Goal: Information Seeking & Learning: Learn about a topic

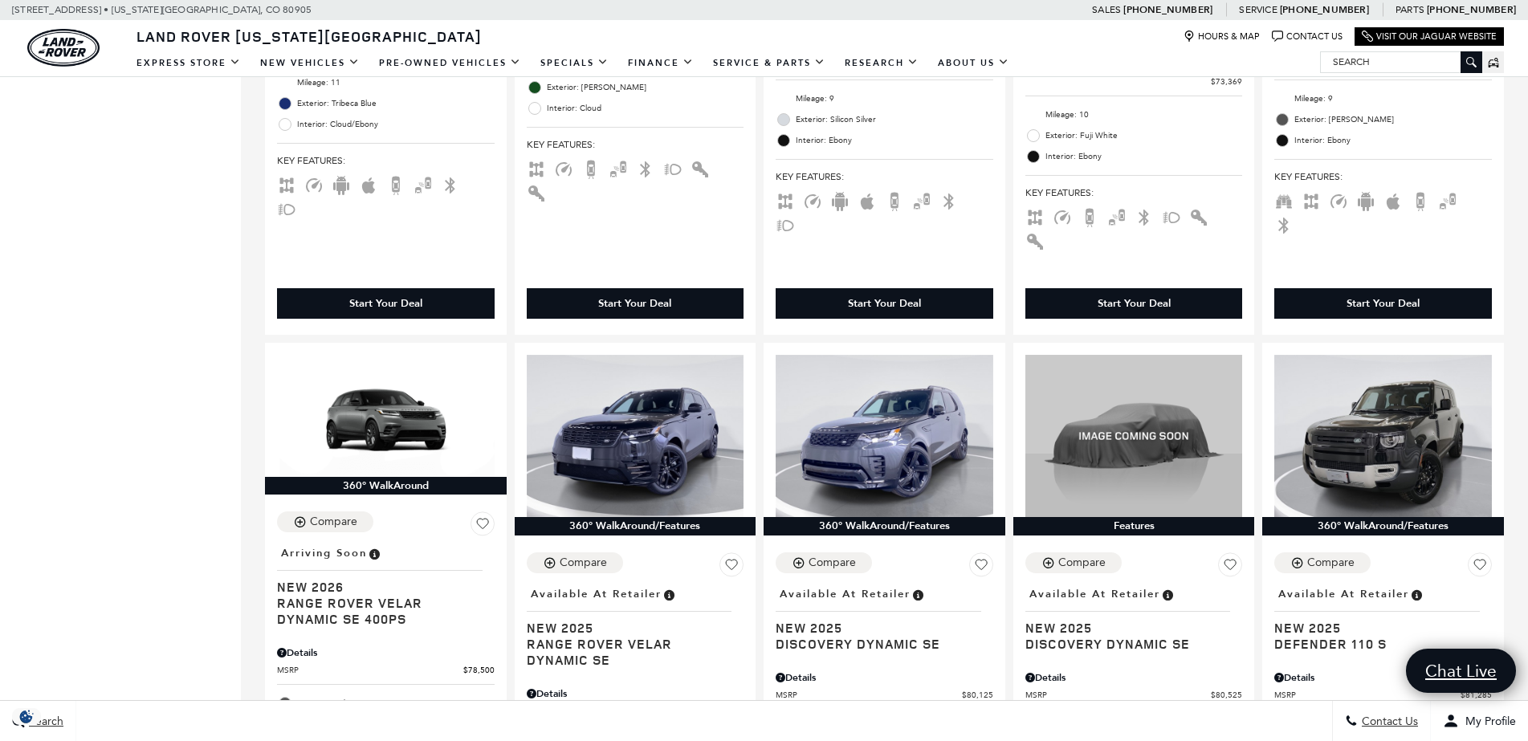
scroll to position [1599, 0]
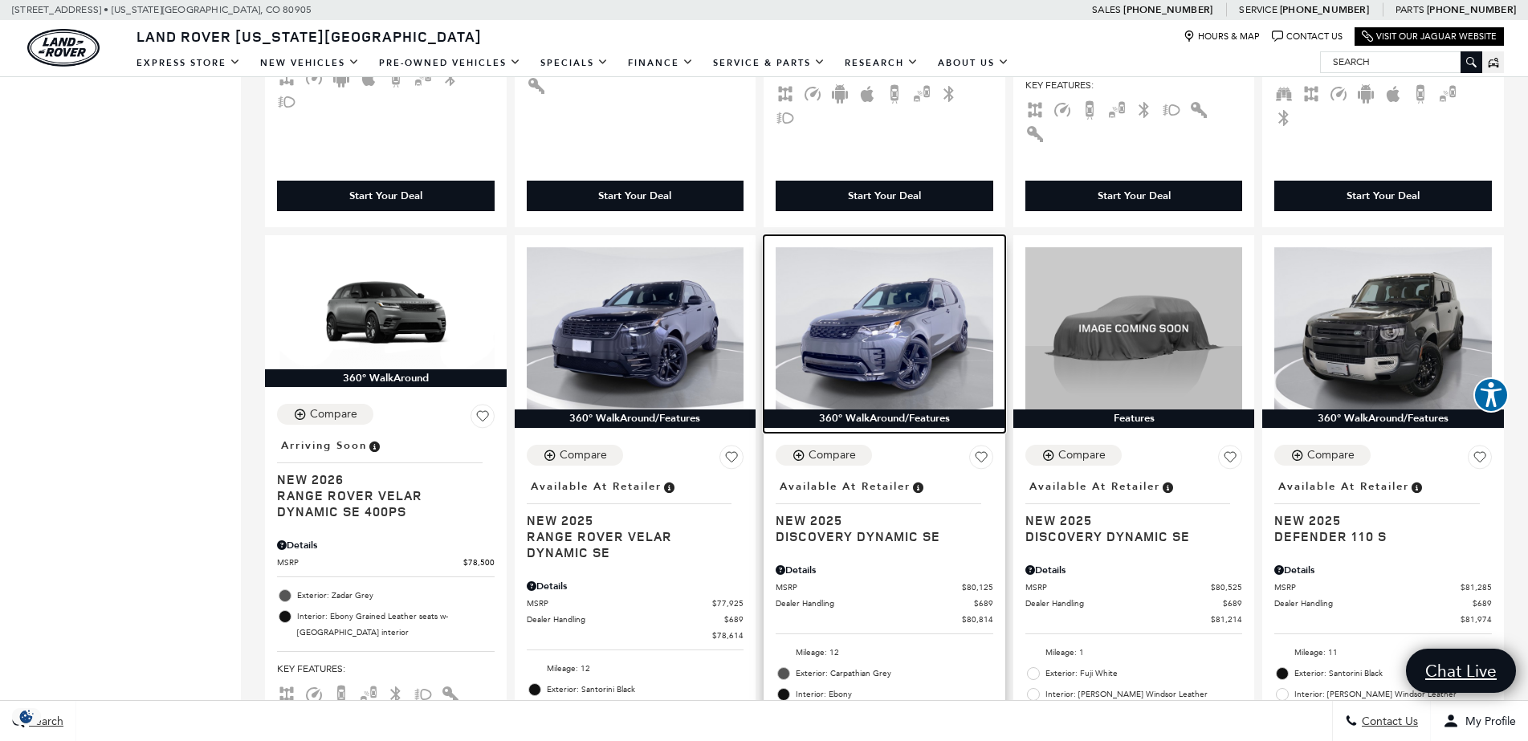
click at [886, 266] on img at bounding box center [884, 328] width 218 height 163
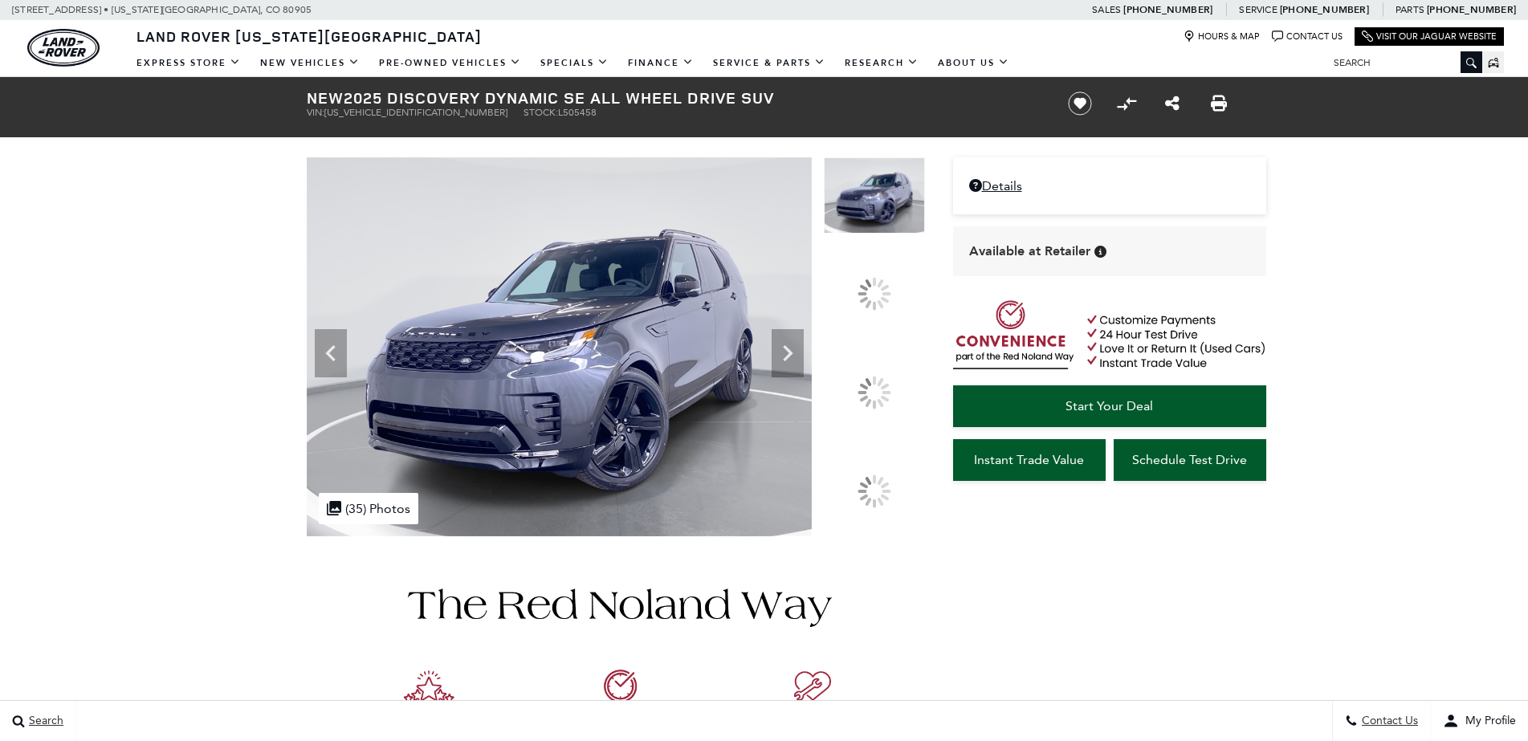
click at [877, 377] on div at bounding box center [874, 393] width 34 height 34
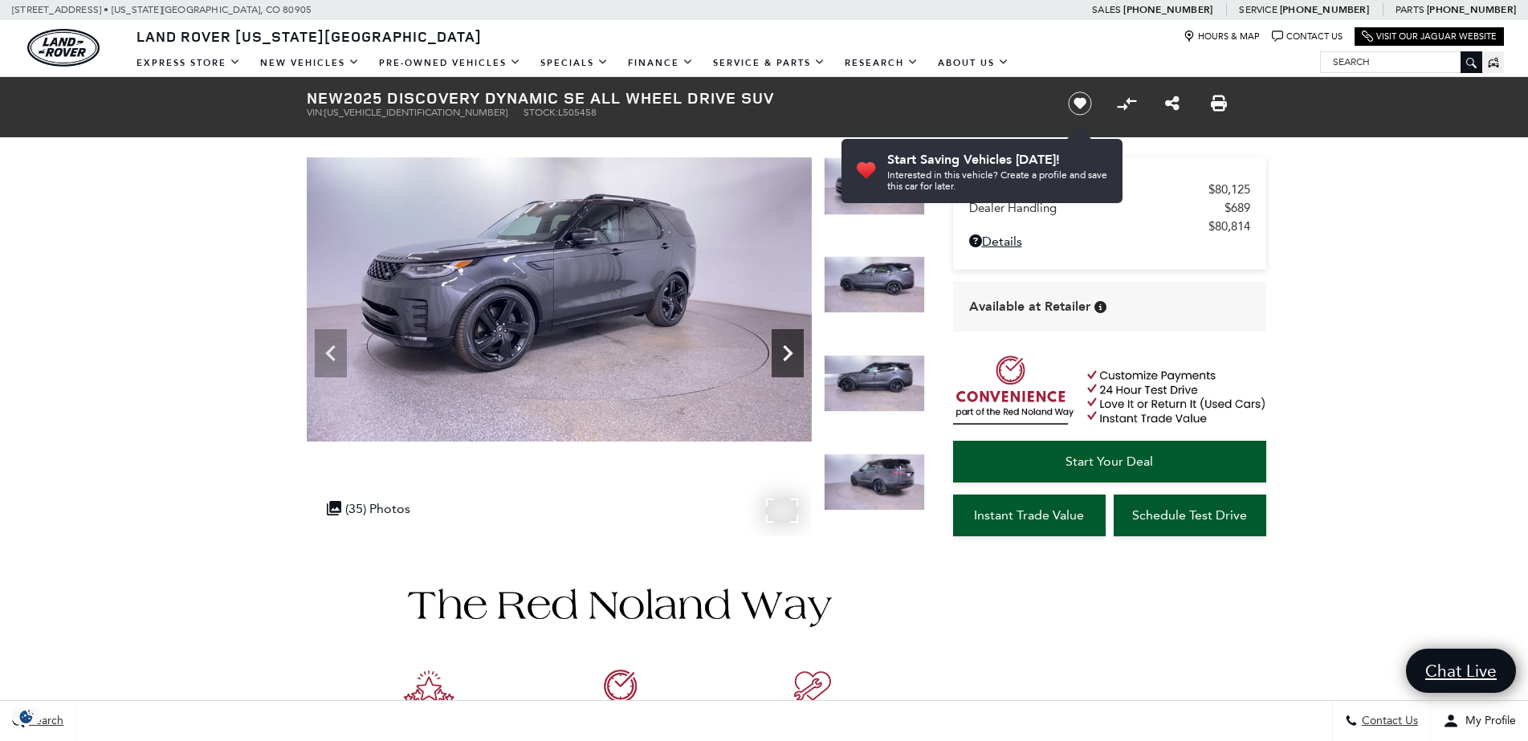
click at [783, 337] on icon "Next" at bounding box center [787, 353] width 32 height 32
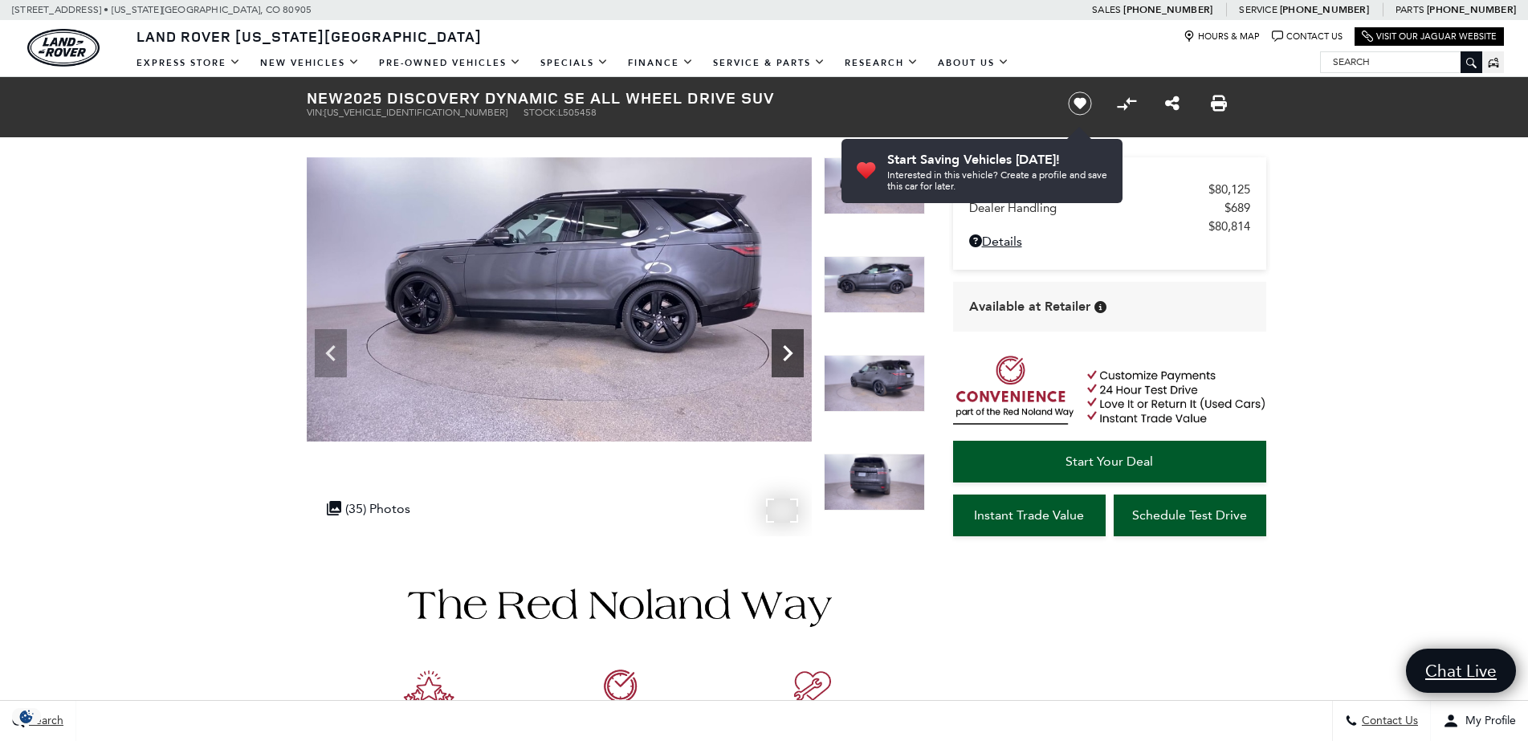
click at [783, 339] on icon "Next" at bounding box center [787, 353] width 32 height 32
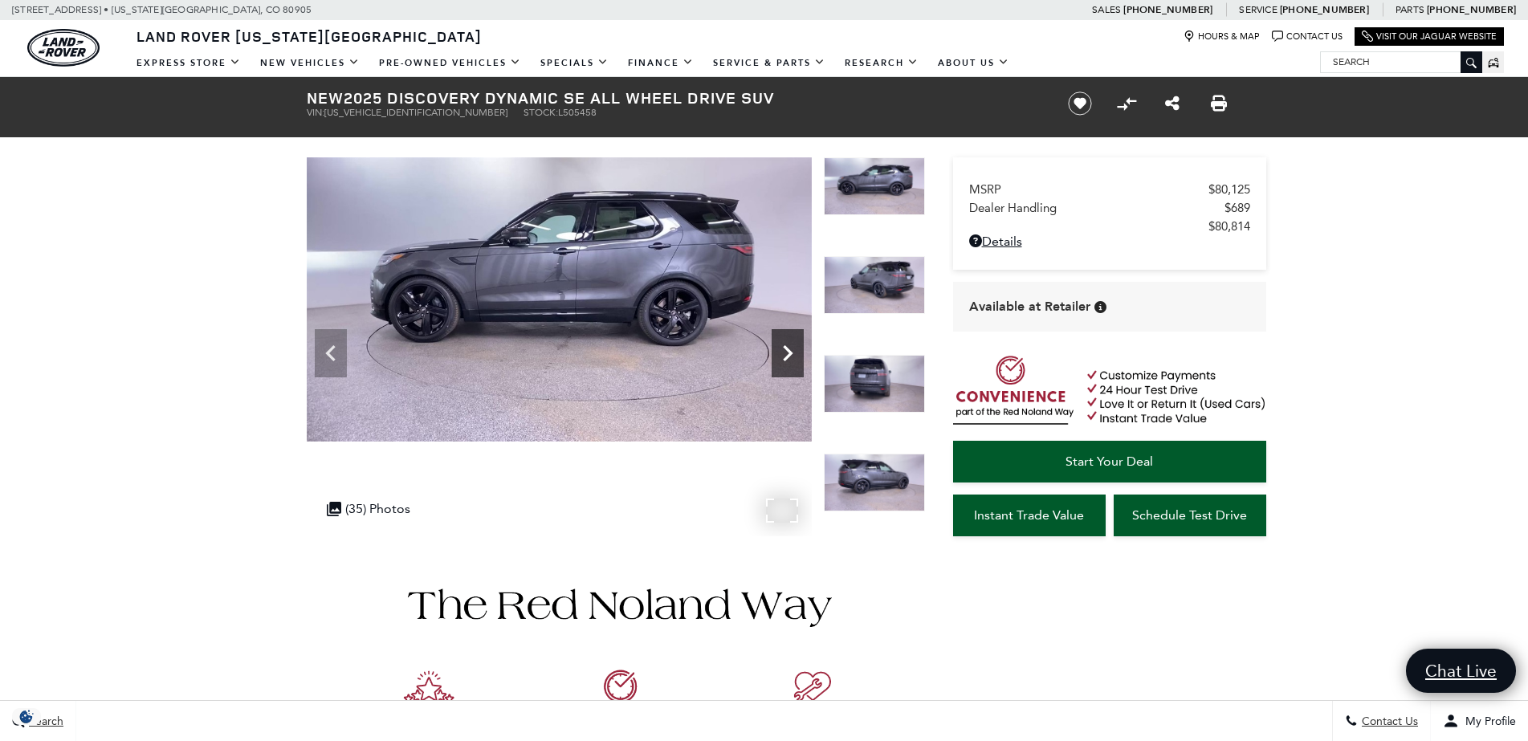
click at [783, 339] on icon "Next" at bounding box center [787, 353] width 32 height 32
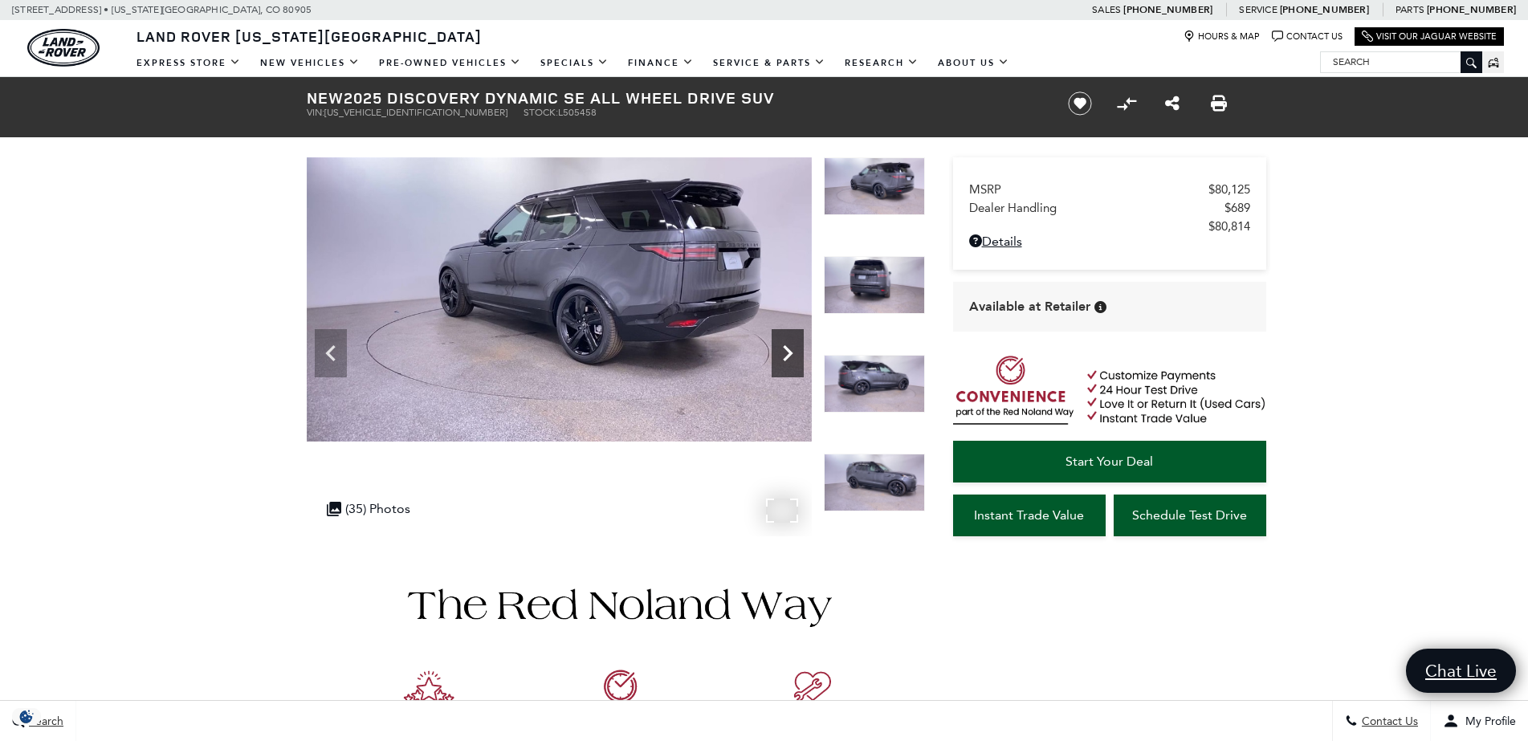
click at [783, 339] on icon "Next" at bounding box center [787, 353] width 32 height 32
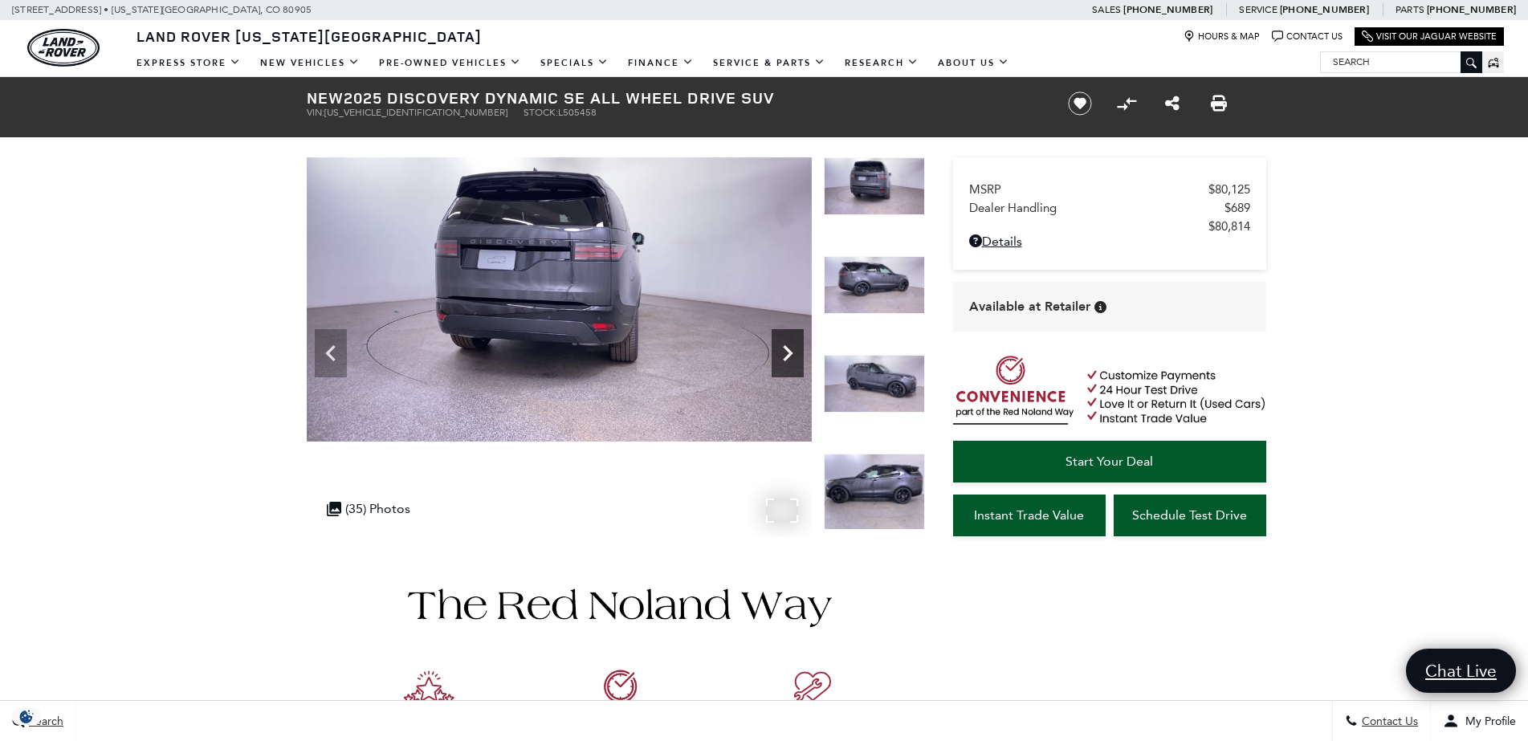
click at [783, 339] on icon "Next" at bounding box center [787, 353] width 32 height 32
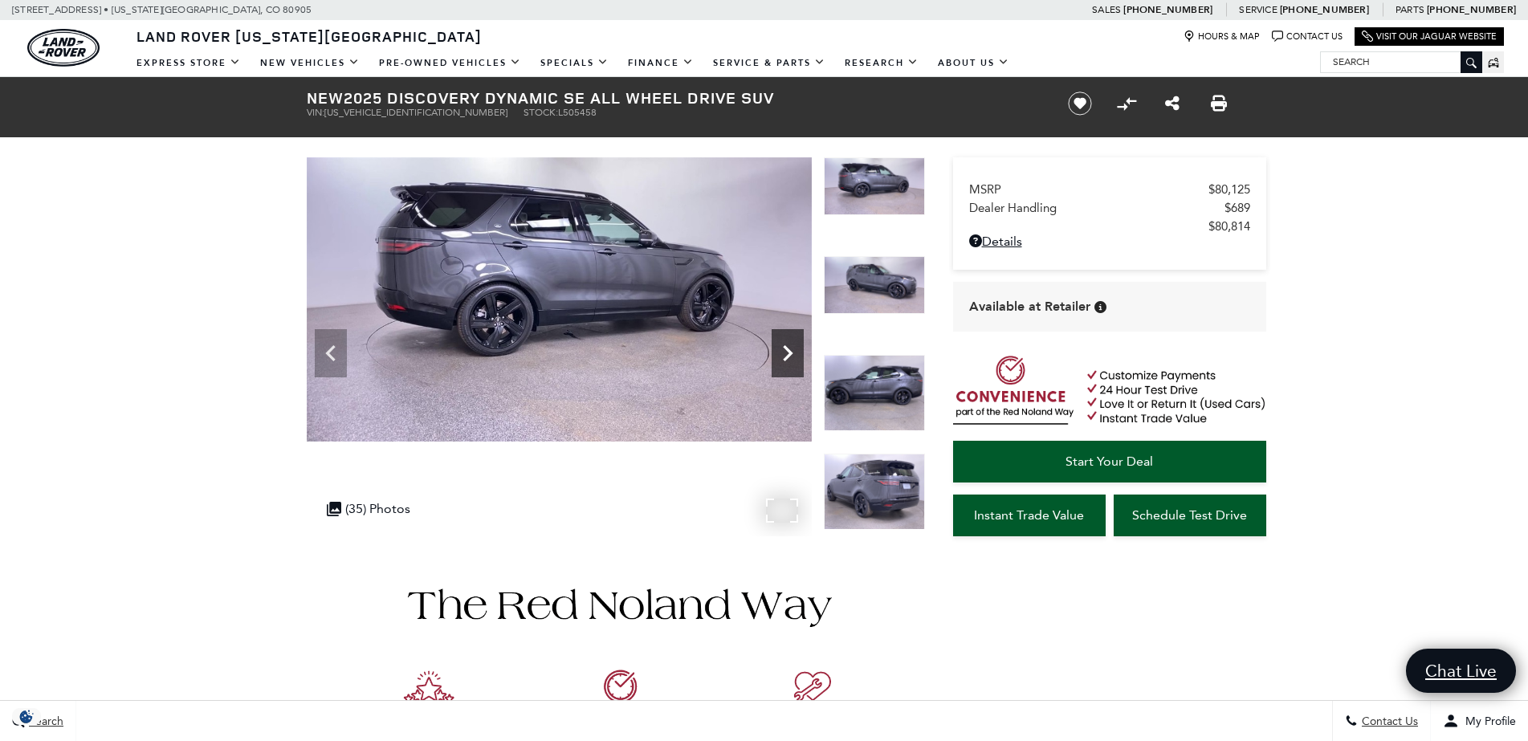
click at [783, 339] on icon "Next" at bounding box center [787, 353] width 32 height 32
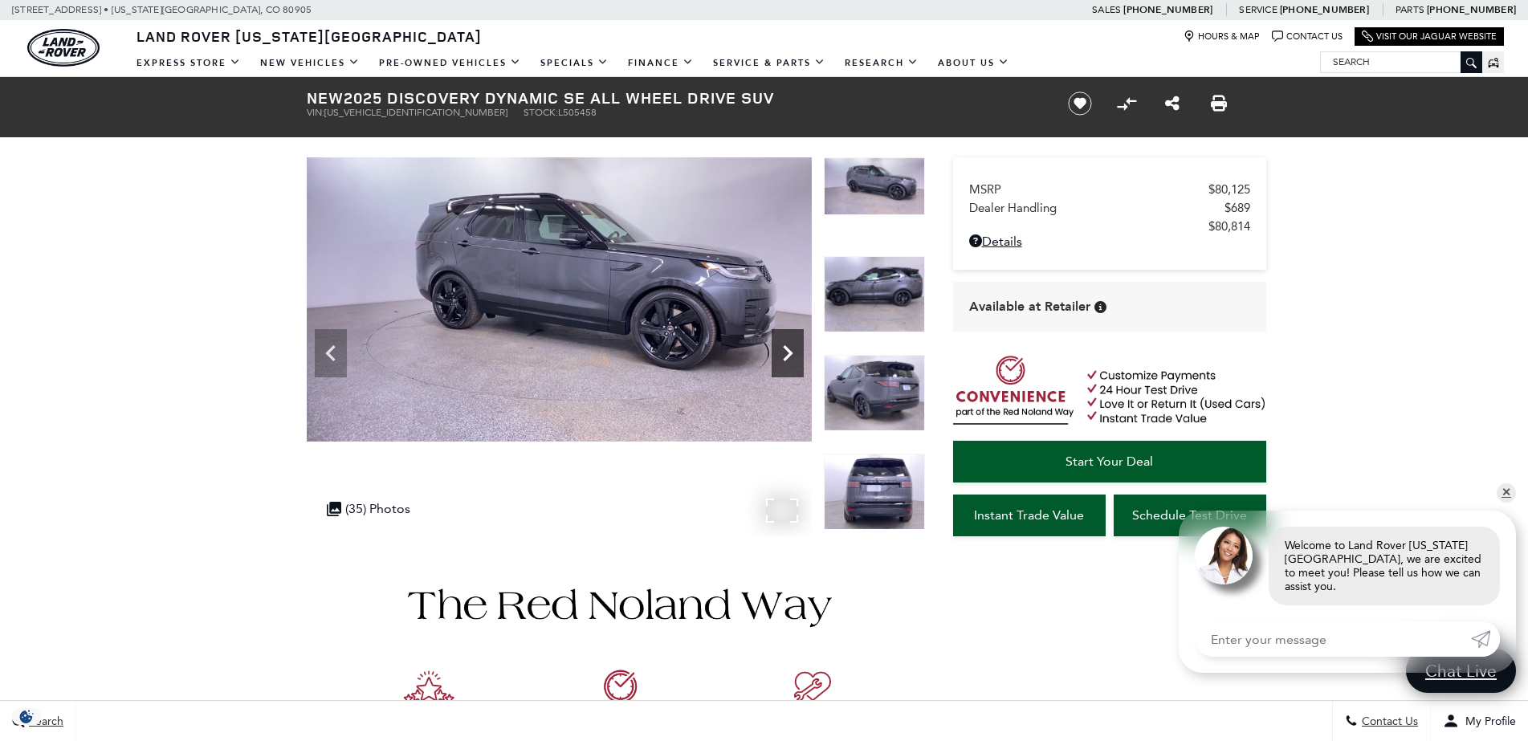
click at [783, 339] on icon "Next" at bounding box center [787, 353] width 32 height 32
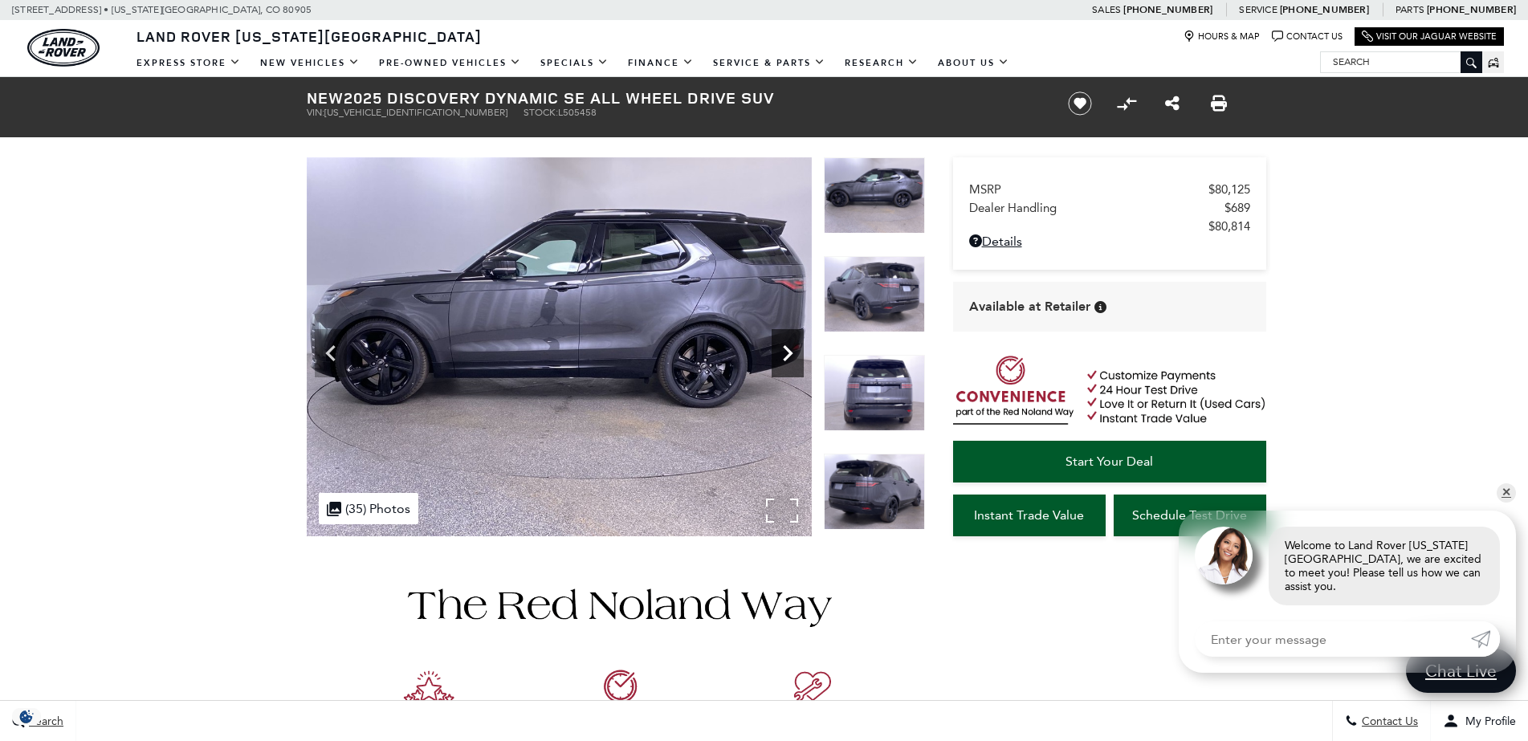
click at [783, 339] on icon "Next" at bounding box center [787, 353] width 32 height 32
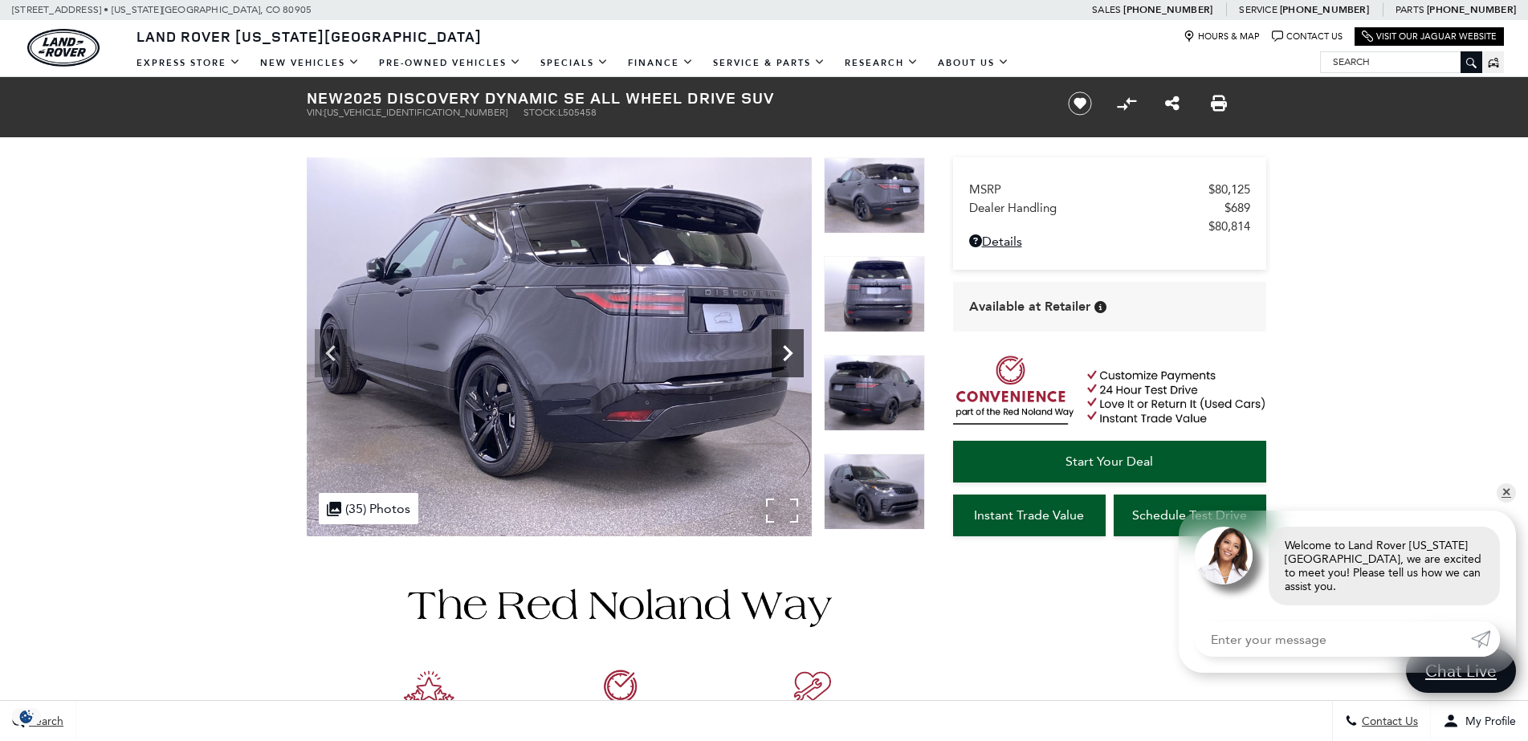
click at [783, 339] on icon "Next" at bounding box center [787, 353] width 32 height 32
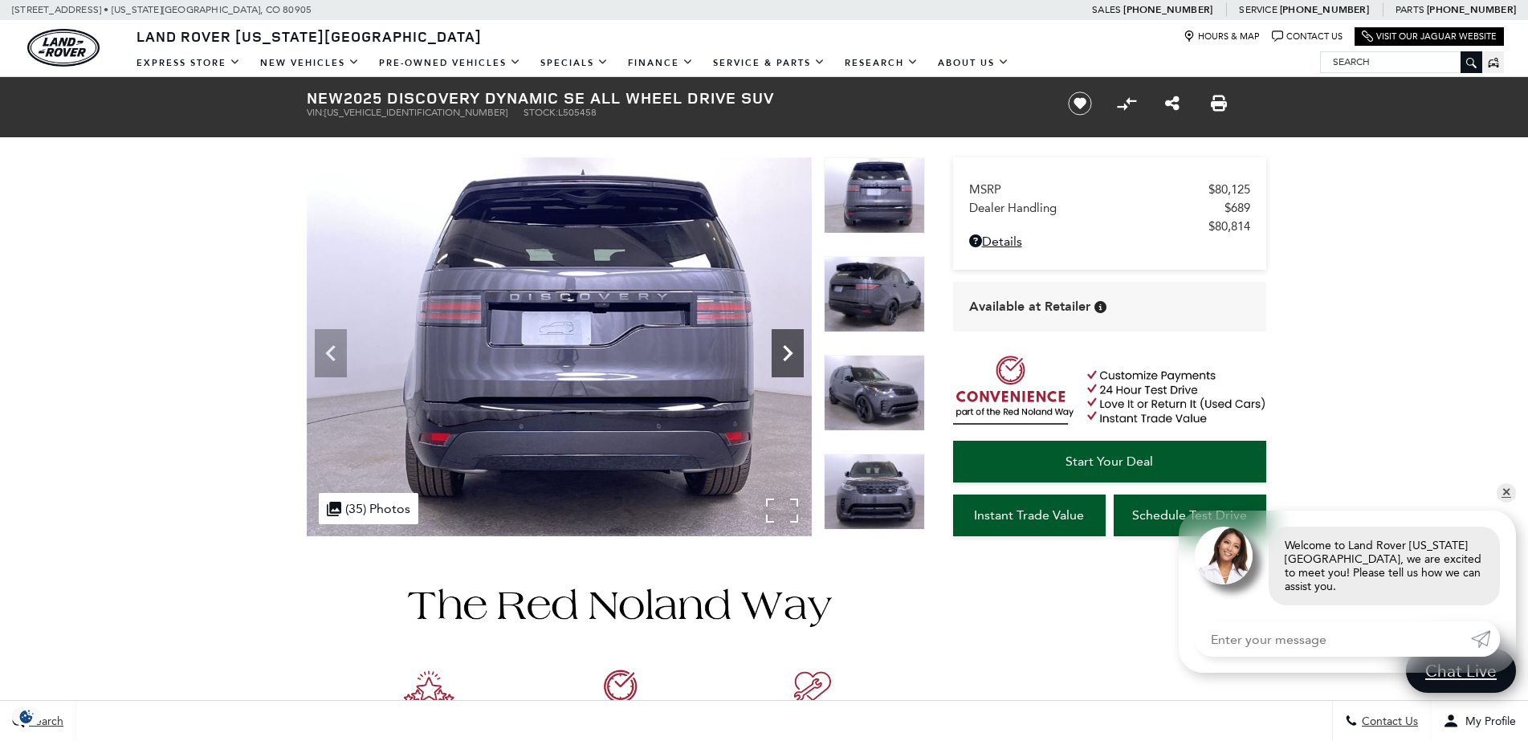
click at [783, 339] on icon "Next" at bounding box center [787, 353] width 32 height 32
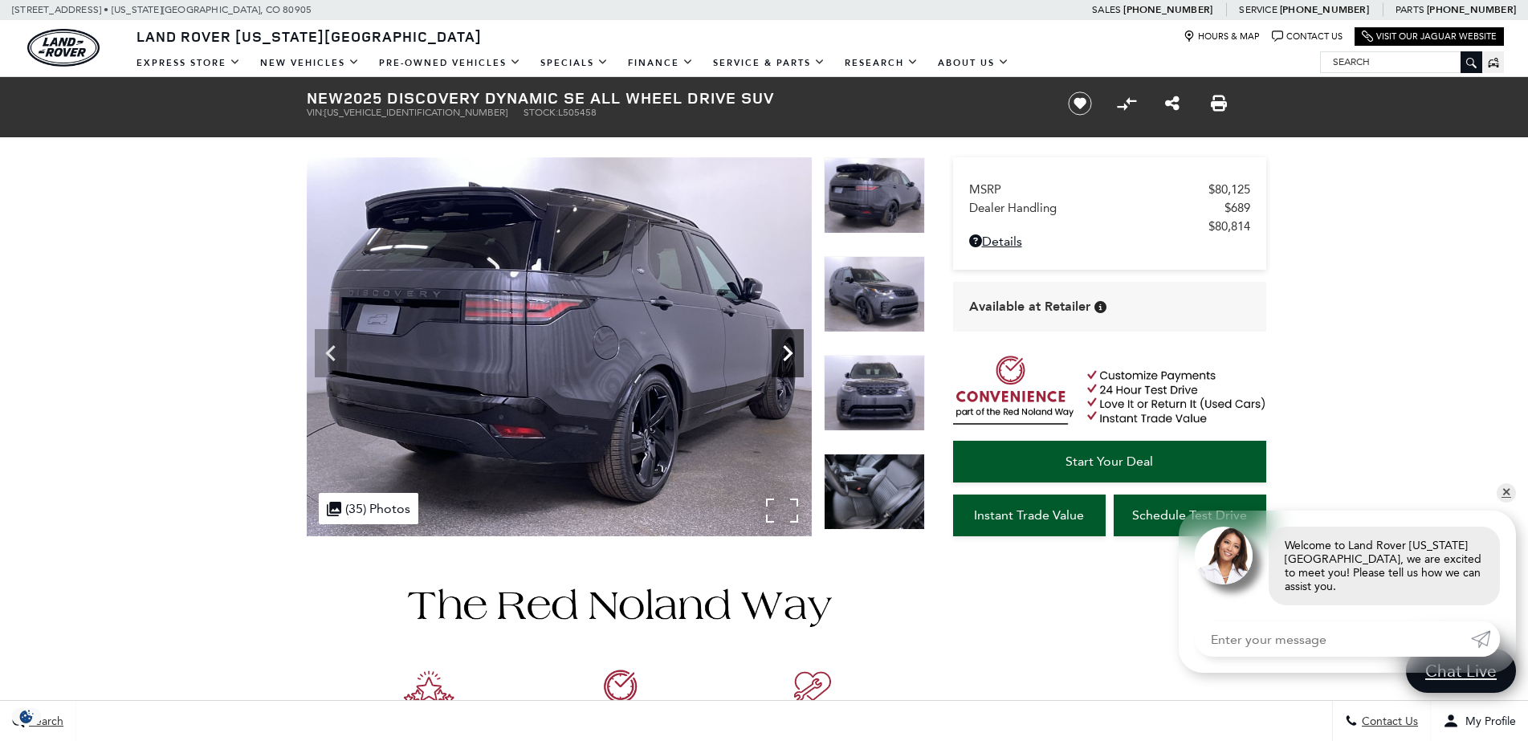
click at [783, 339] on icon "Next" at bounding box center [787, 353] width 32 height 32
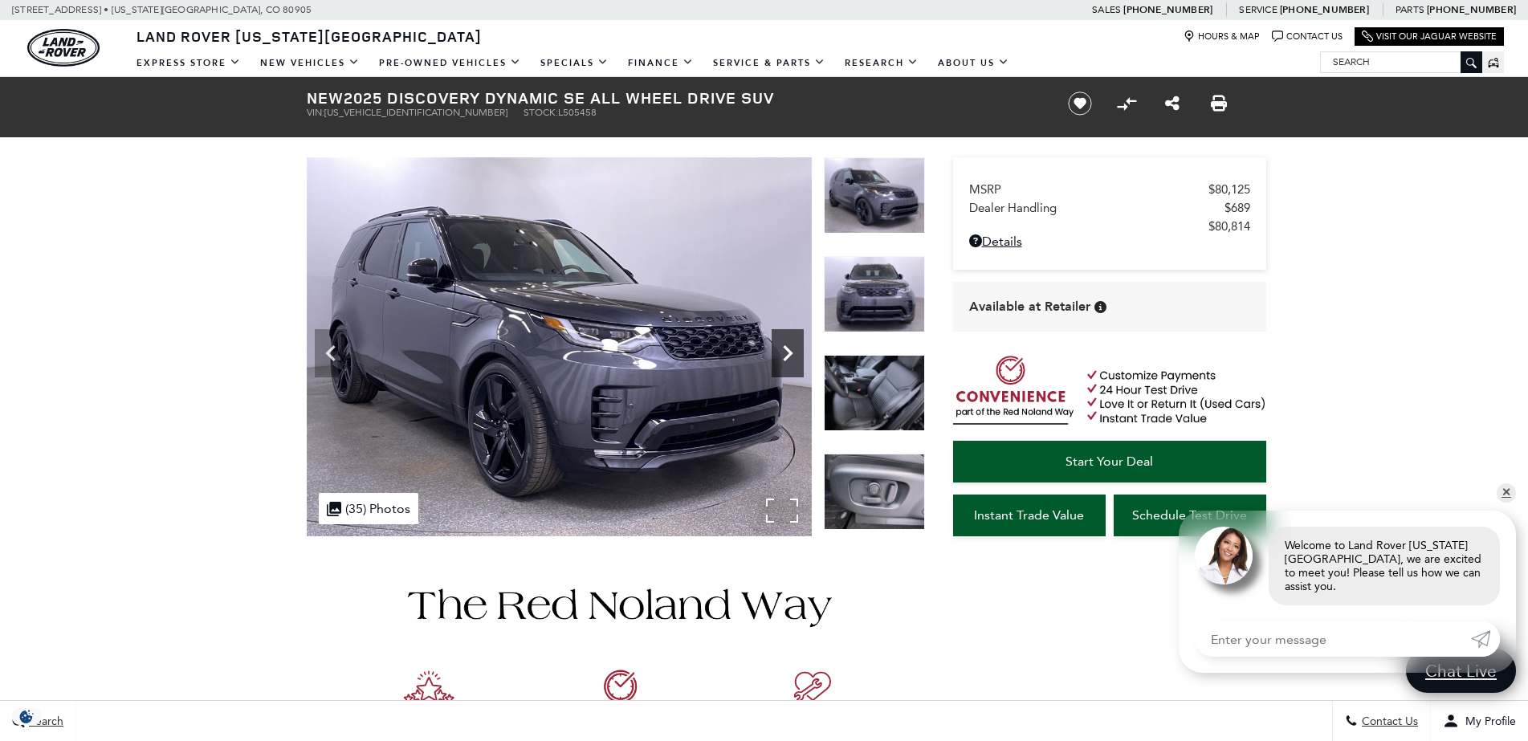
click at [783, 339] on icon "Next" at bounding box center [787, 353] width 32 height 32
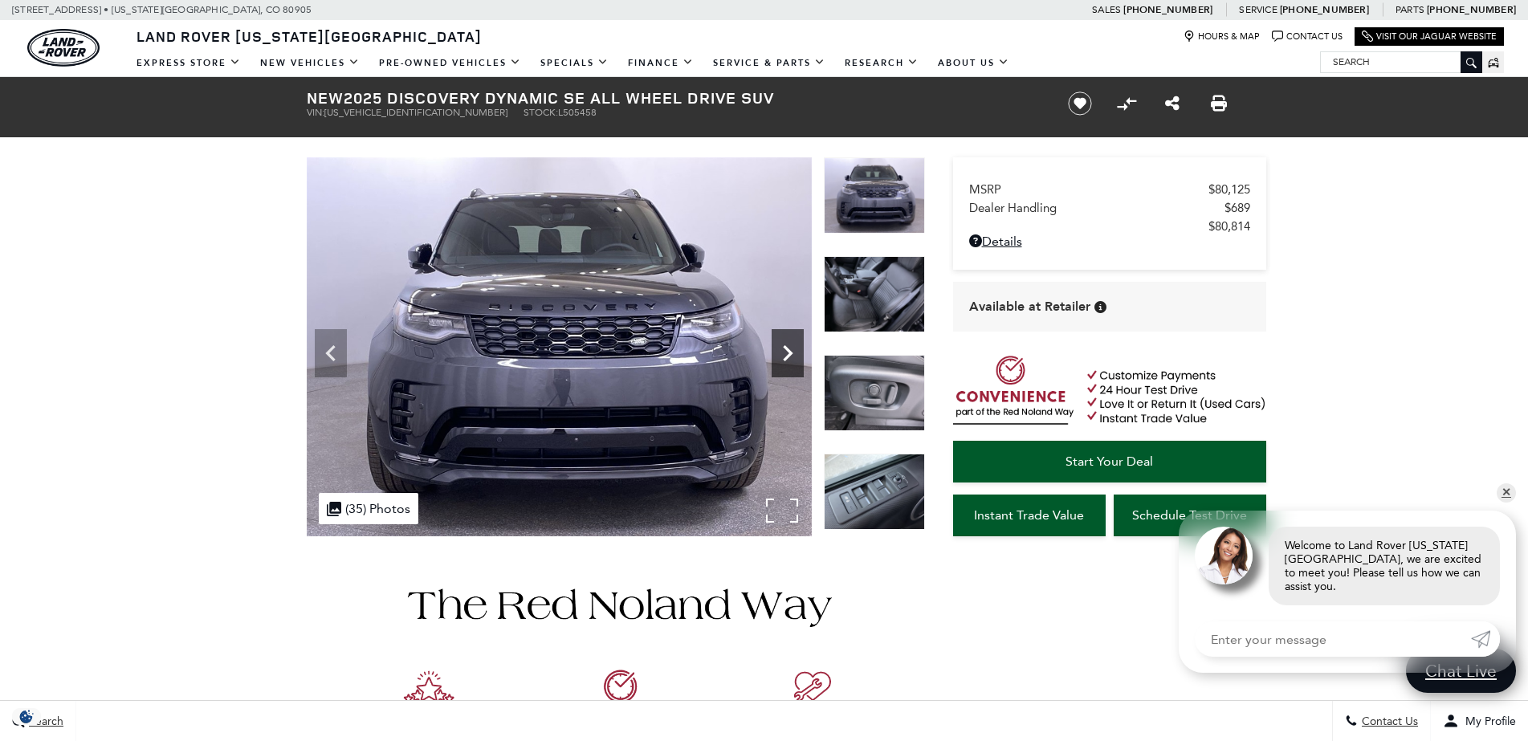
click at [783, 339] on icon "Next" at bounding box center [787, 353] width 32 height 32
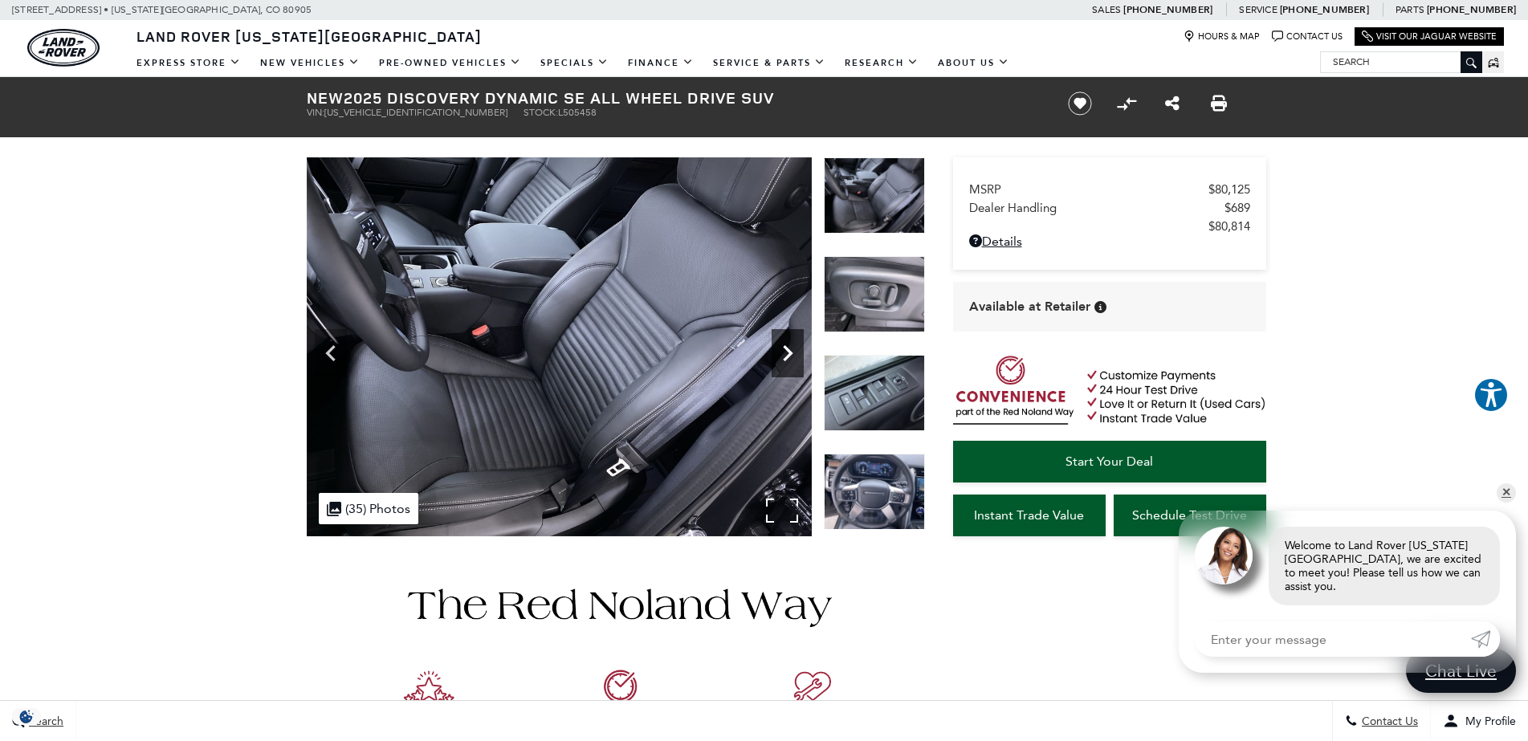
click at [783, 339] on icon "Next" at bounding box center [787, 353] width 32 height 32
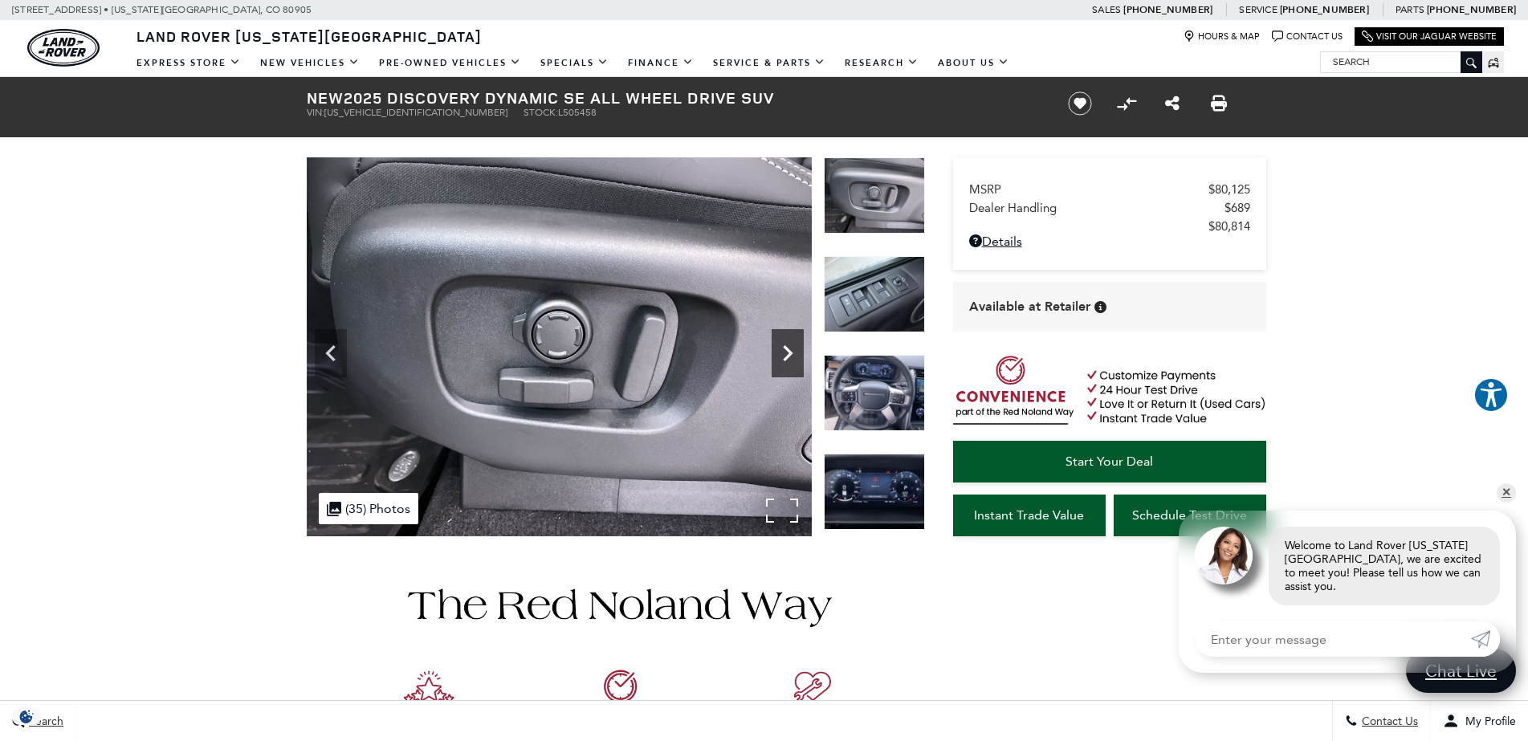
click at [783, 339] on icon "Next" at bounding box center [787, 353] width 32 height 32
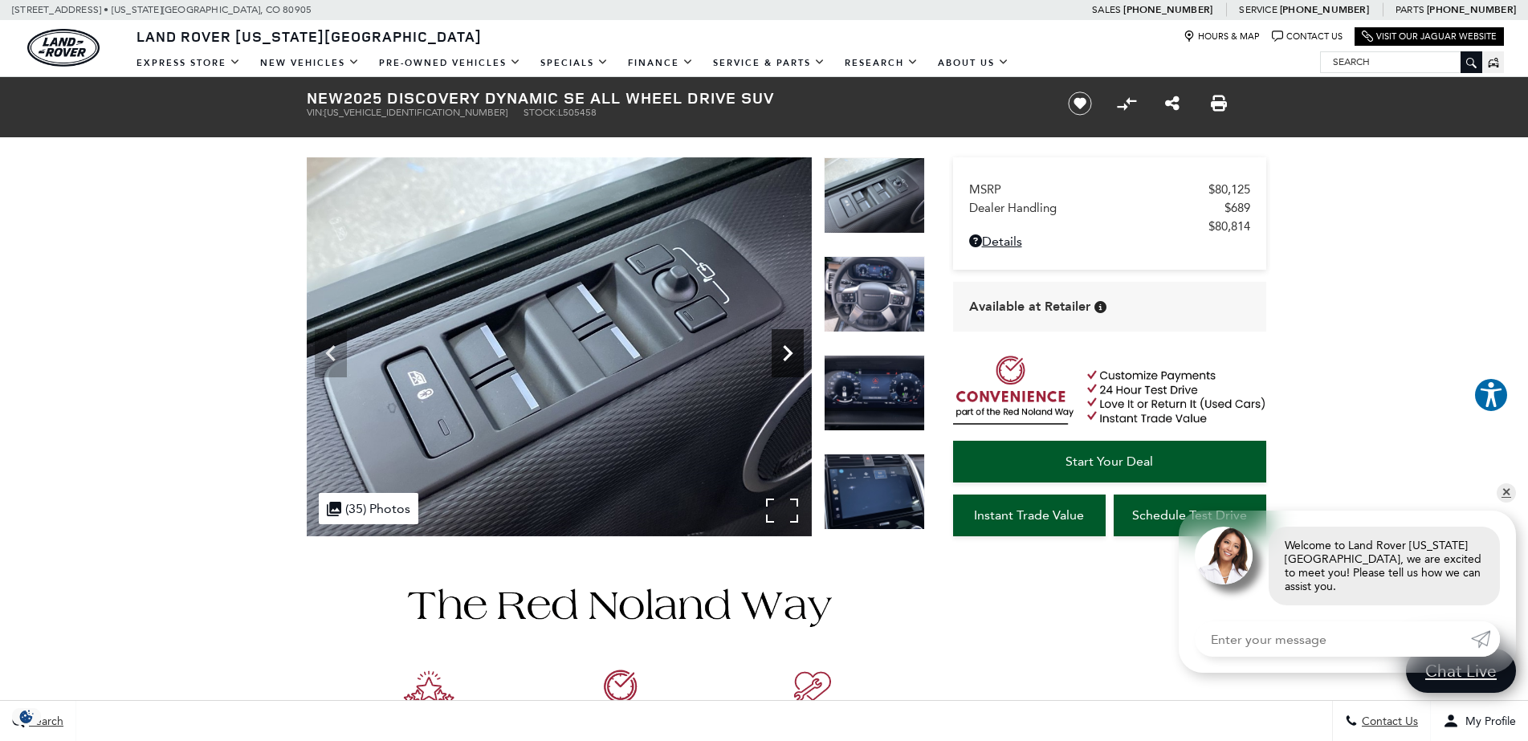
click at [783, 339] on icon "Next" at bounding box center [787, 353] width 32 height 32
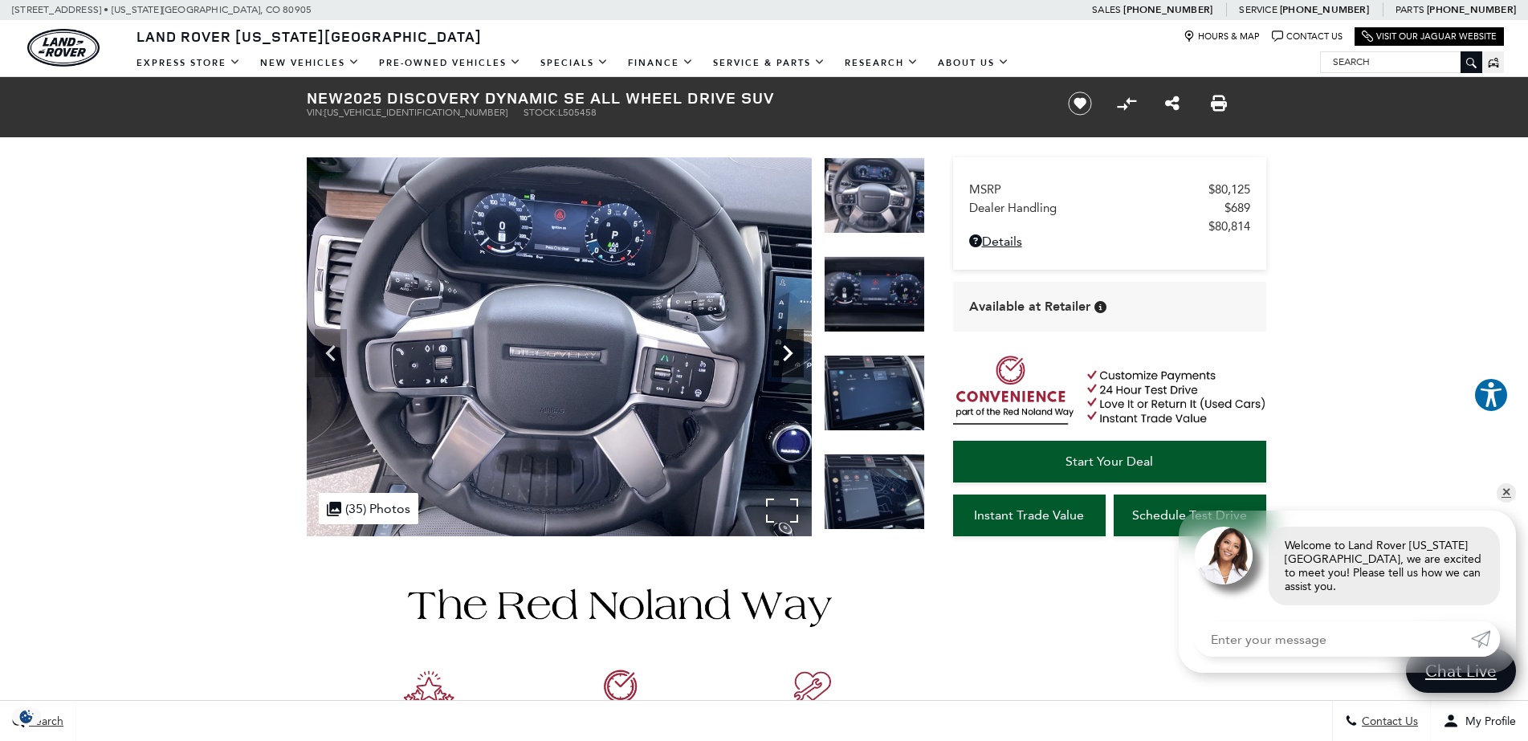
click at [783, 339] on icon "Next" at bounding box center [787, 353] width 32 height 32
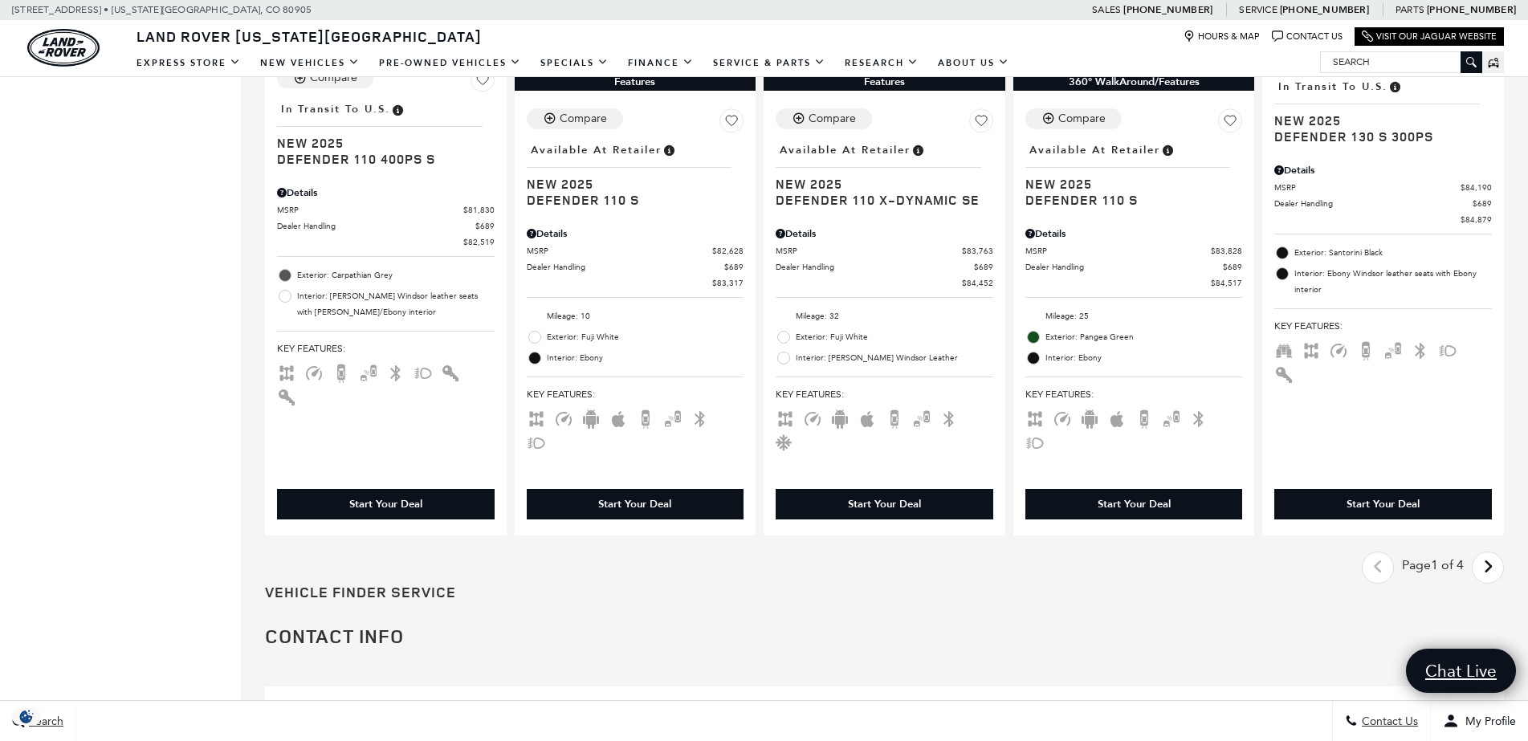
scroll to position [2585, 0]
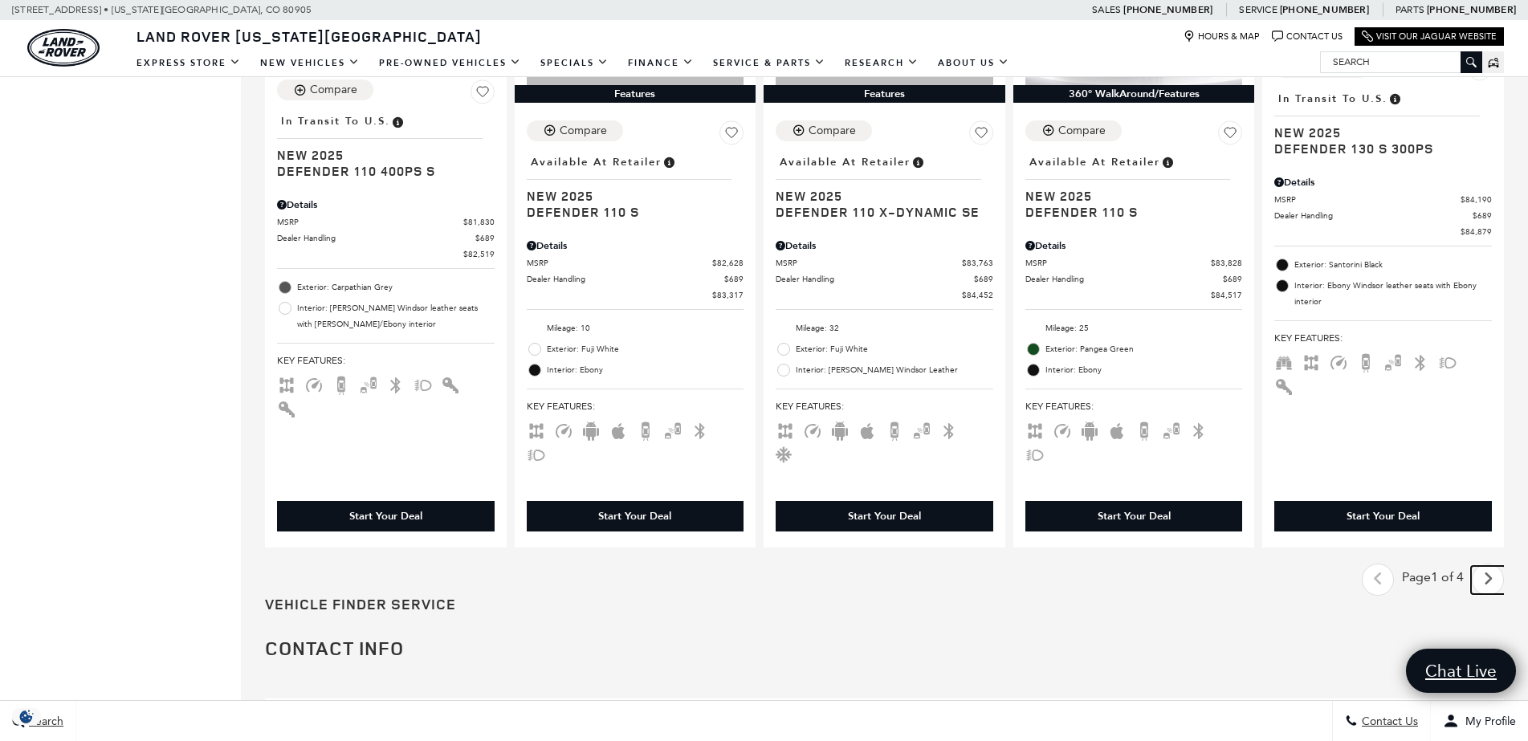
click at [1493, 566] on link "Next - Page" at bounding box center [1488, 580] width 35 height 28
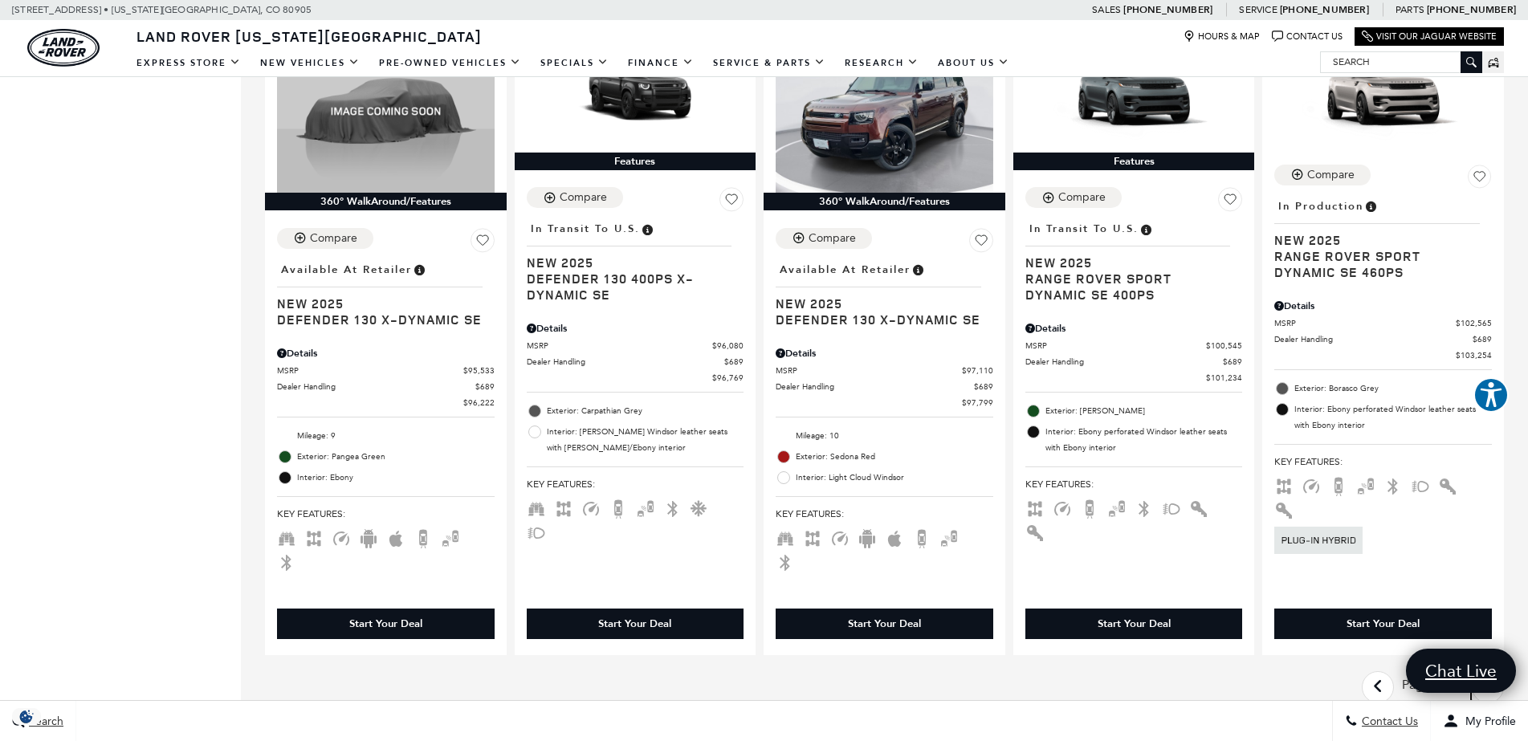
scroll to position [2634, 0]
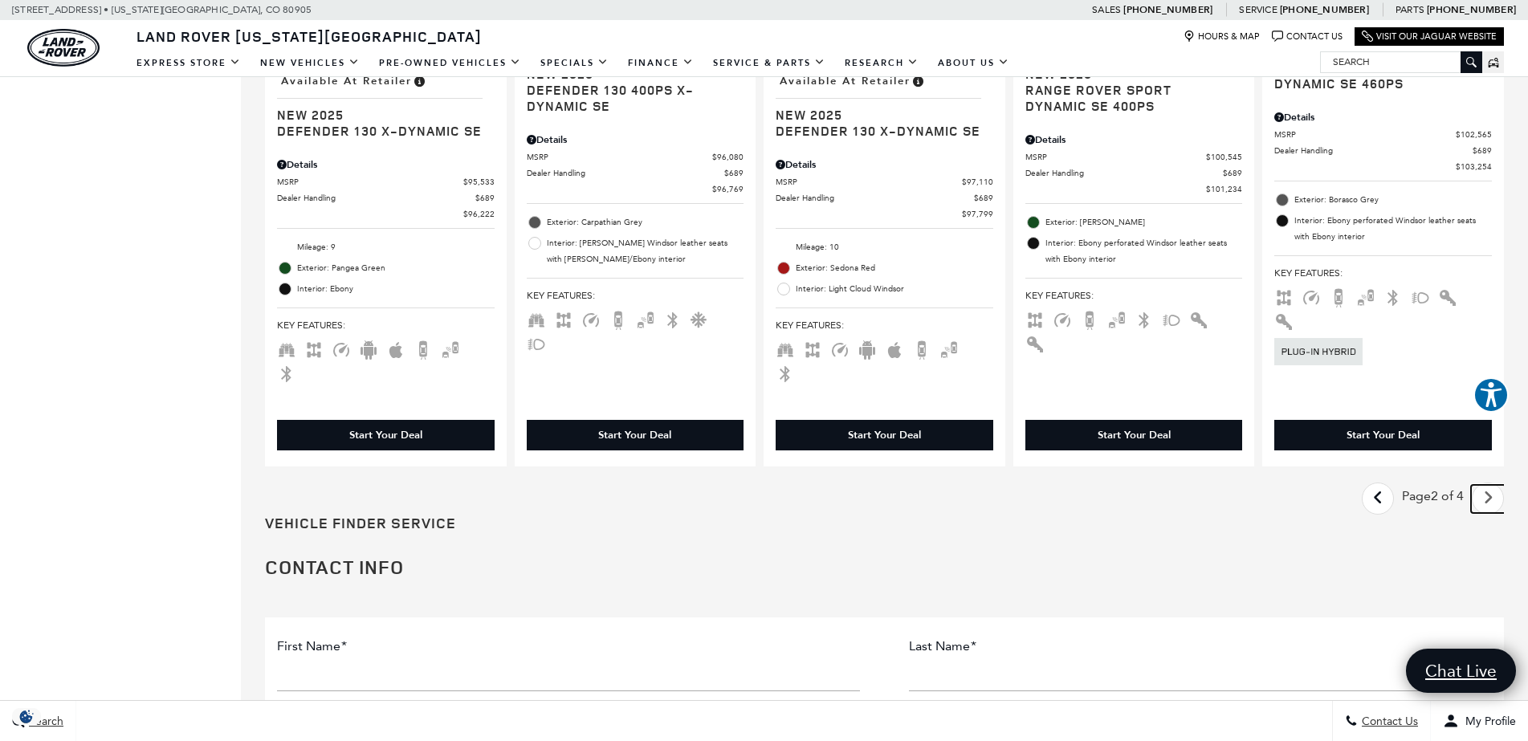
click at [1493, 485] on icon "next page" at bounding box center [1488, 498] width 10 height 26
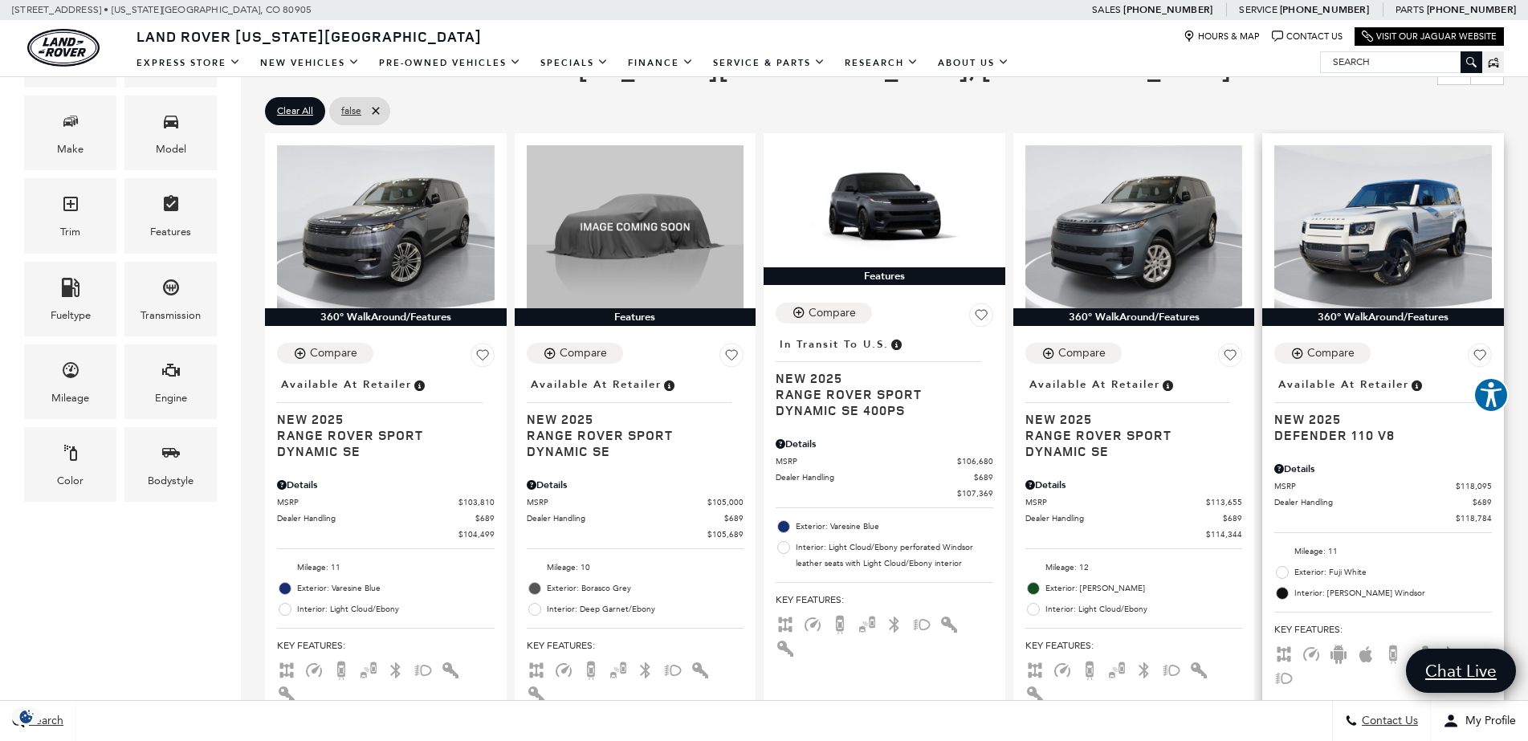
scroll to position [385, 0]
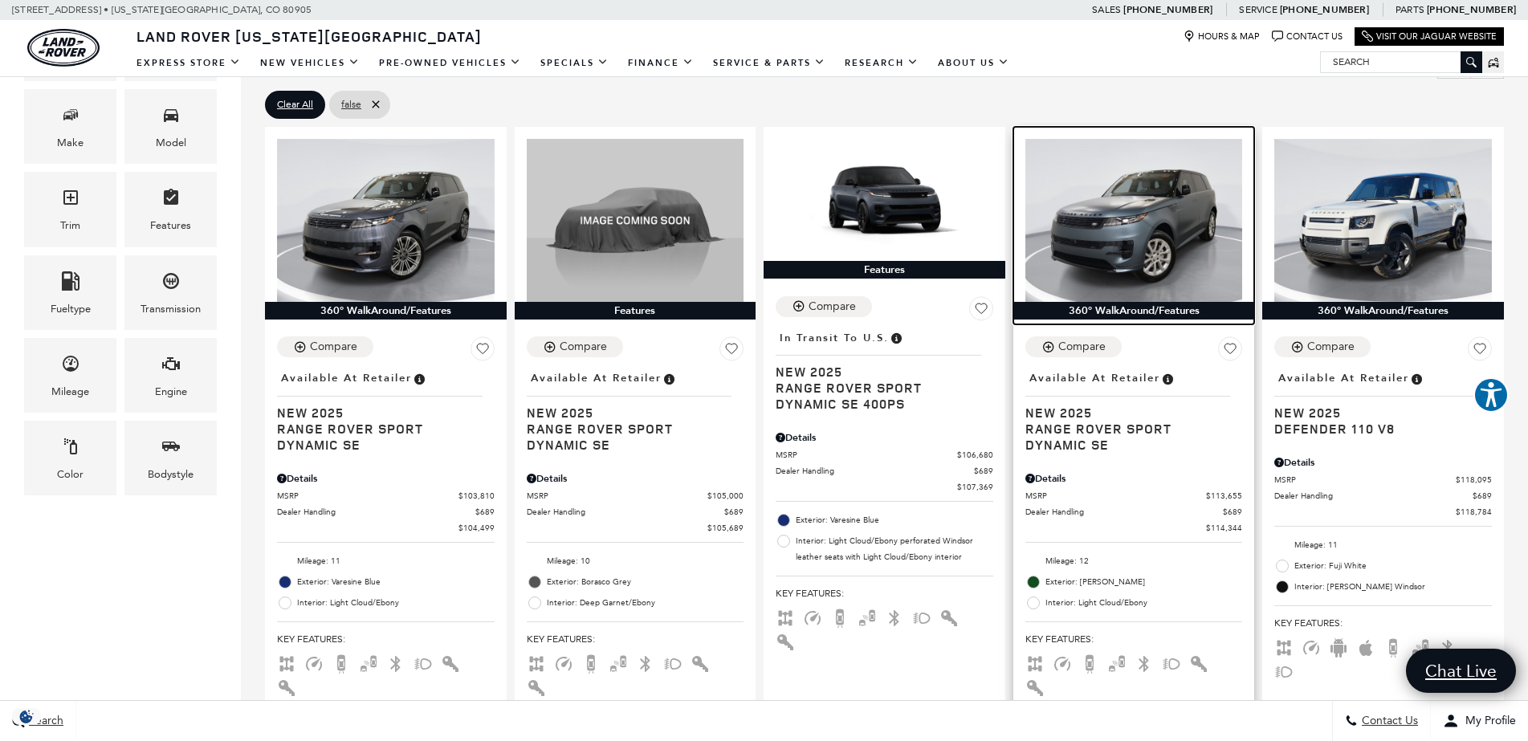
click at [1181, 212] on img at bounding box center [1134, 220] width 218 height 163
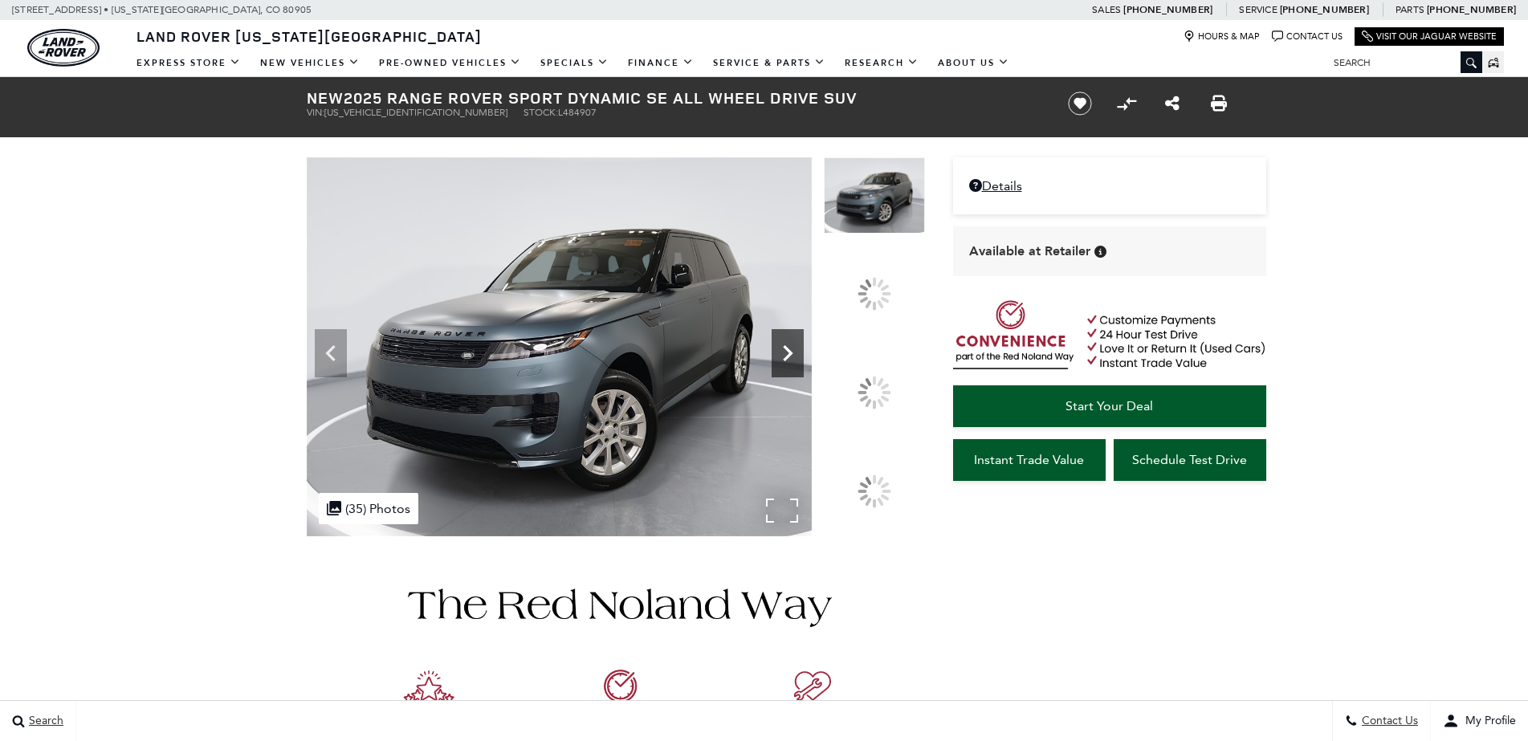
click at [804, 369] on icon at bounding box center [787, 353] width 32 height 32
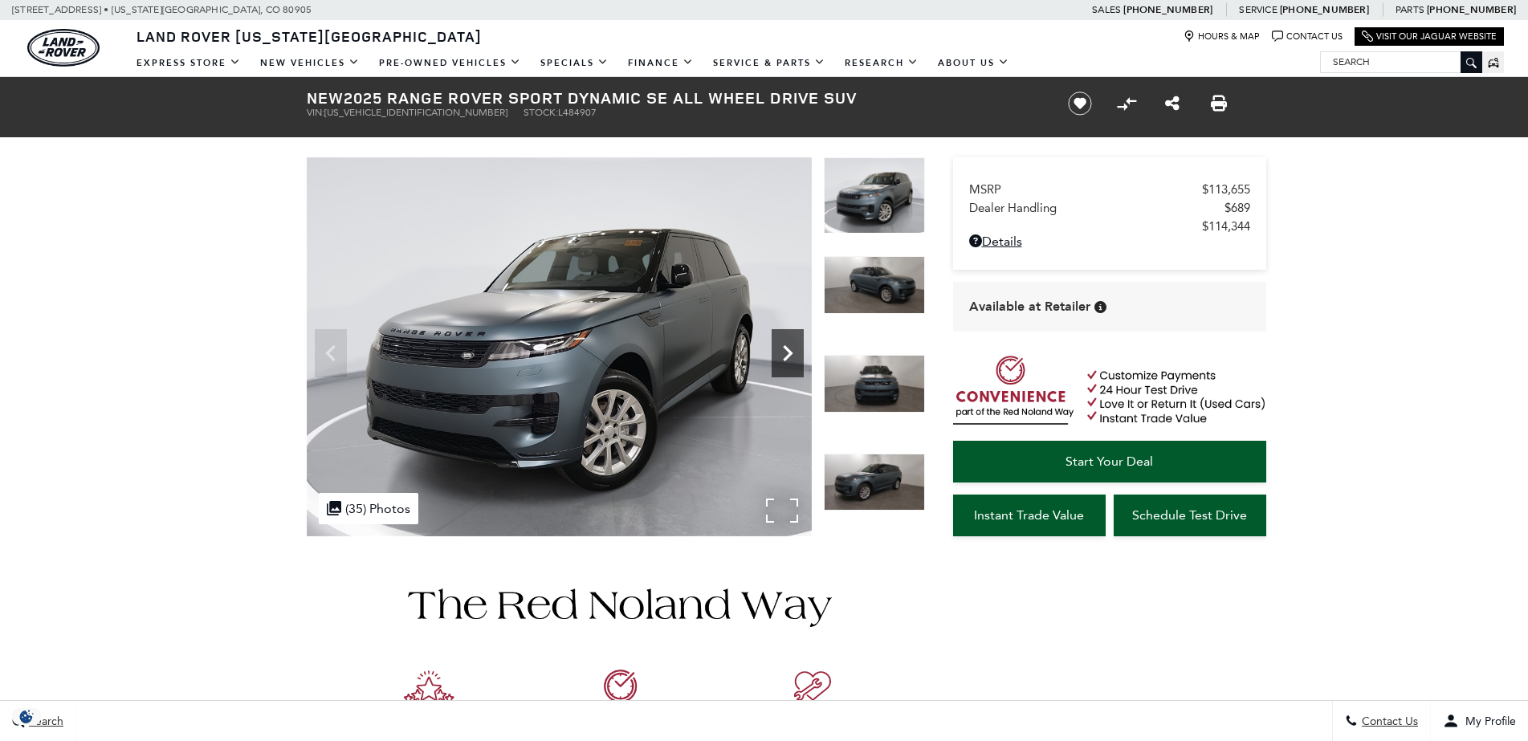
click at [793, 352] on icon "Next" at bounding box center [787, 353] width 32 height 32
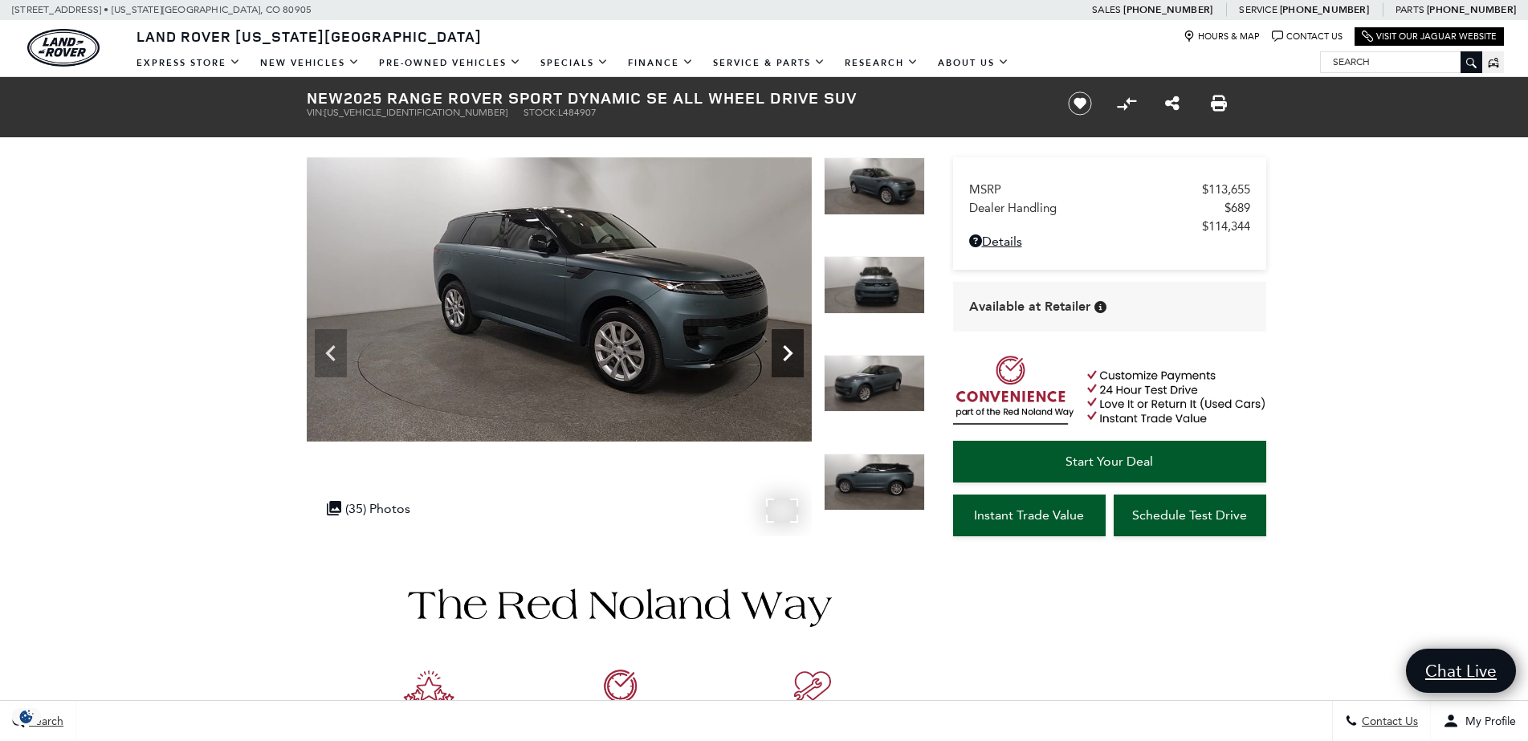
click at [797, 352] on icon "Next" at bounding box center [787, 353] width 32 height 32
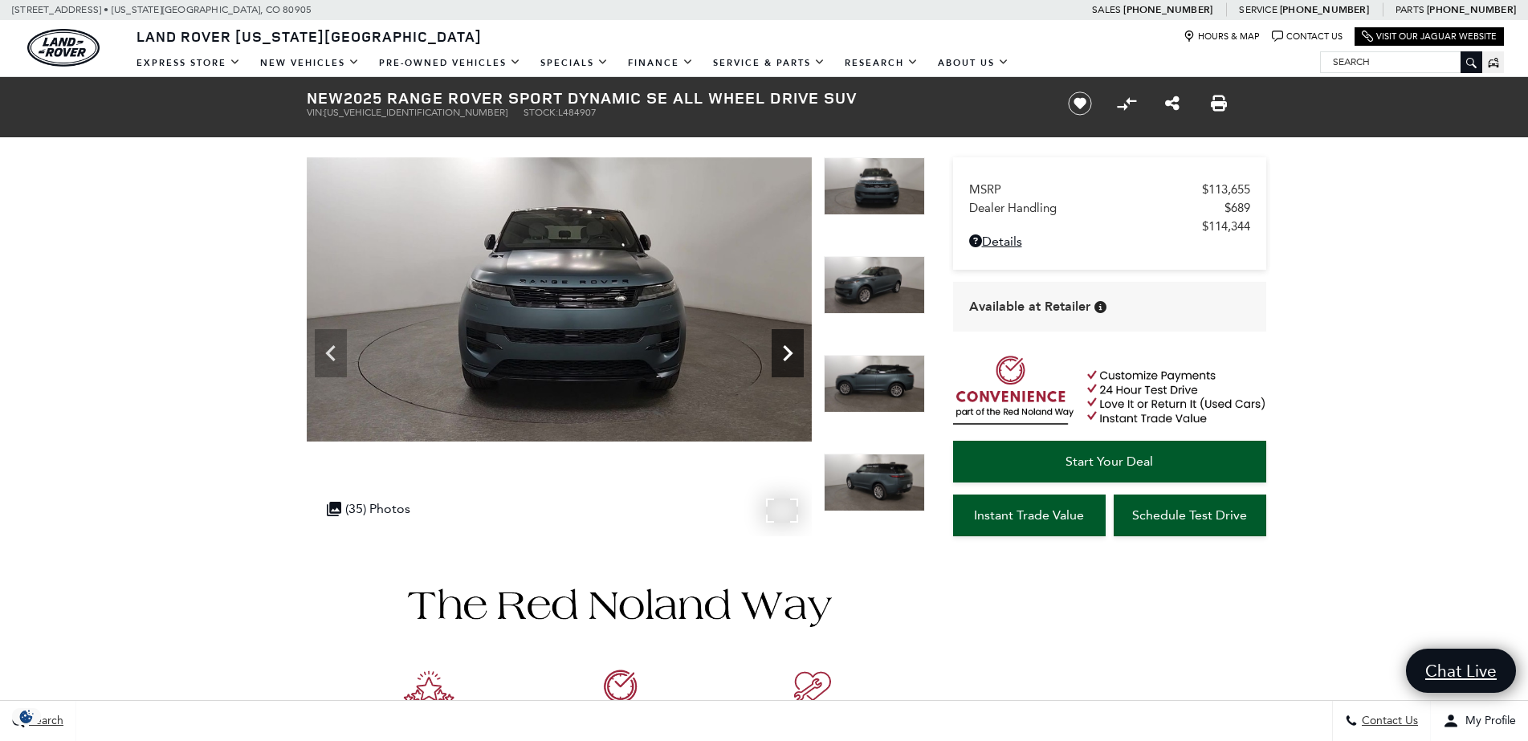
click at [797, 352] on icon "Next" at bounding box center [787, 353] width 32 height 32
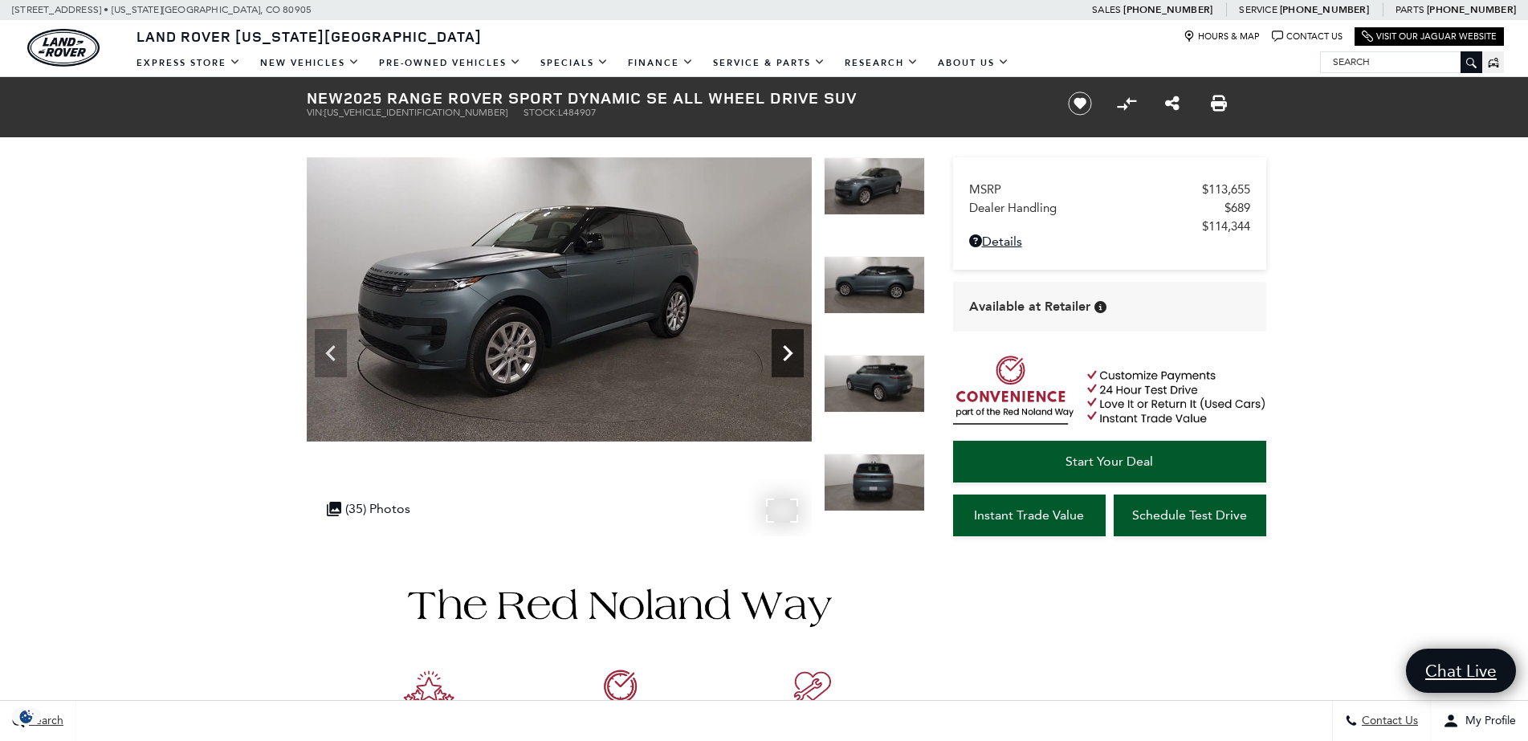
click at [797, 352] on icon "Next" at bounding box center [787, 353] width 32 height 32
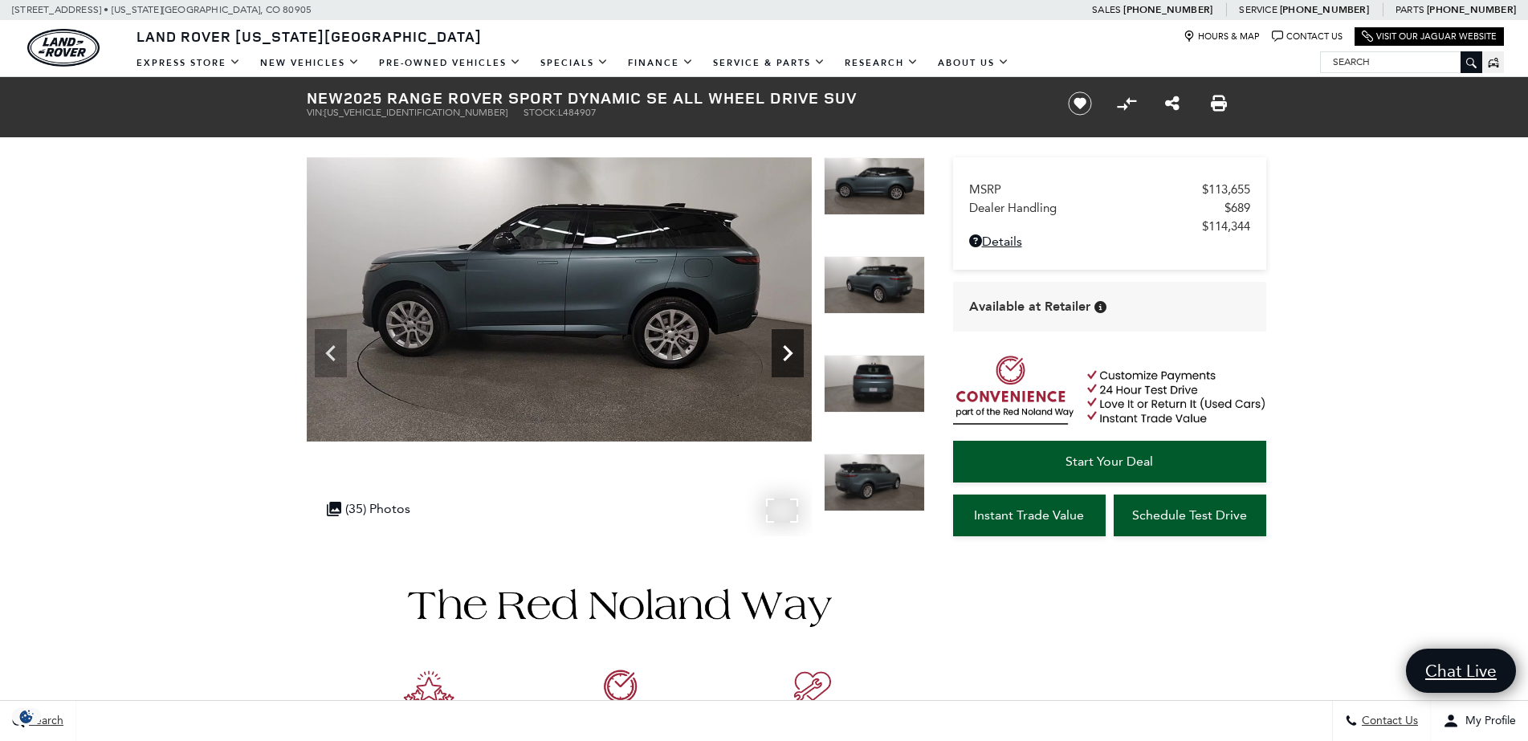
click at [797, 352] on icon "Next" at bounding box center [787, 353] width 32 height 32
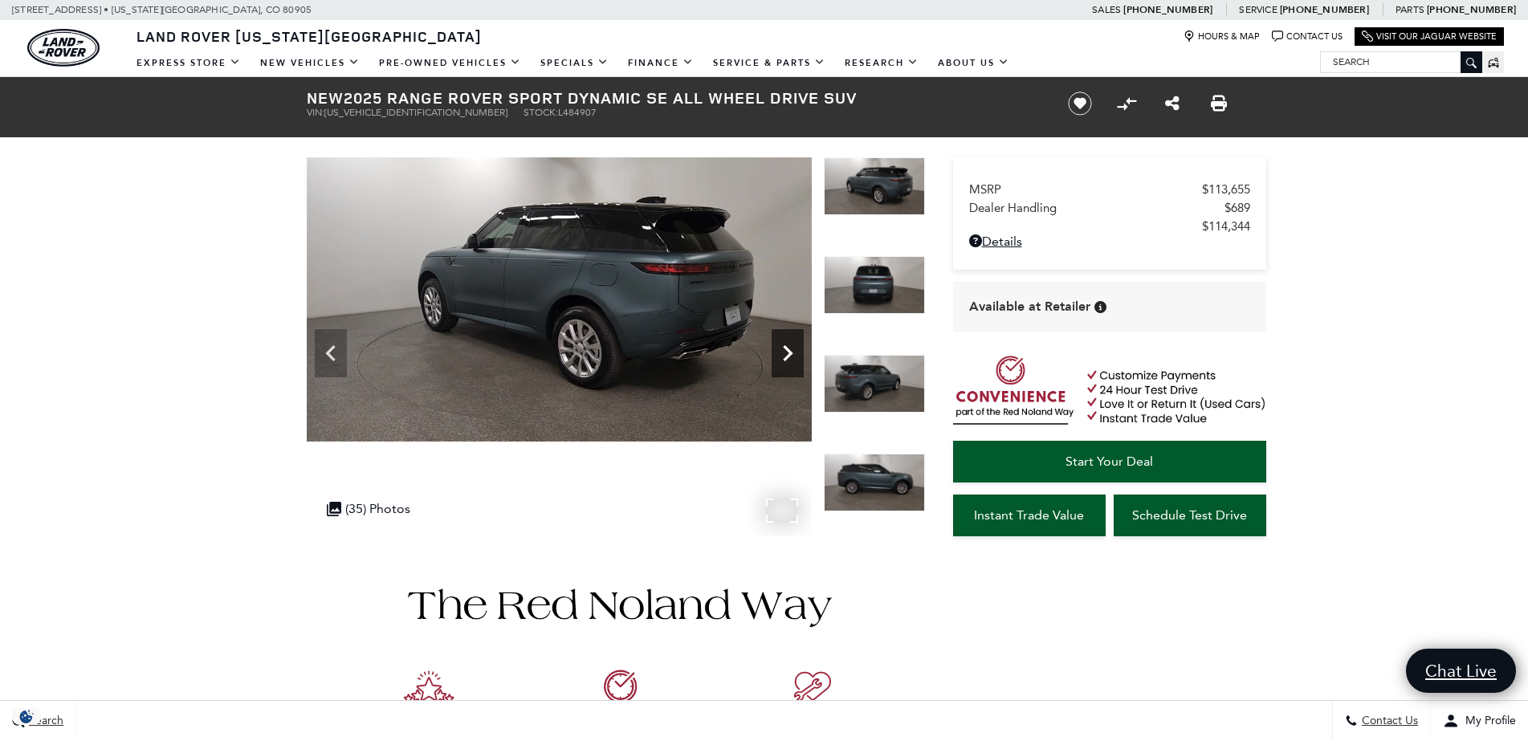
click at [797, 352] on icon "Next" at bounding box center [787, 353] width 32 height 32
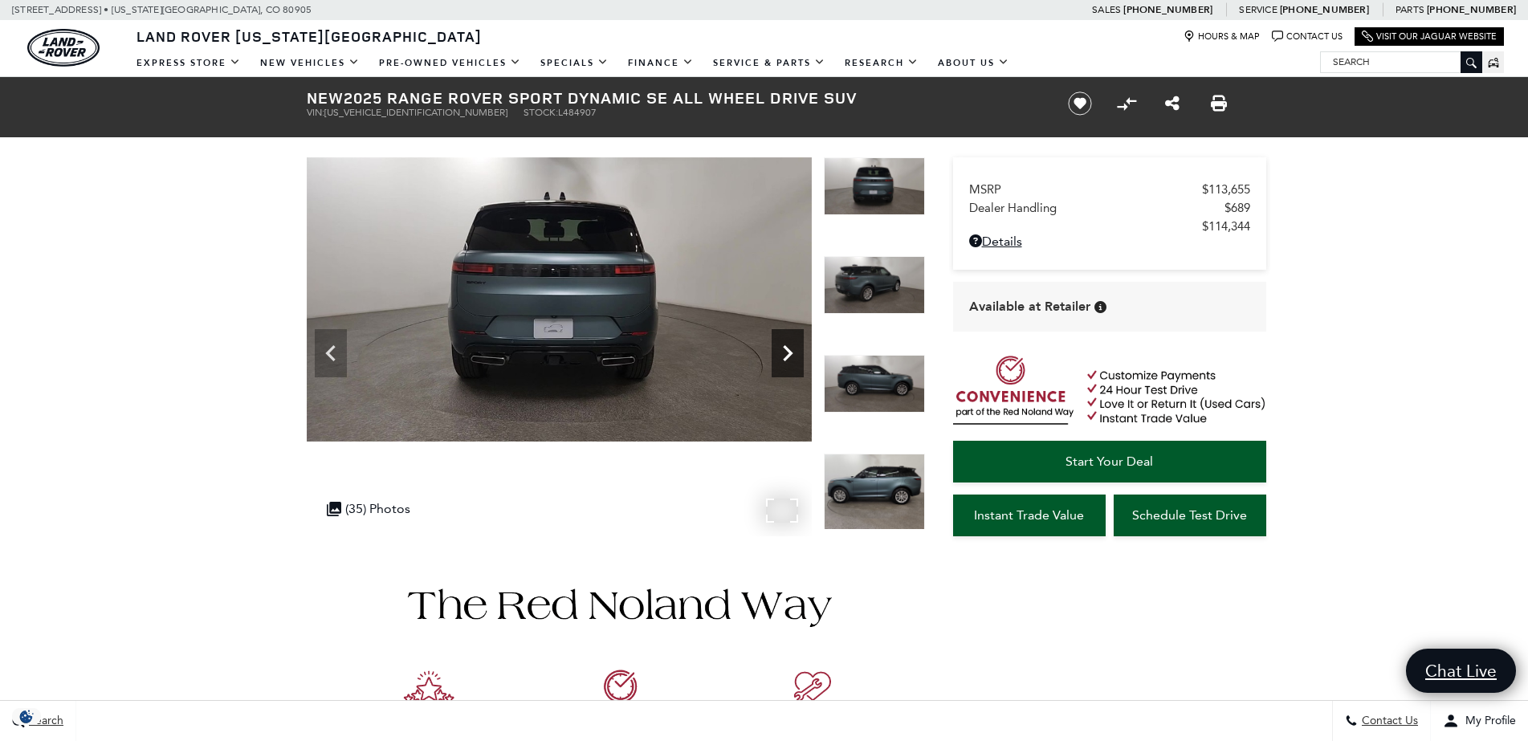
click at [797, 352] on icon "Next" at bounding box center [787, 353] width 32 height 32
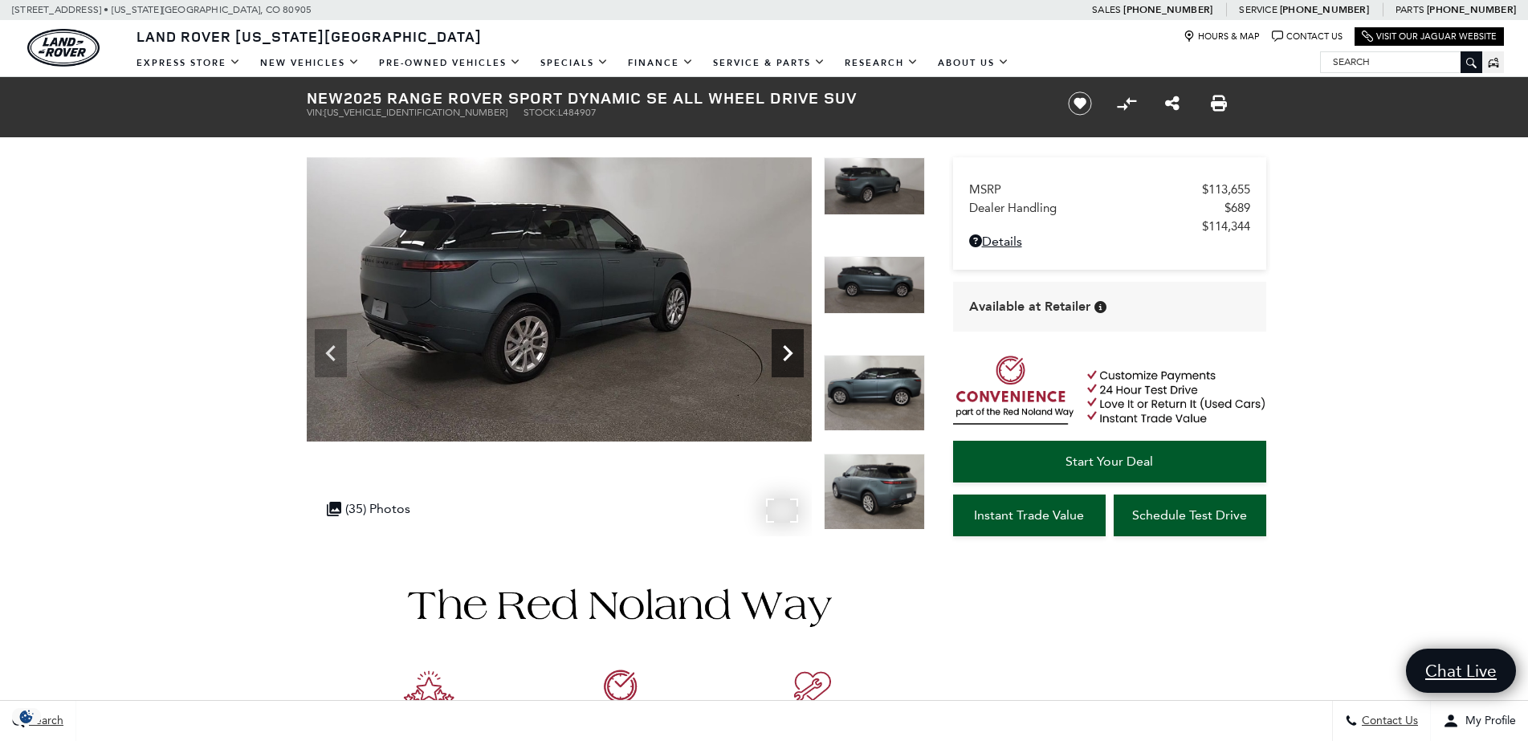
click at [797, 352] on icon "Next" at bounding box center [787, 353] width 32 height 32
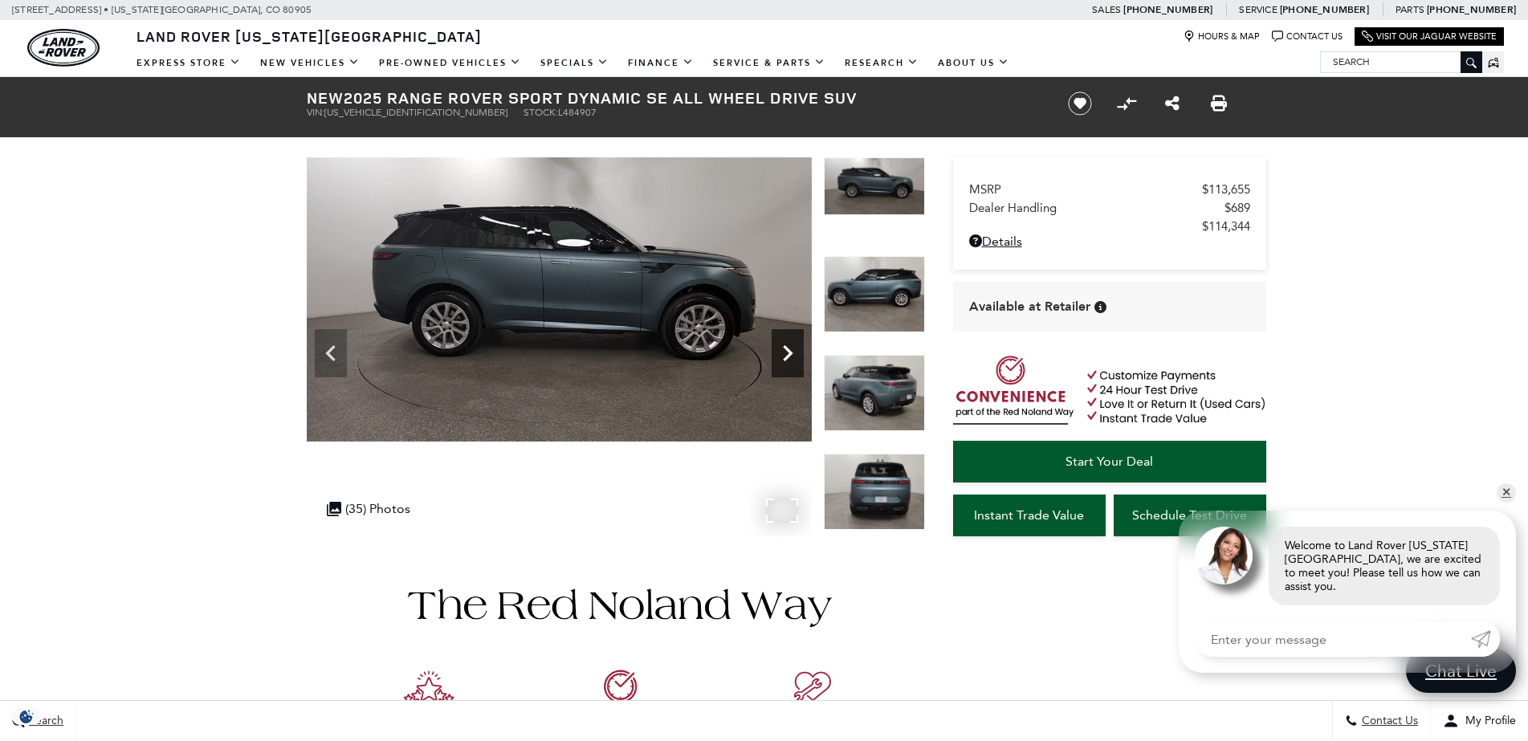
click at [797, 352] on icon "Next" at bounding box center [787, 353] width 32 height 32
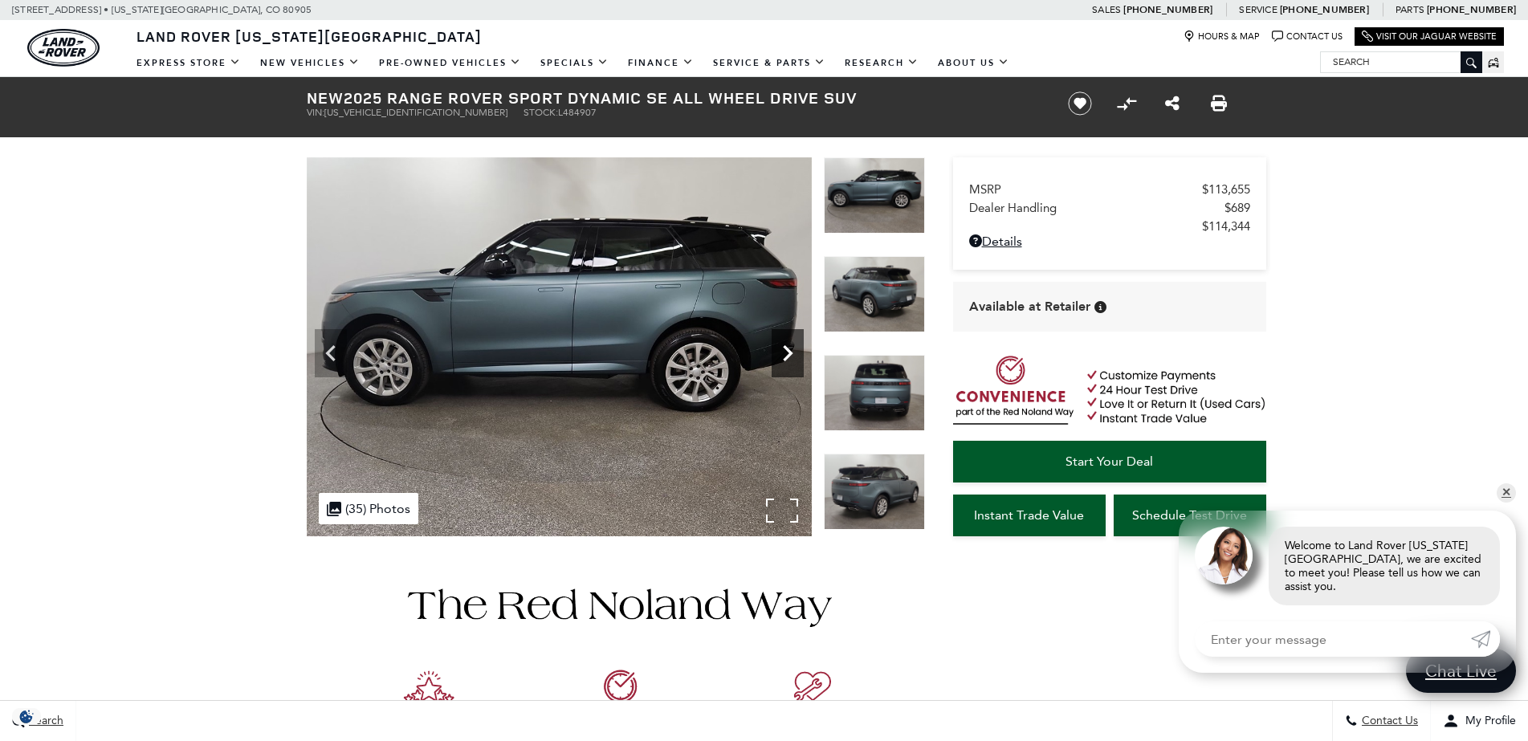
click at [797, 352] on icon "Next" at bounding box center [787, 353] width 32 height 32
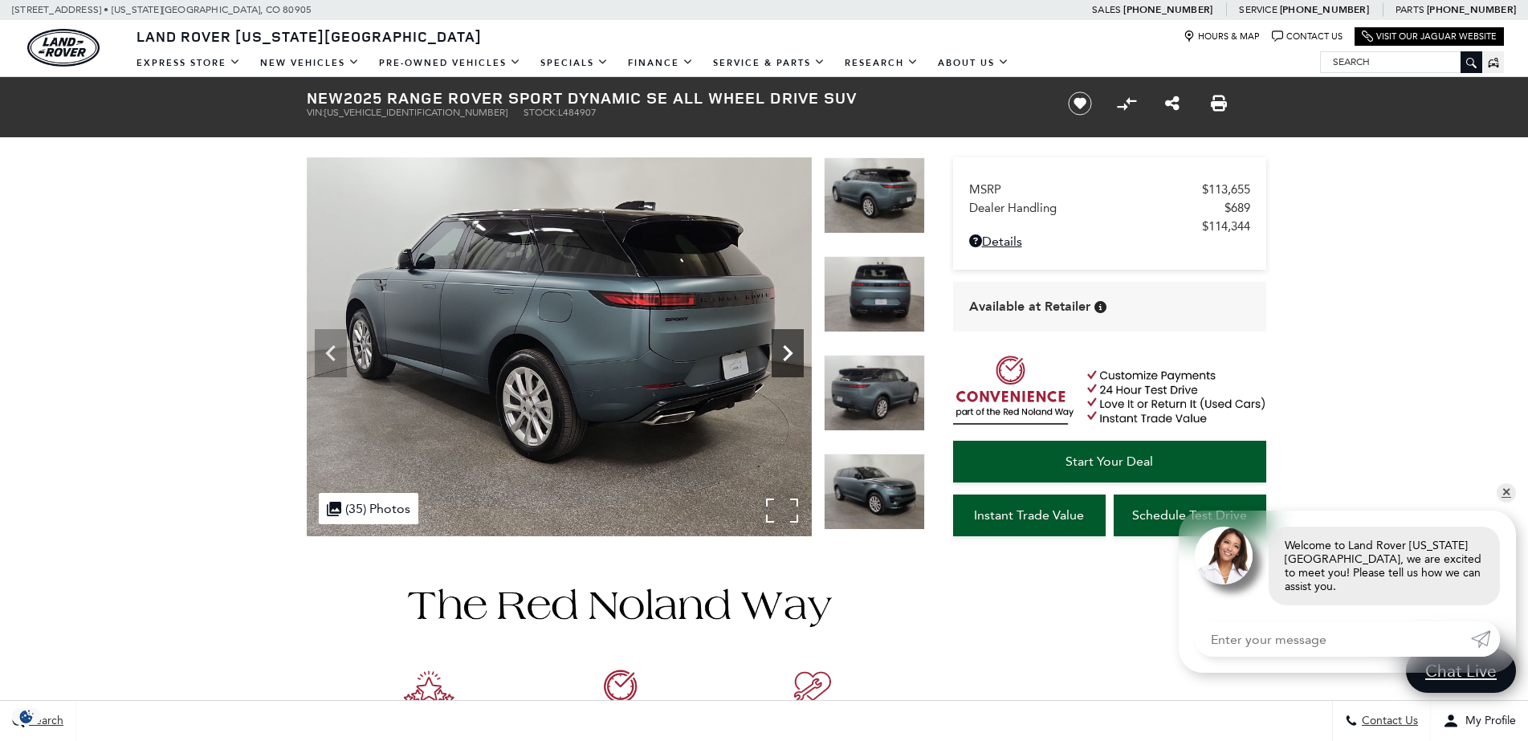
click at [797, 352] on icon "Next" at bounding box center [787, 353] width 32 height 32
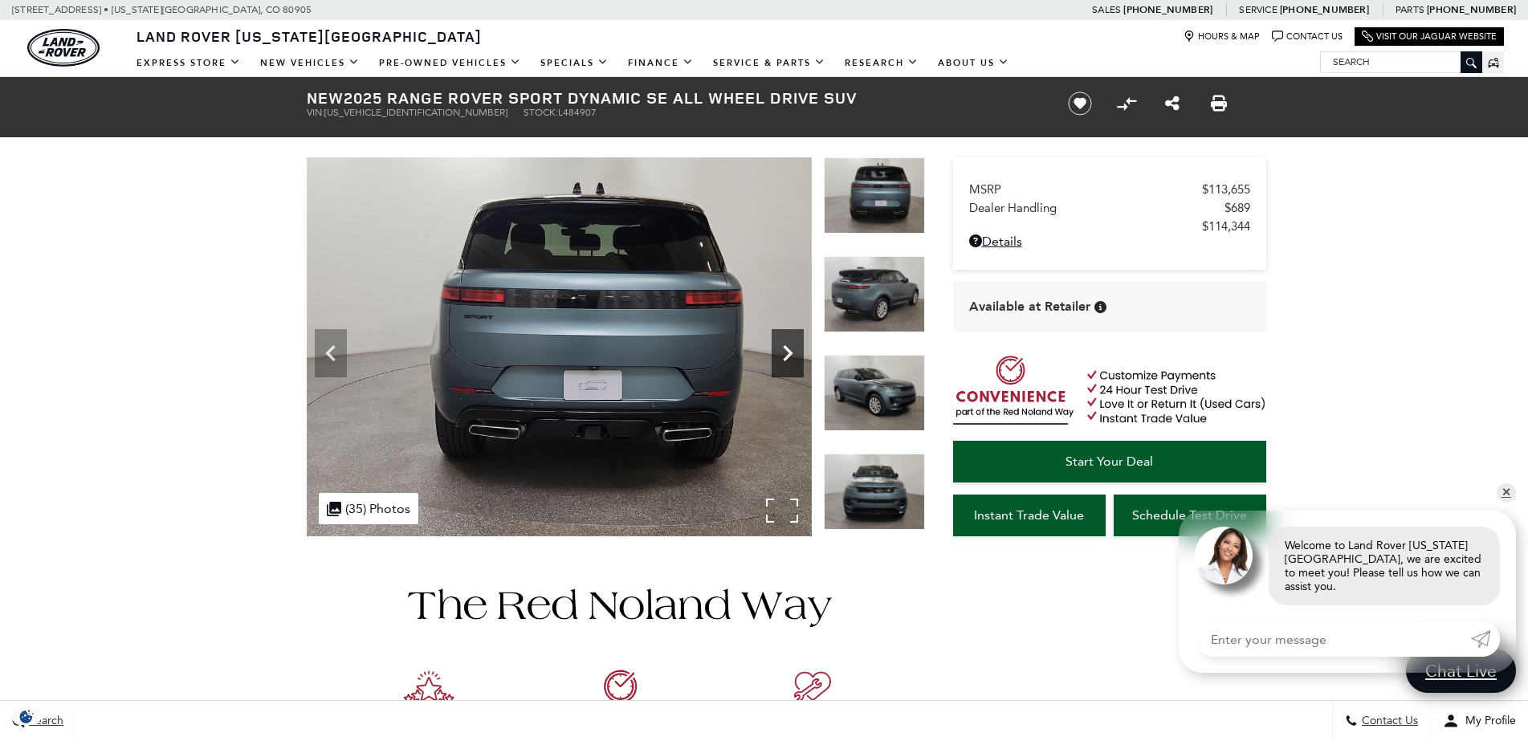
click at [797, 352] on icon "Next" at bounding box center [787, 353] width 32 height 32
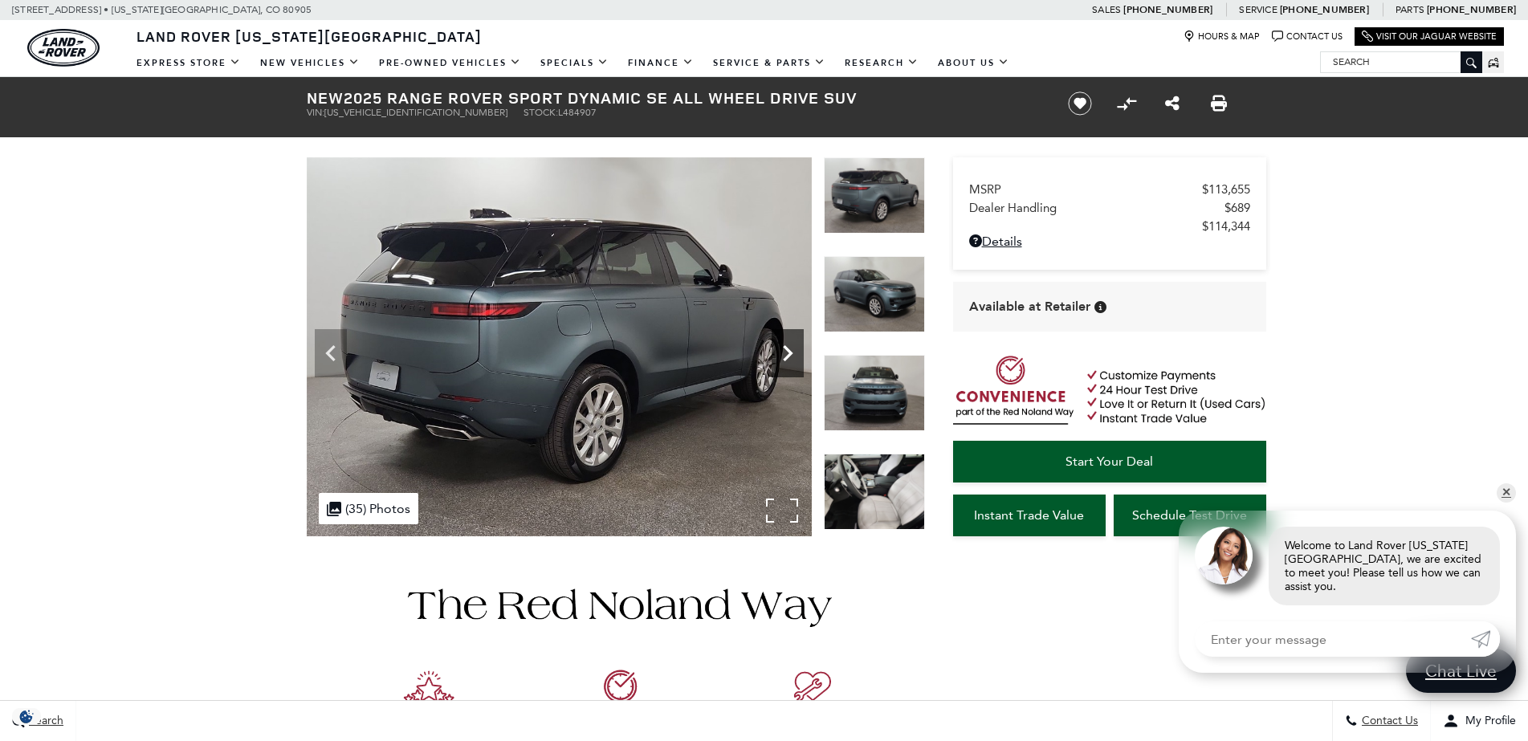
click at [797, 352] on icon "Next" at bounding box center [787, 353] width 32 height 32
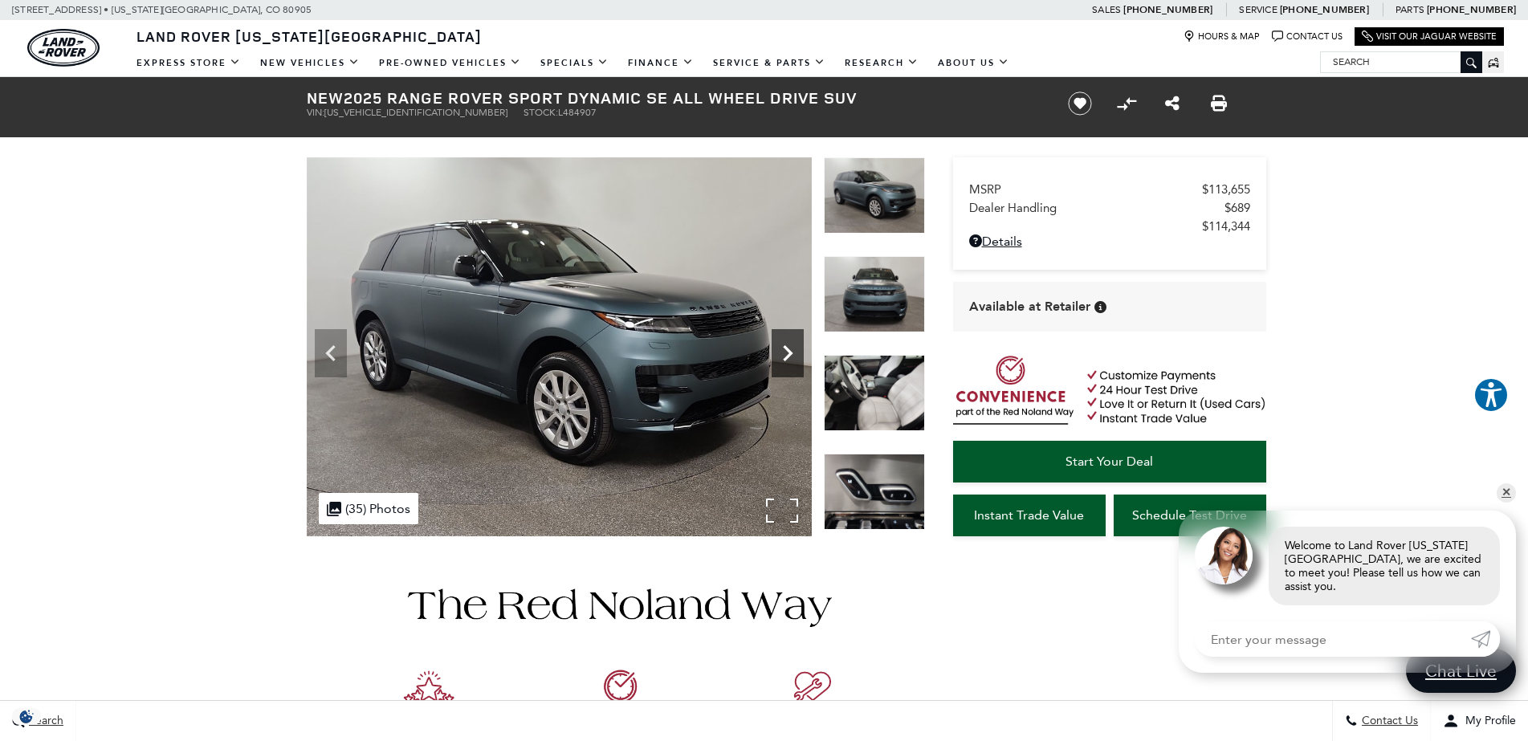
click at [797, 352] on icon "Next" at bounding box center [787, 353] width 32 height 32
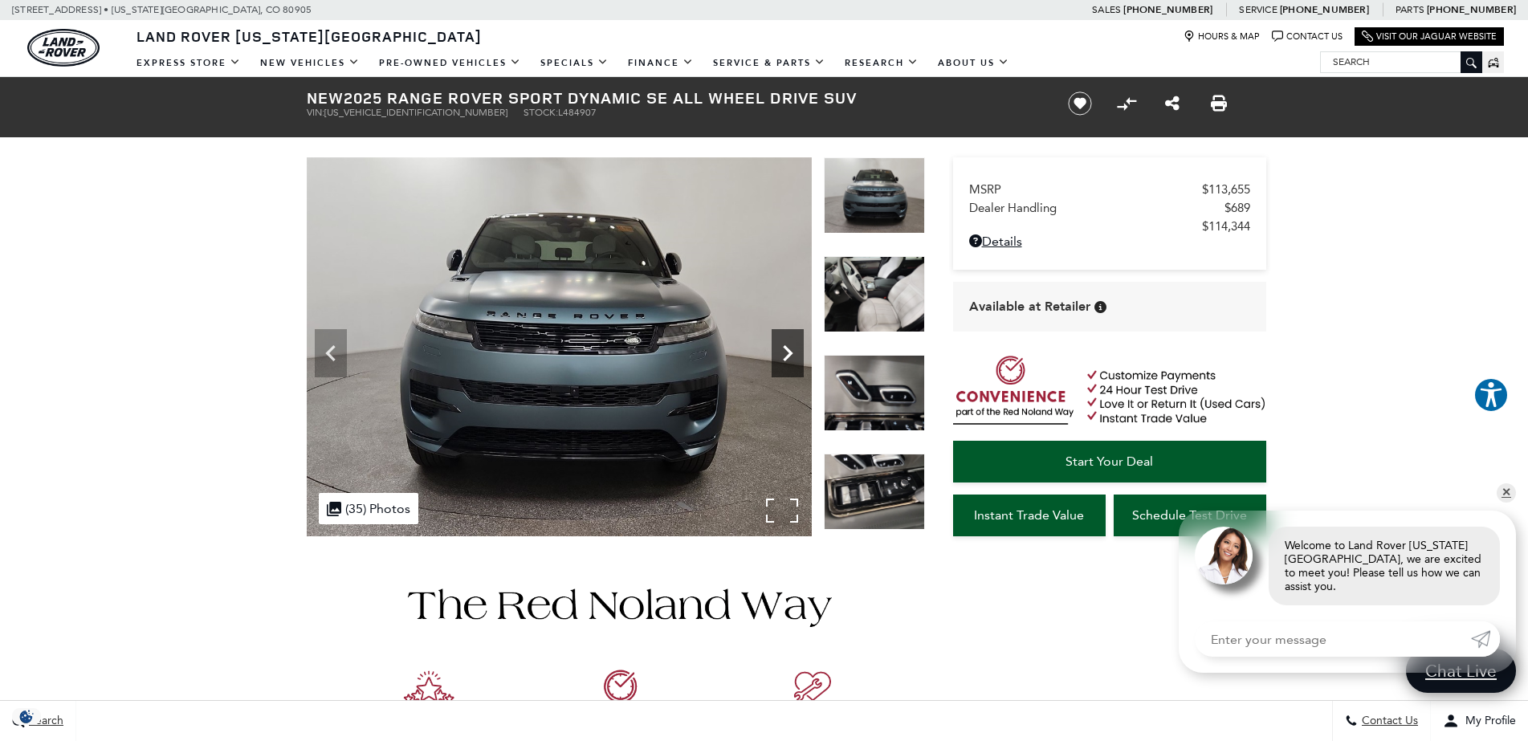
click at [797, 352] on icon "Next" at bounding box center [787, 353] width 32 height 32
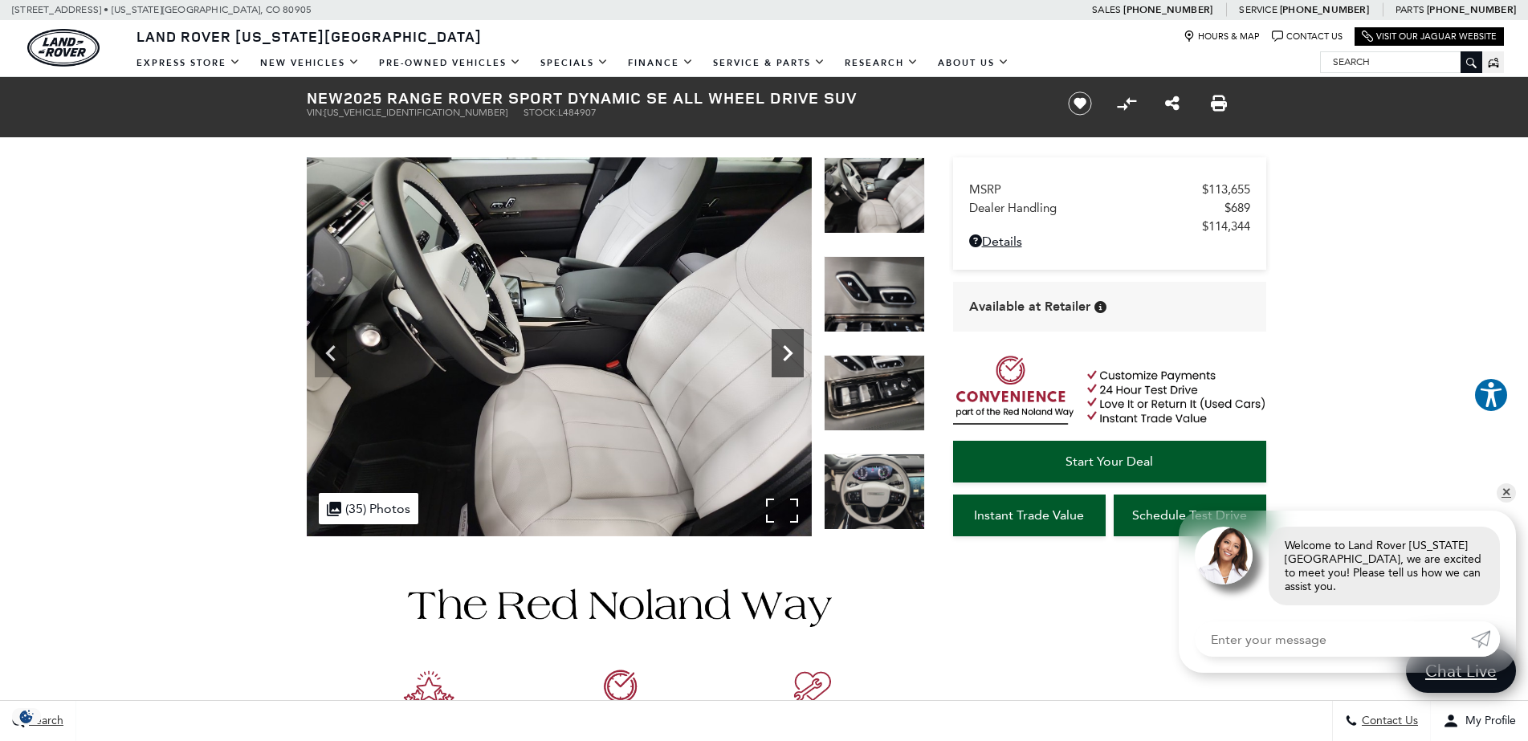
click at [797, 352] on icon "Next" at bounding box center [787, 353] width 32 height 32
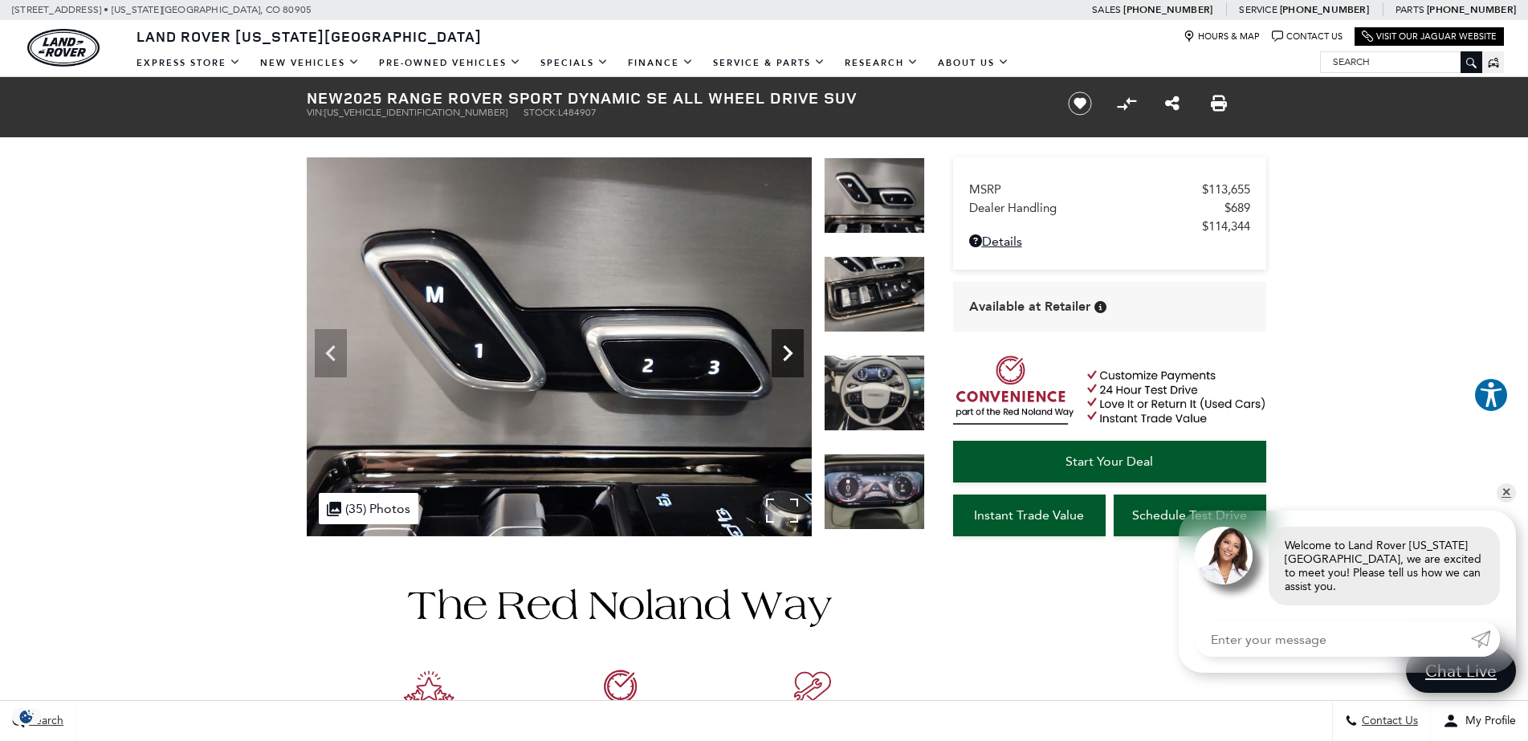
click at [797, 352] on icon "Next" at bounding box center [787, 353] width 32 height 32
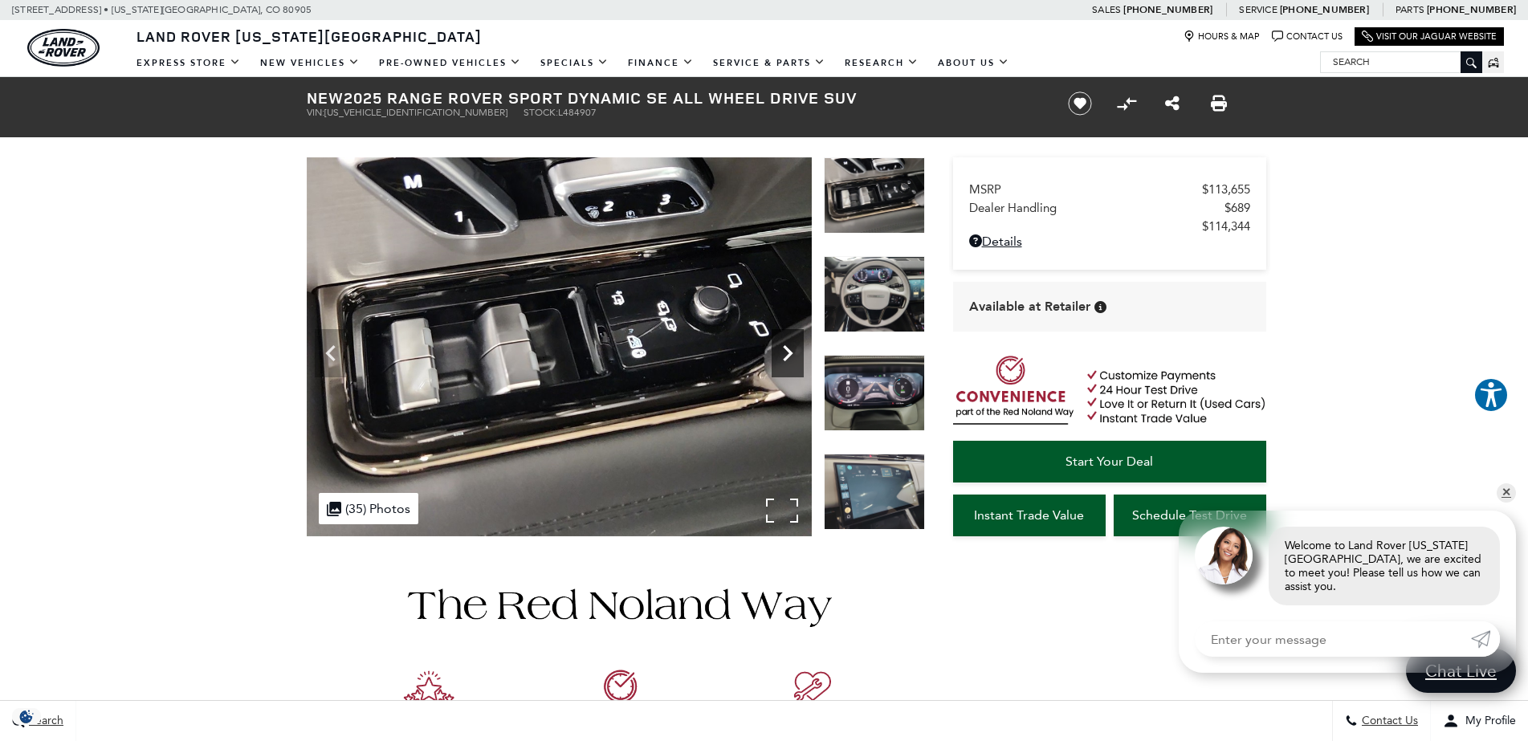
click at [797, 352] on icon "Next" at bounding box center [787, 353] width 32 height 32
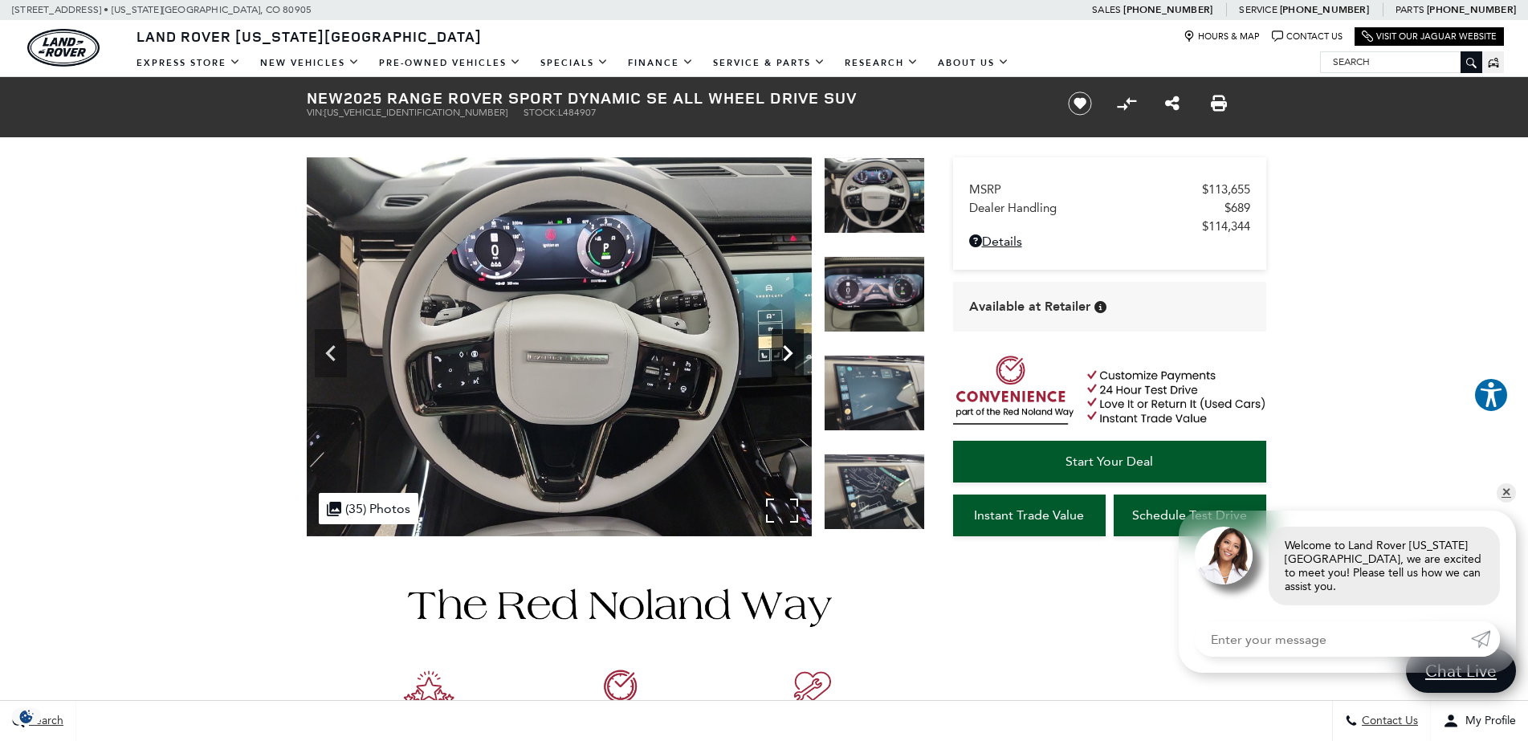
click at [797, 352] on icon "Next" at bounding box center [787, 353] width 32 height 32
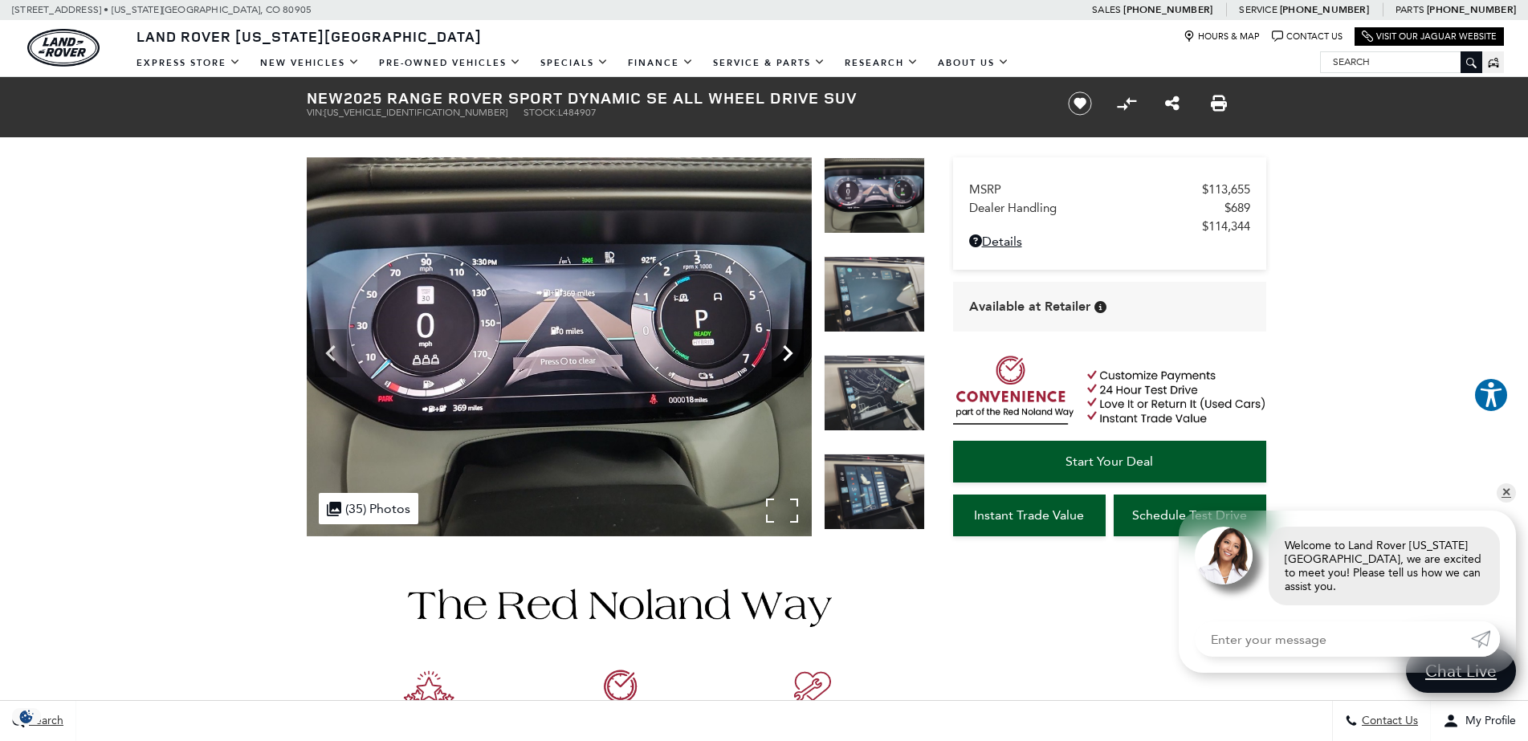
click at [797, 352] on icon "Next" at bounding box center [787, 353] width 32 height 32
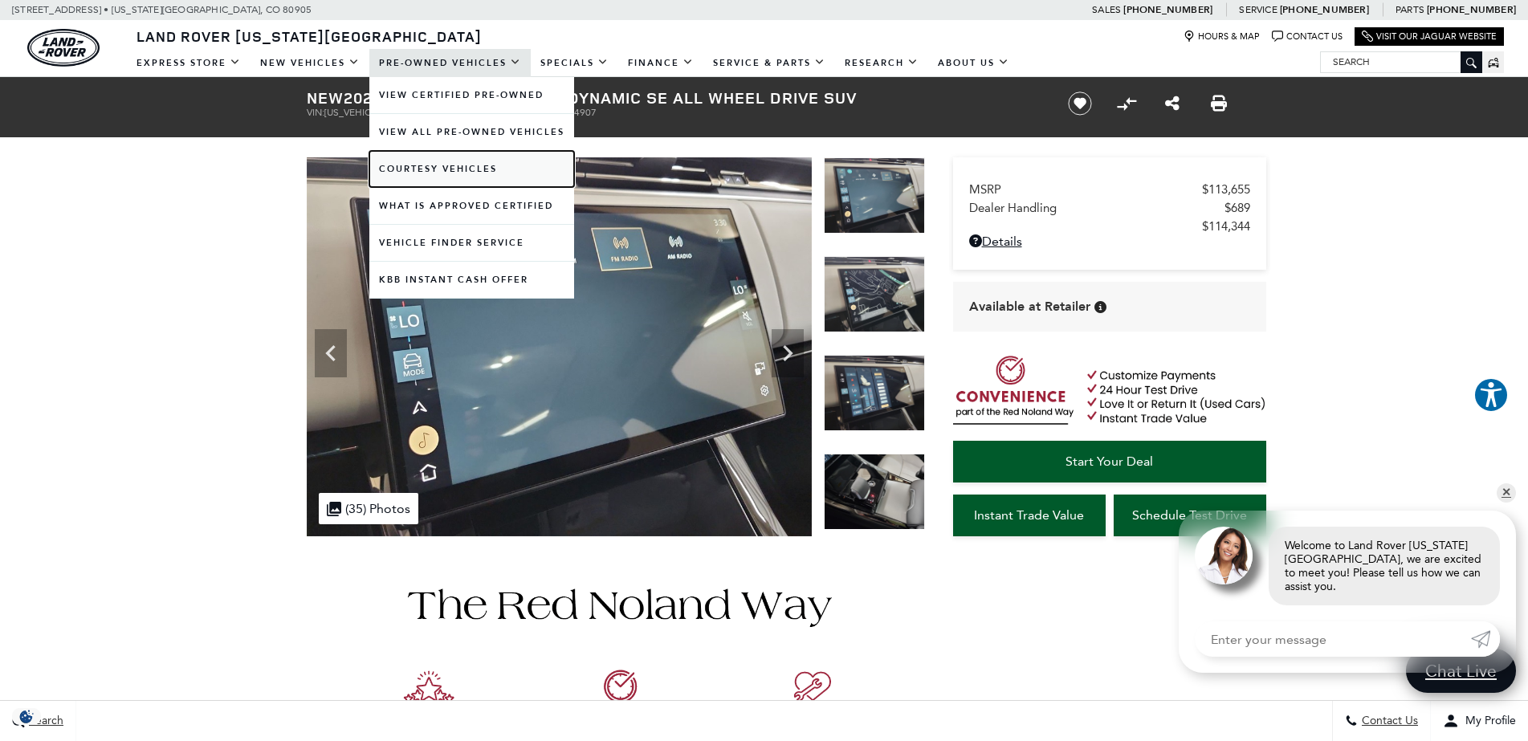
click at [447, 167] on link "Courtesy Vehicles" at bounding box center [471, 169] width 205 height 36
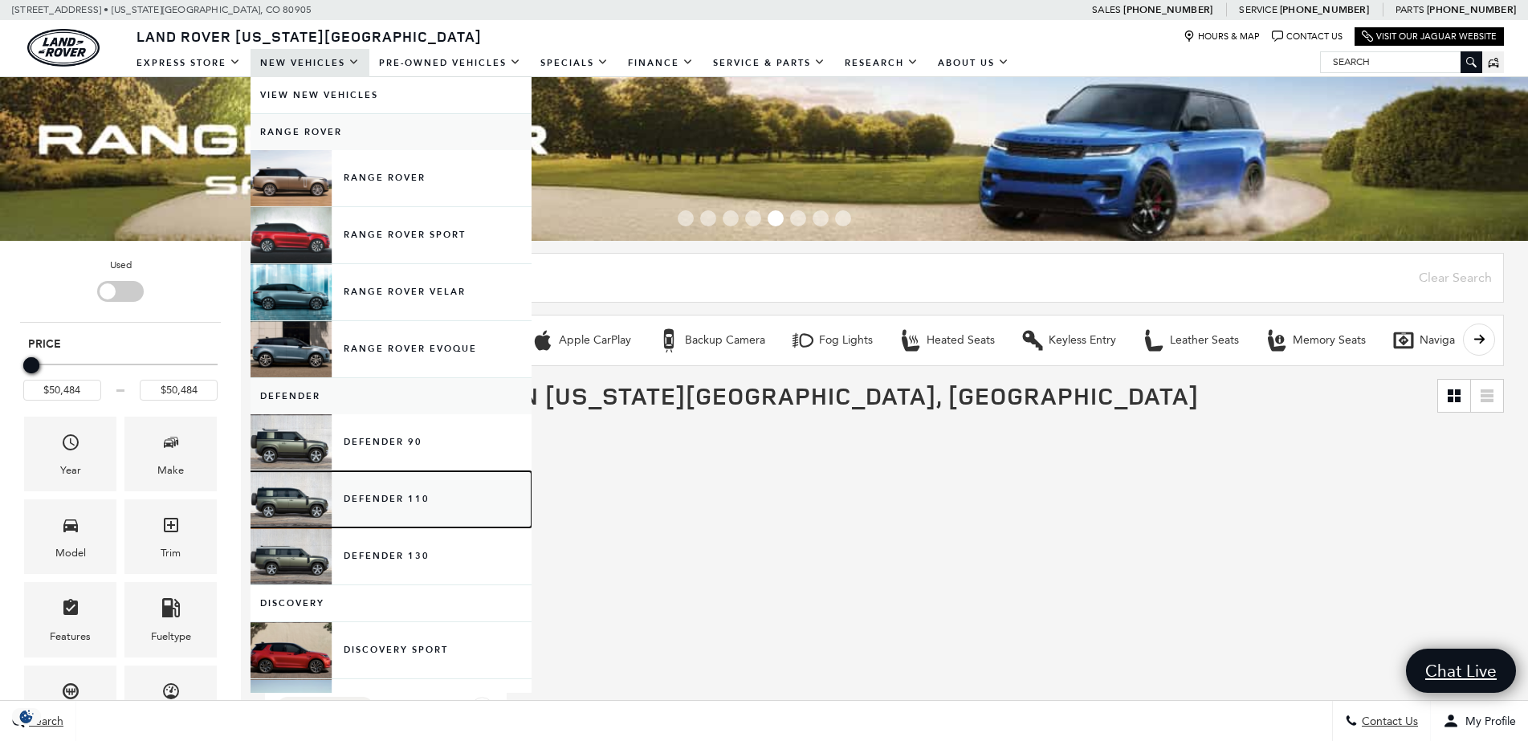
click at [272, 491] on link "Defender 110" at bounding box center [390, 499] width 281 height 56
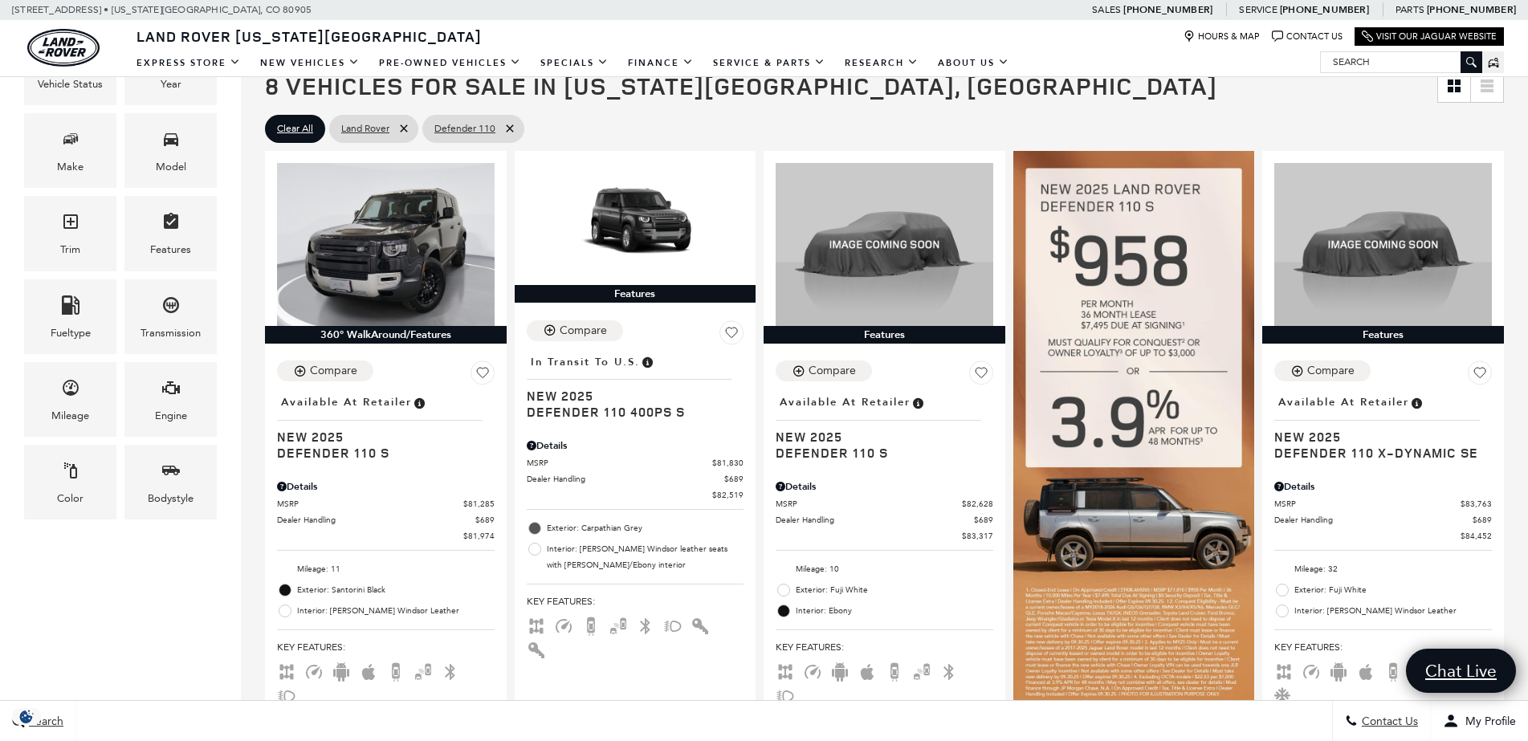
scroll to position [314, 0]
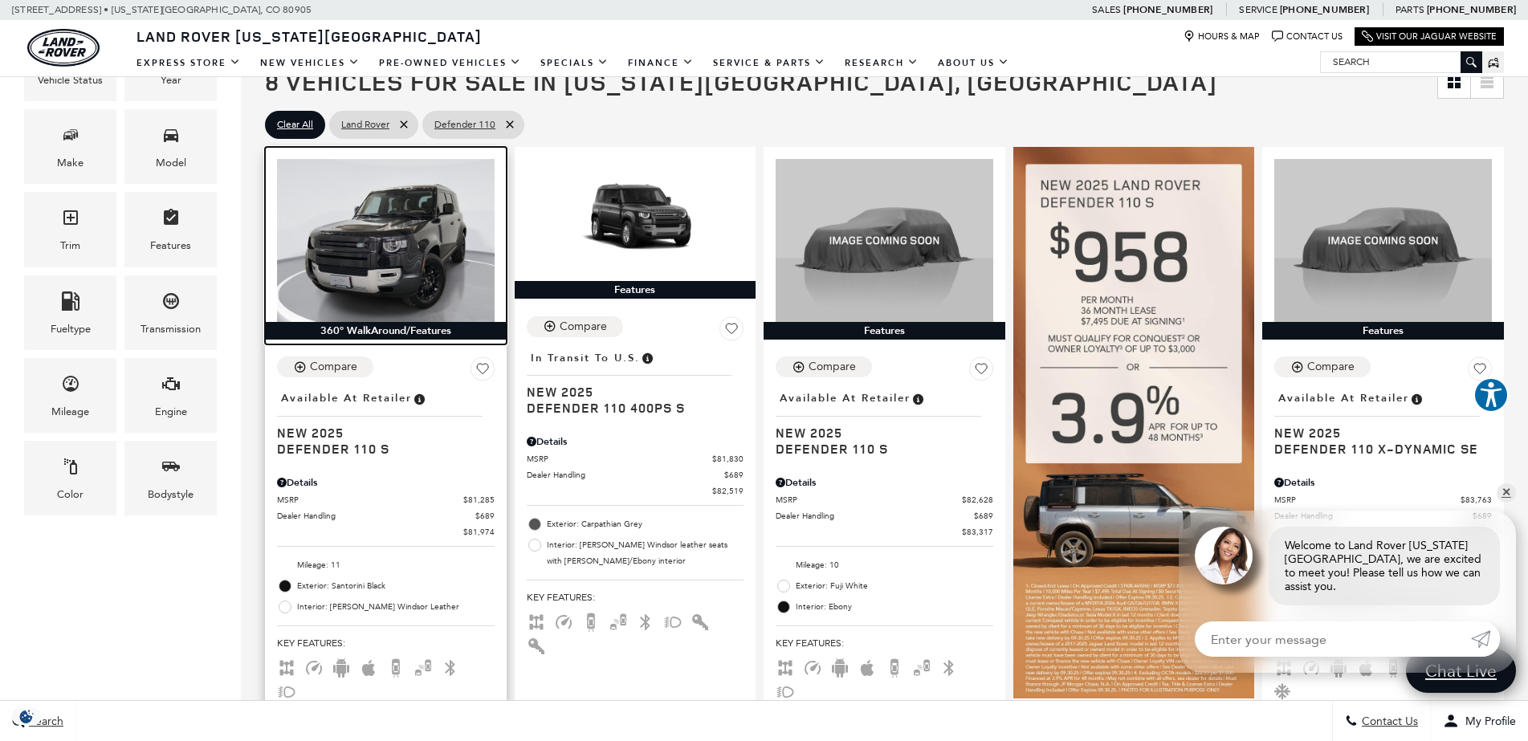
click at [405, 238] on img at bounding box center [386, 240] width 218 height 163
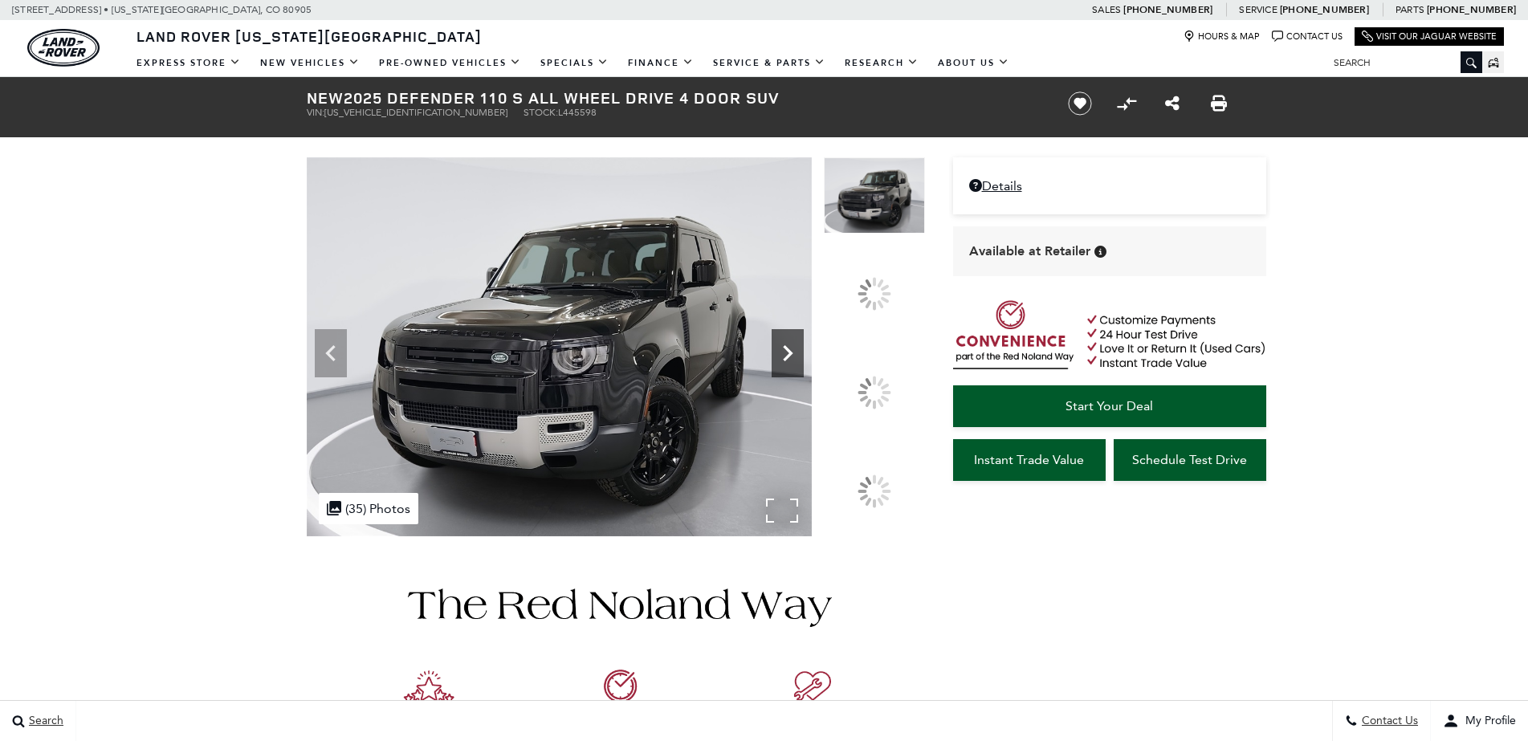
click at [804, 369] on icon at bounding box center [787, 353] width 32 height 32
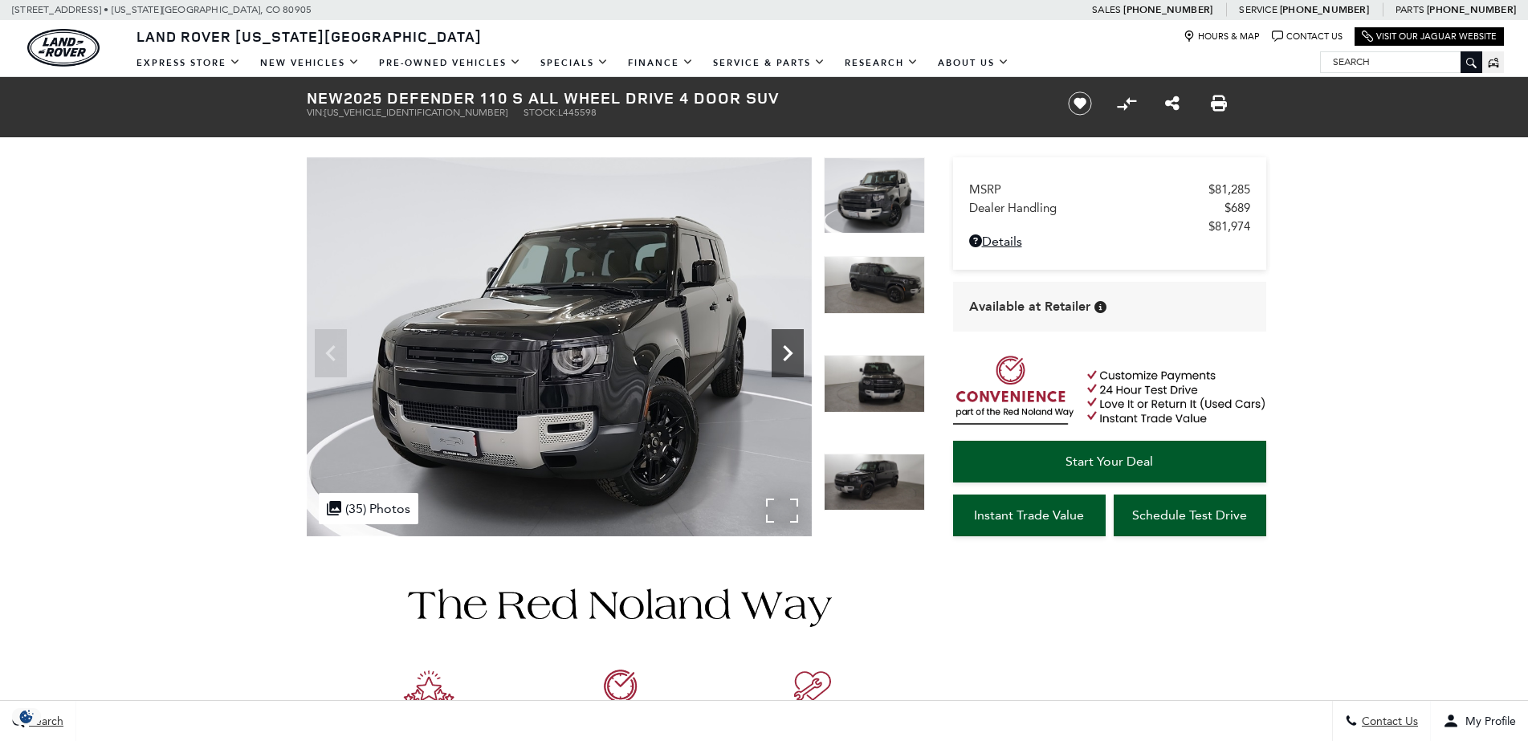
click at [776, 346] on icon "Next" at bounding box center [787, 353] width 32 height 32
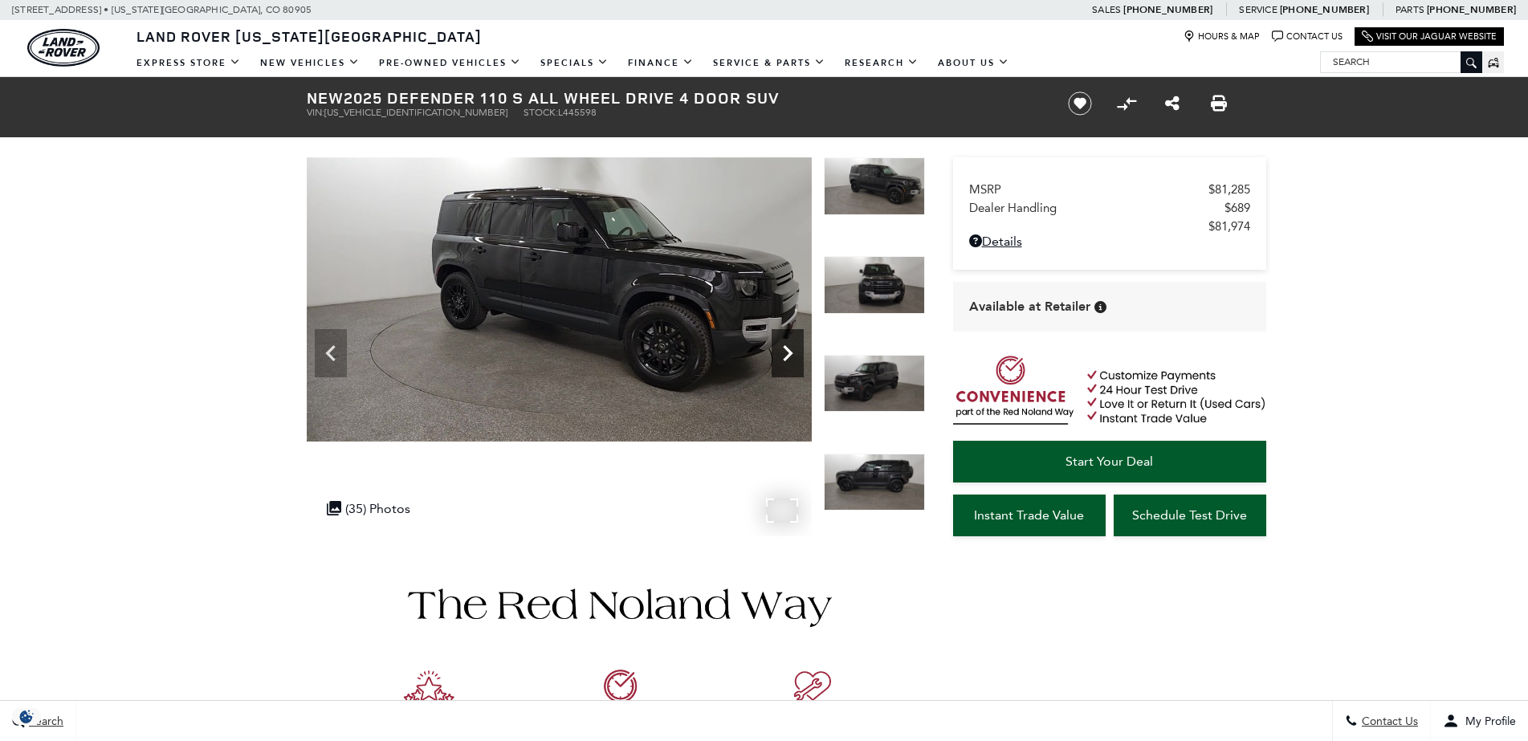
click at [780, 346] on icon "Next" at bounding box center [787, 353] width 32 height 32
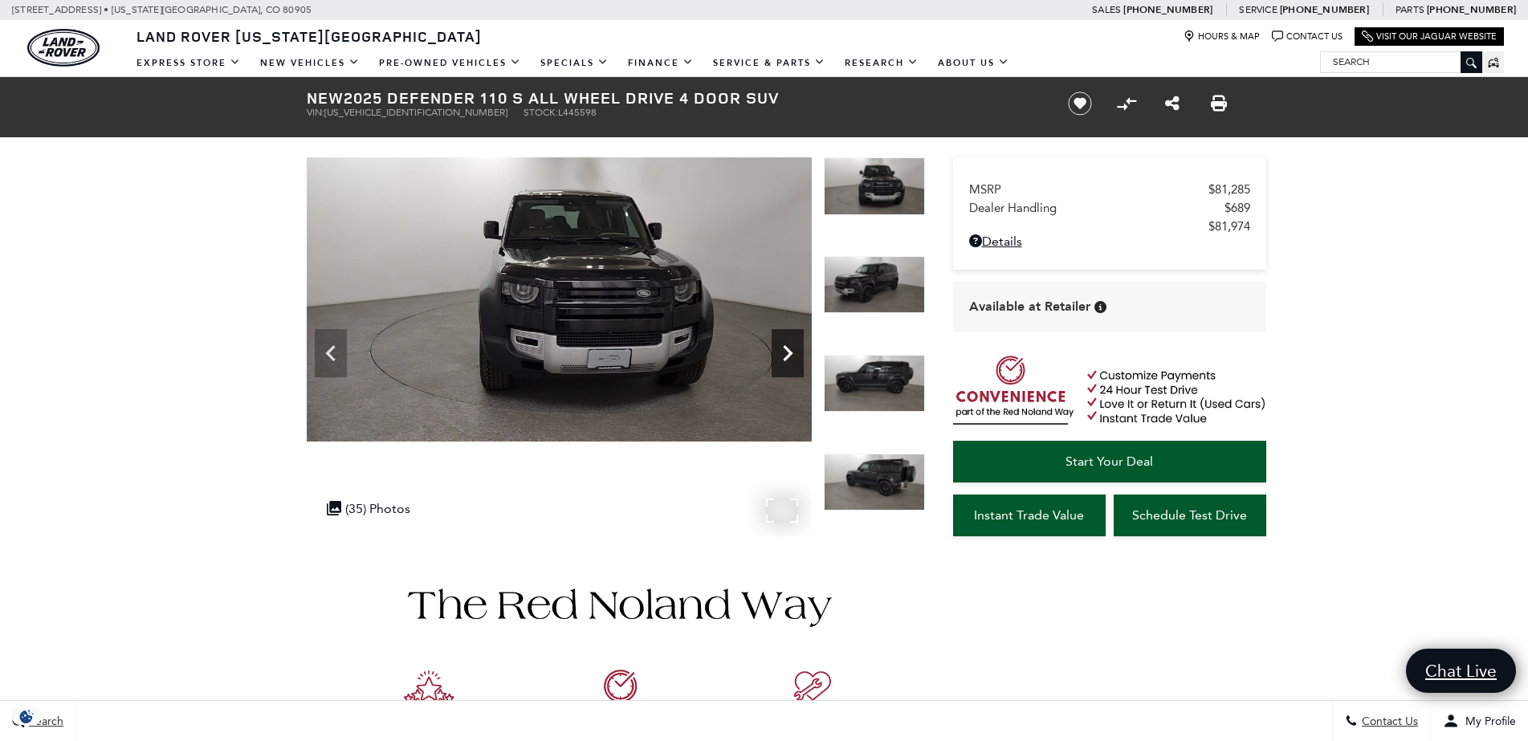
click at [780, 346] on icon "Next" at bounding box center [787, 353] width 32 height 32
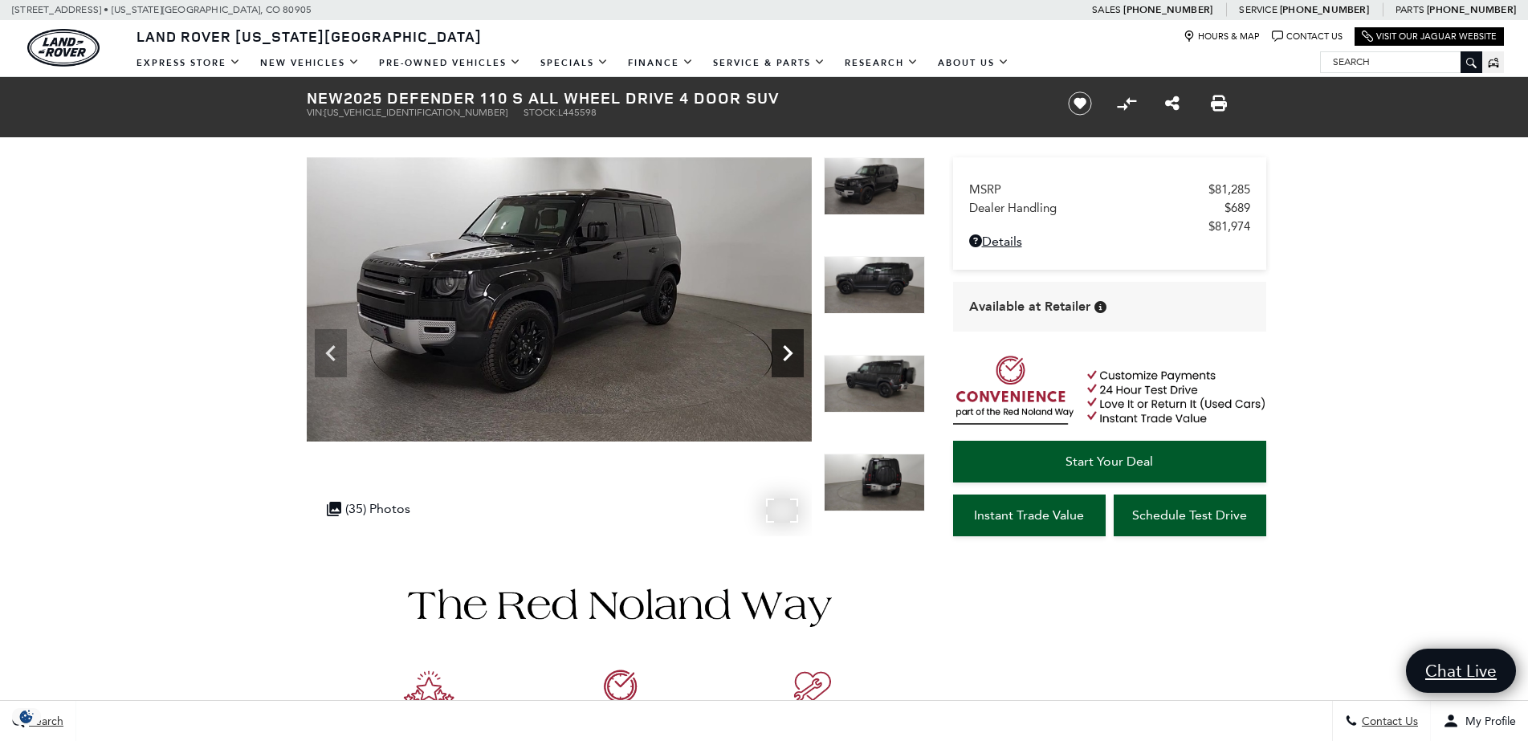
click at [780, 346] on icon "Next" at bounding box center [787, 353] width 32 height 32
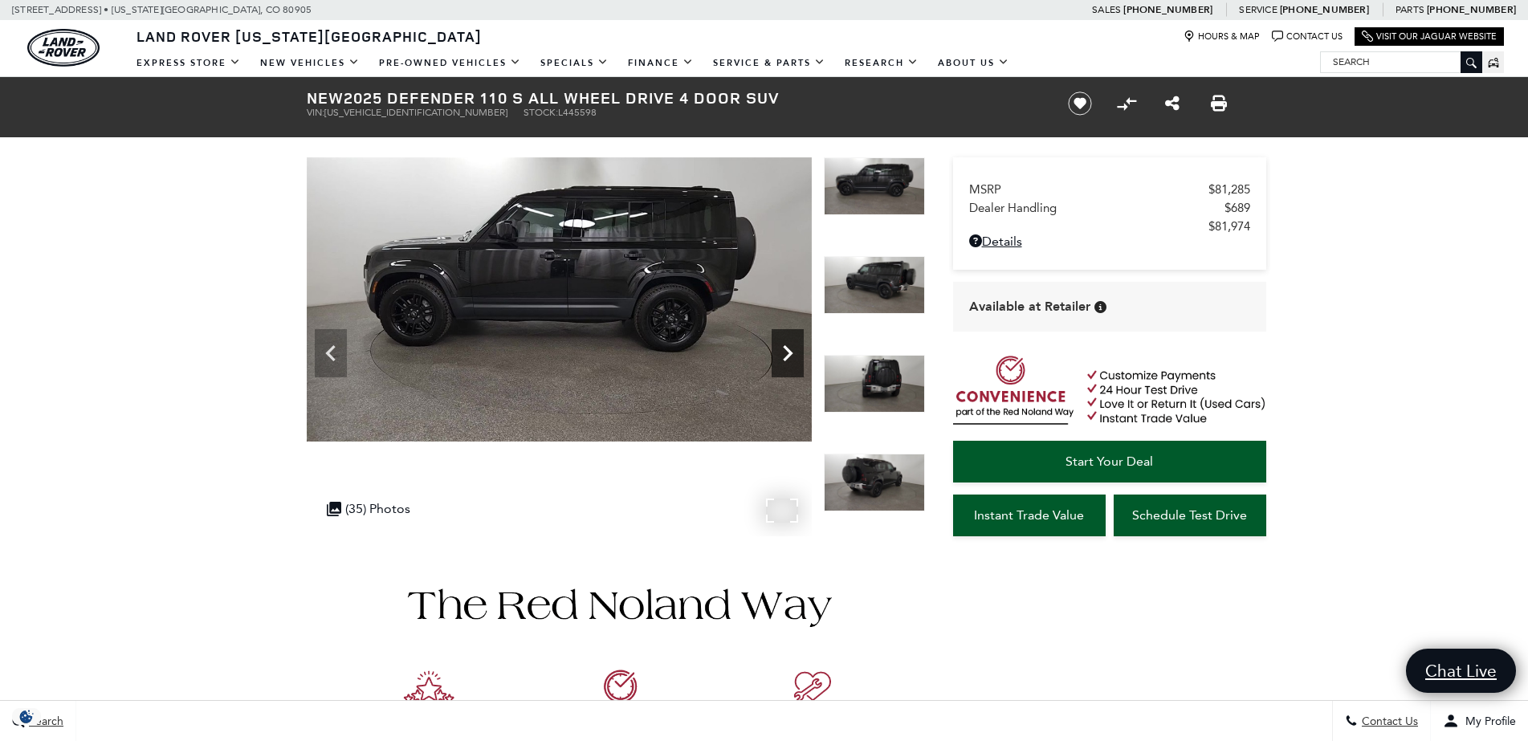
click at [780, 346] on icon "Next" at bounding box center [787, 353] width 32 height 32
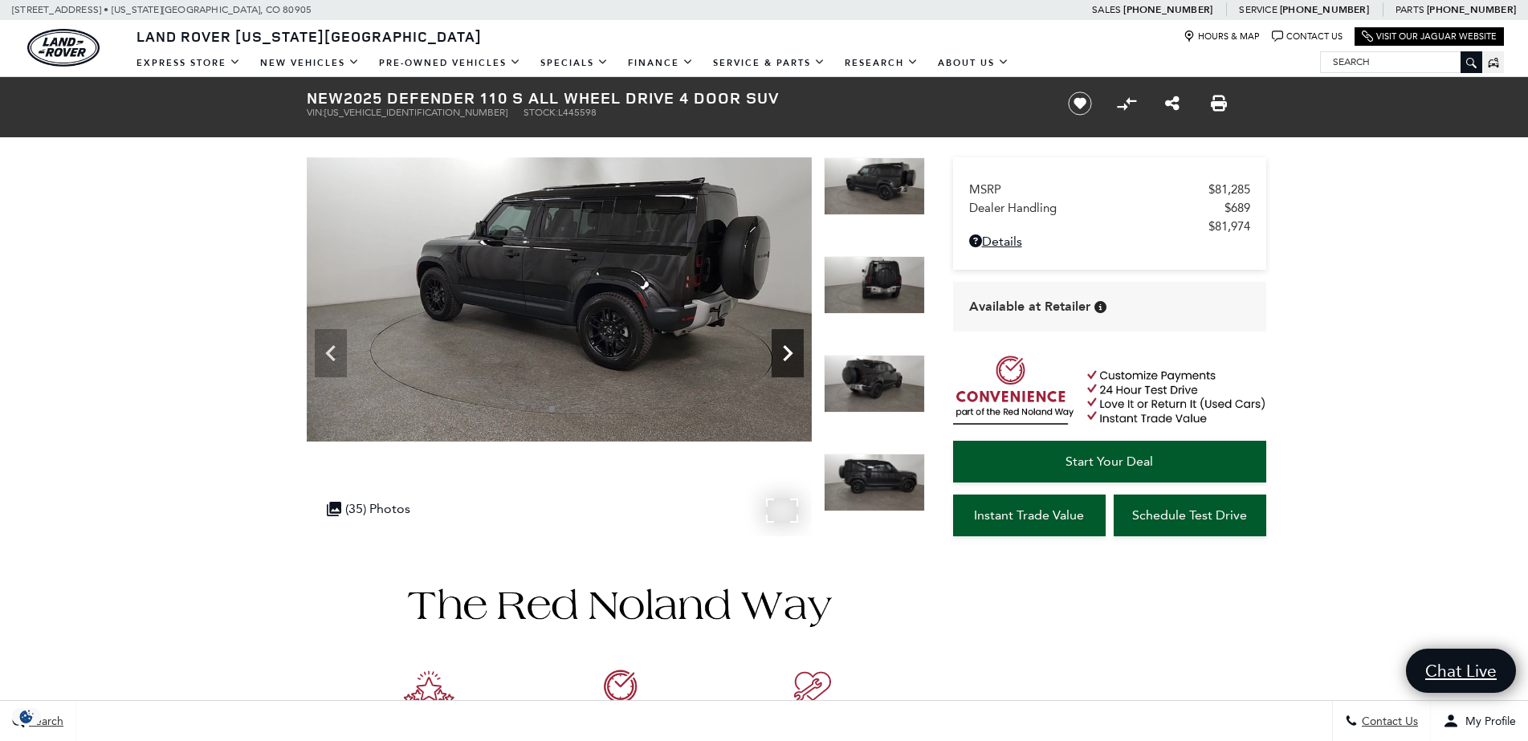
click at [780, 346] on icon "Next" at bounding box center [787, 353] width 32 height 32
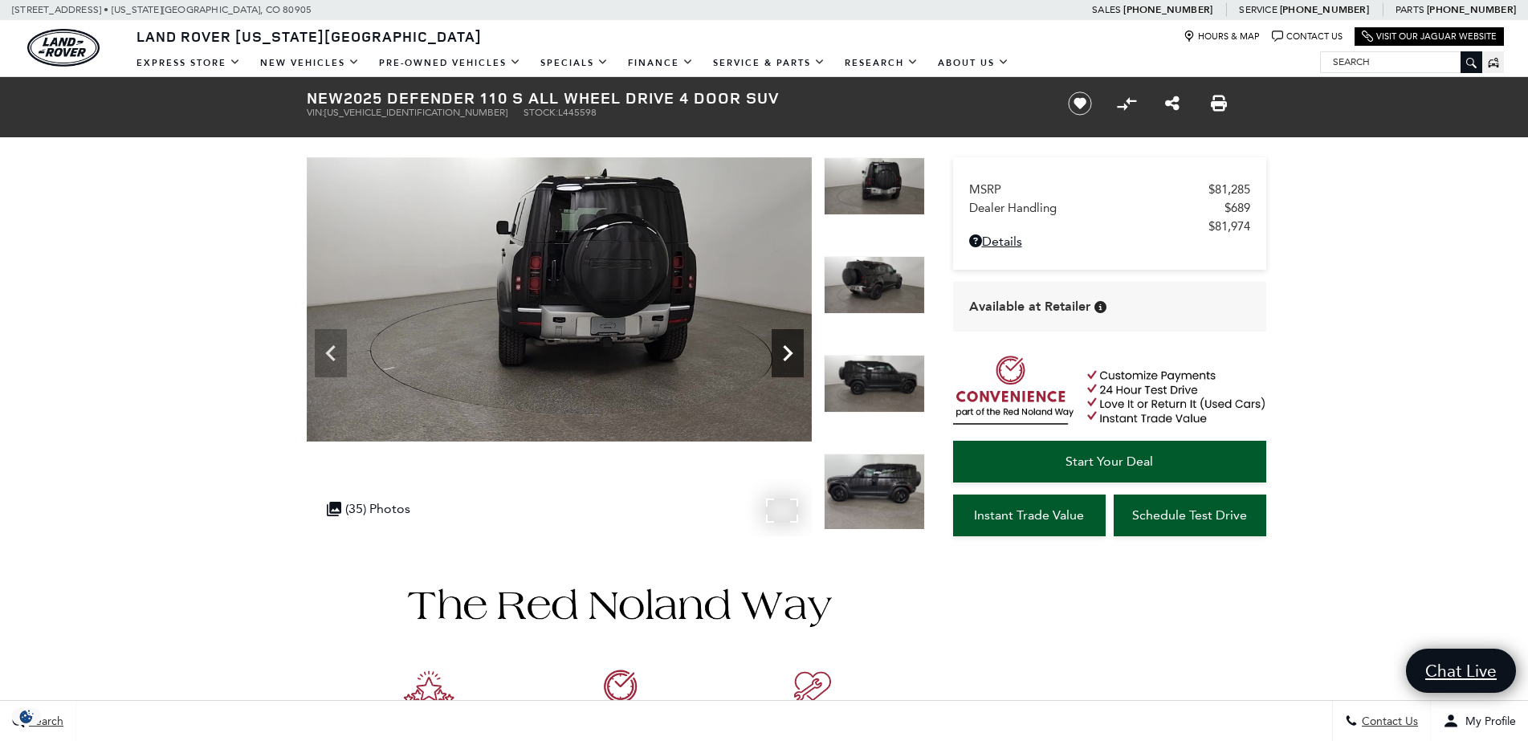
click at [780, 347] on icon "Next" at bounding box center [787, 353] width 32 height 32
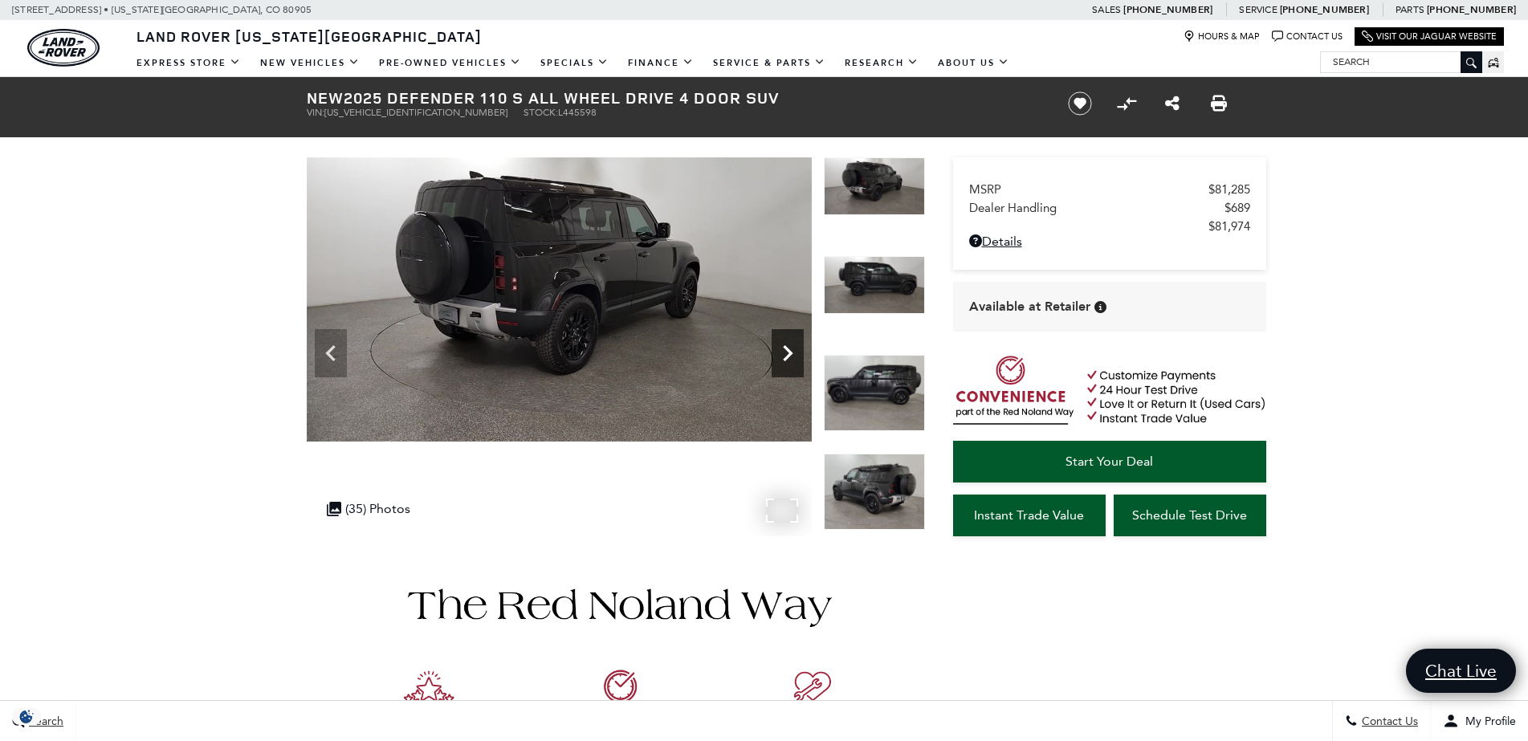
click at [780, 347] on icon "Next" at bounding box center [787, 353] width 32 height 32
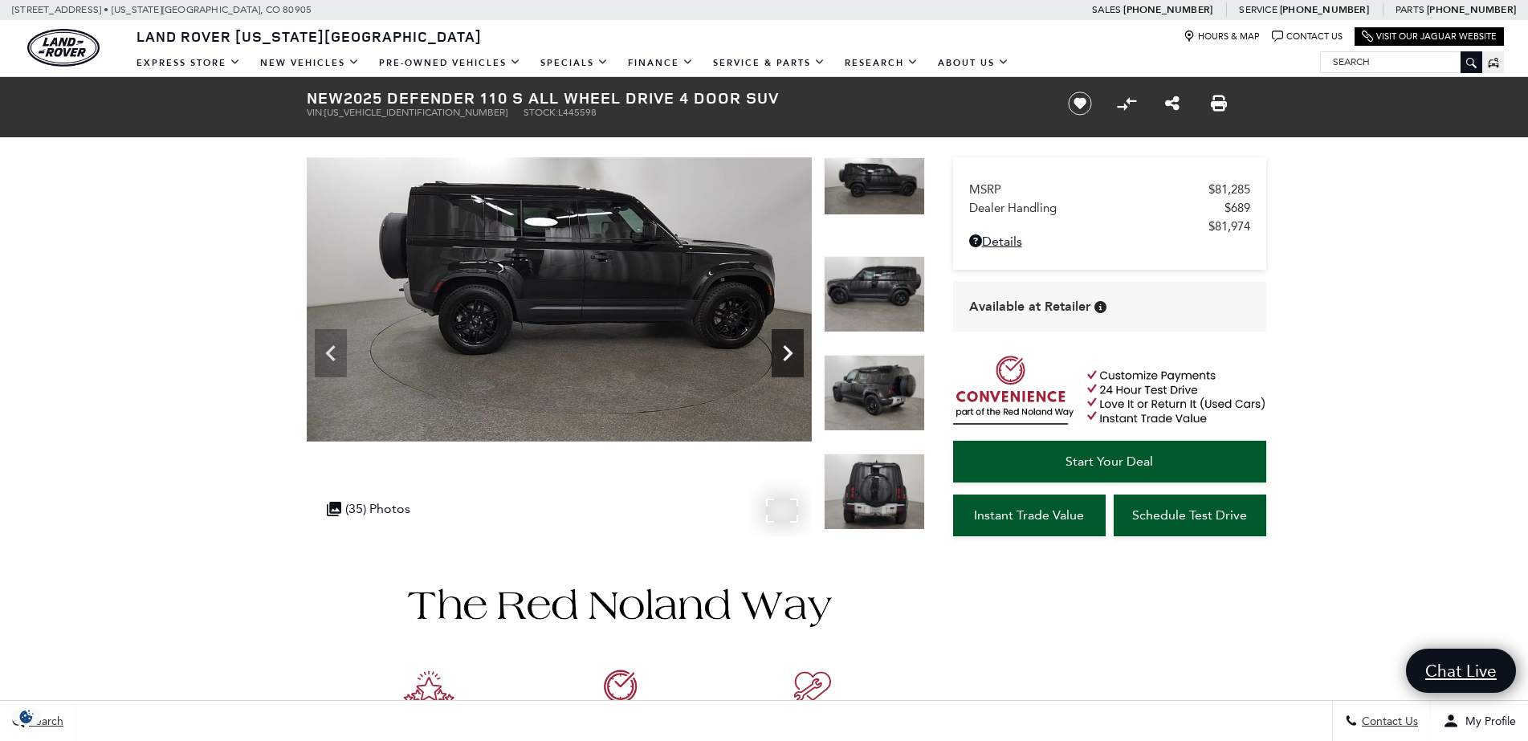
click at [780, 347] on icon "Next" at bounding box center [787, 353] width 32 height 32
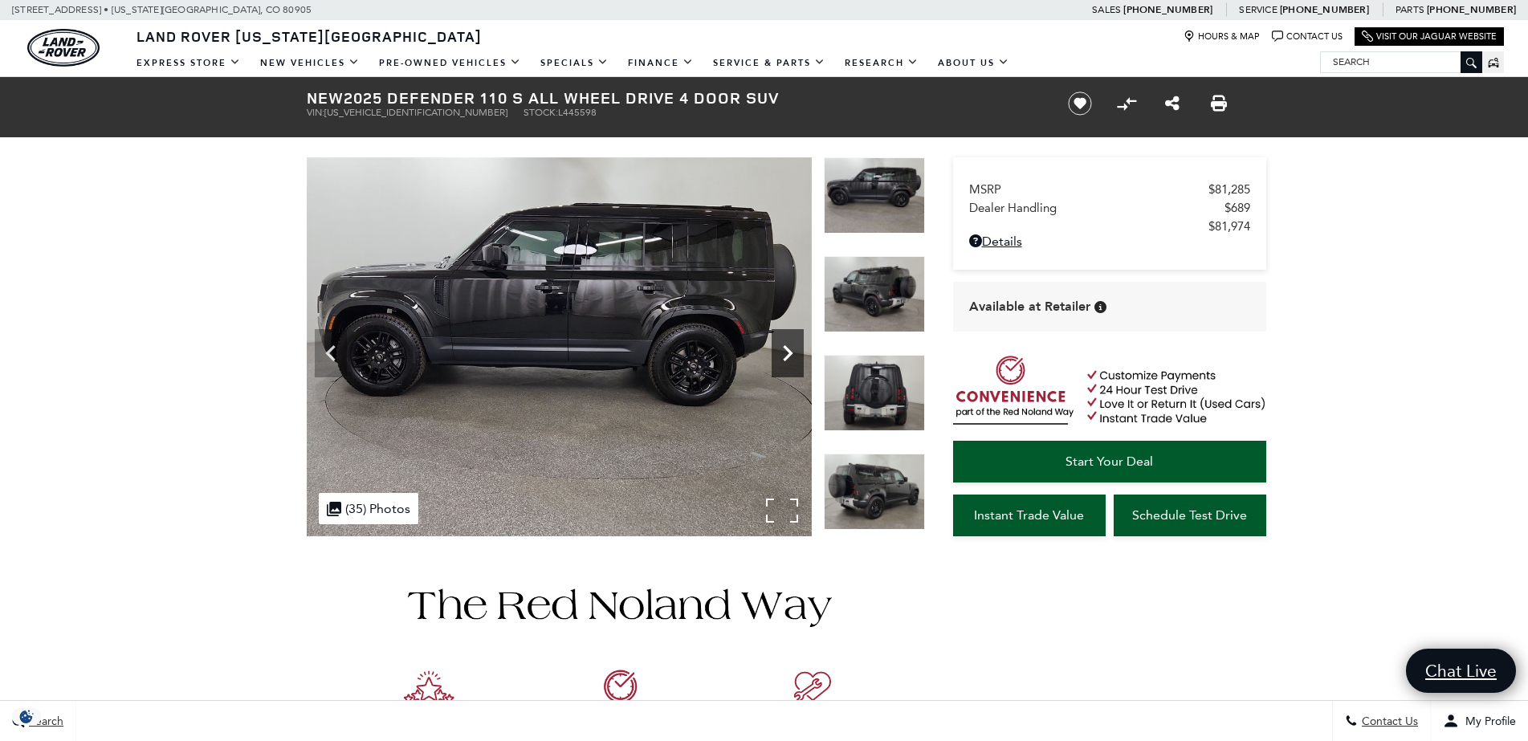
click at [780, 348] on icon "Next" at bounding box center [787, 353] width 32 height 32
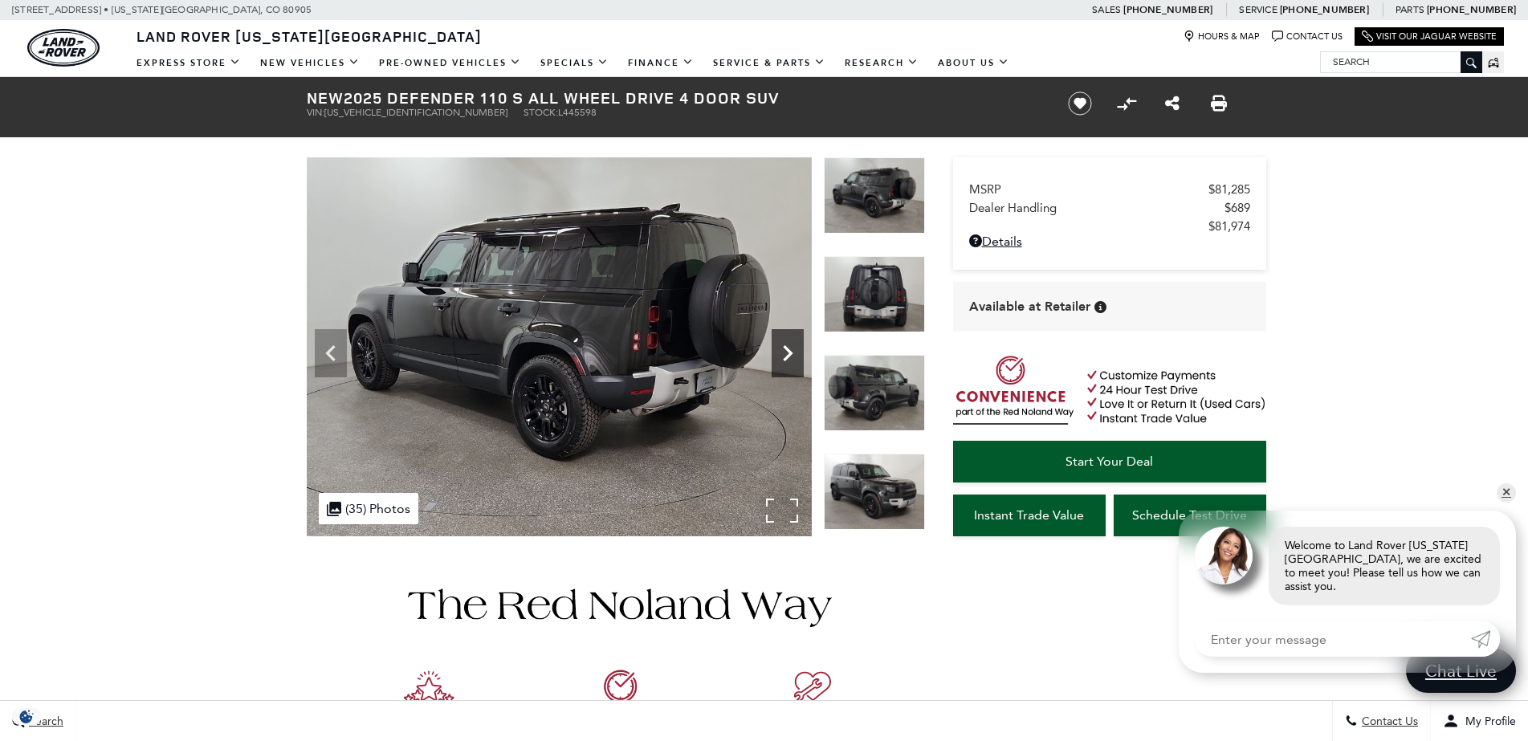
click at [780, 348] on icon "Next" at bounding box center [787, 353] width 32 height 32
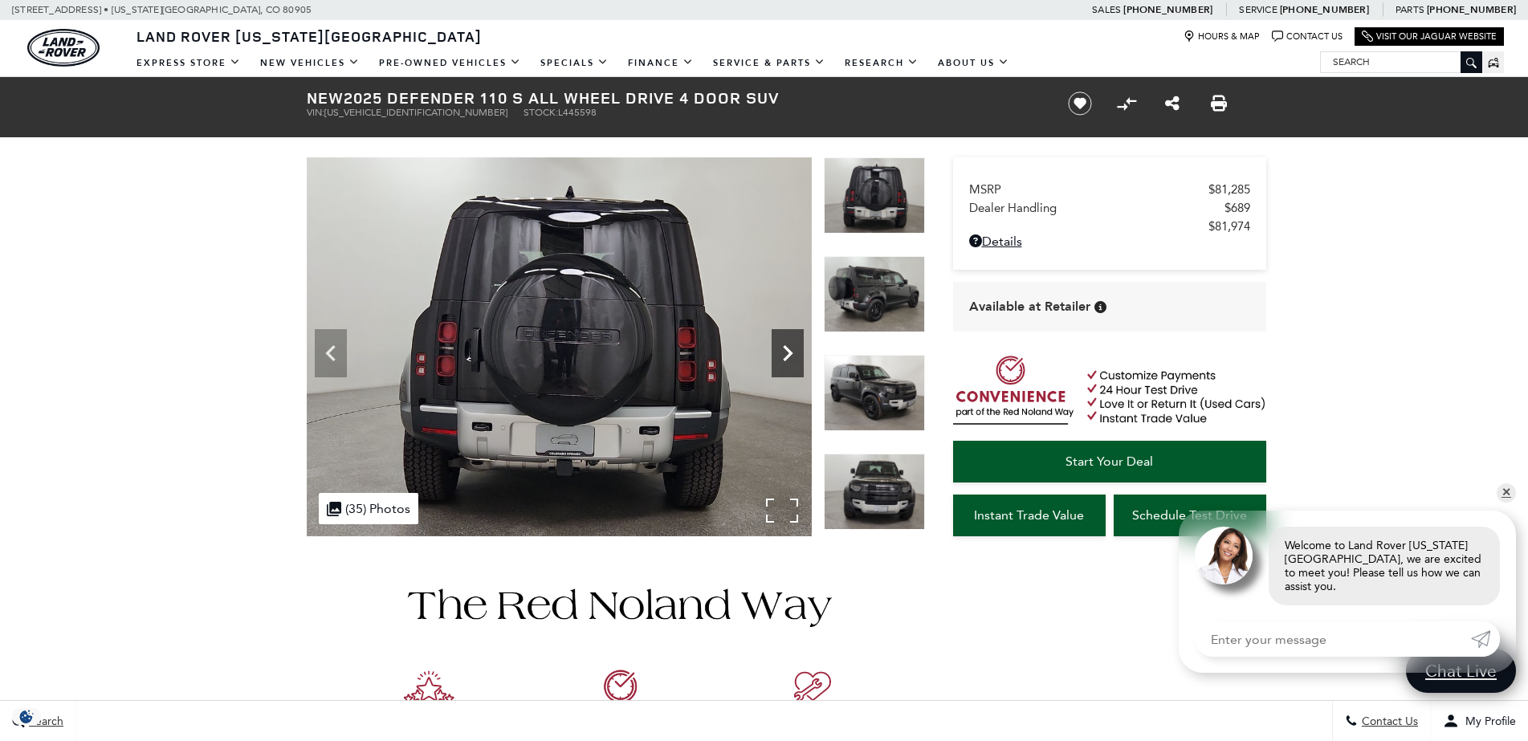
click at [780, 348] on icon "Next" at bounding box center [787, 353] width 32 height 32
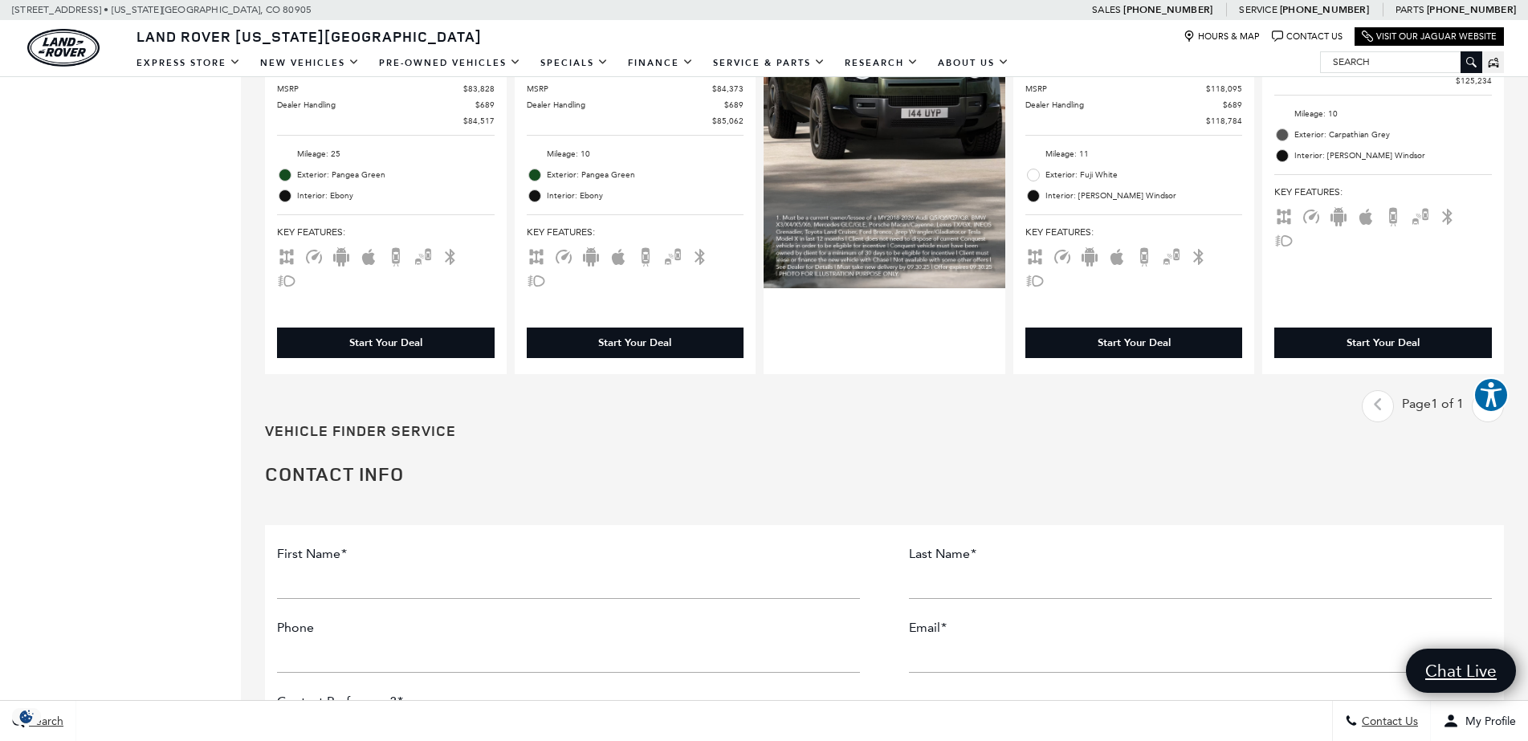
scroll to position [1298, 0]
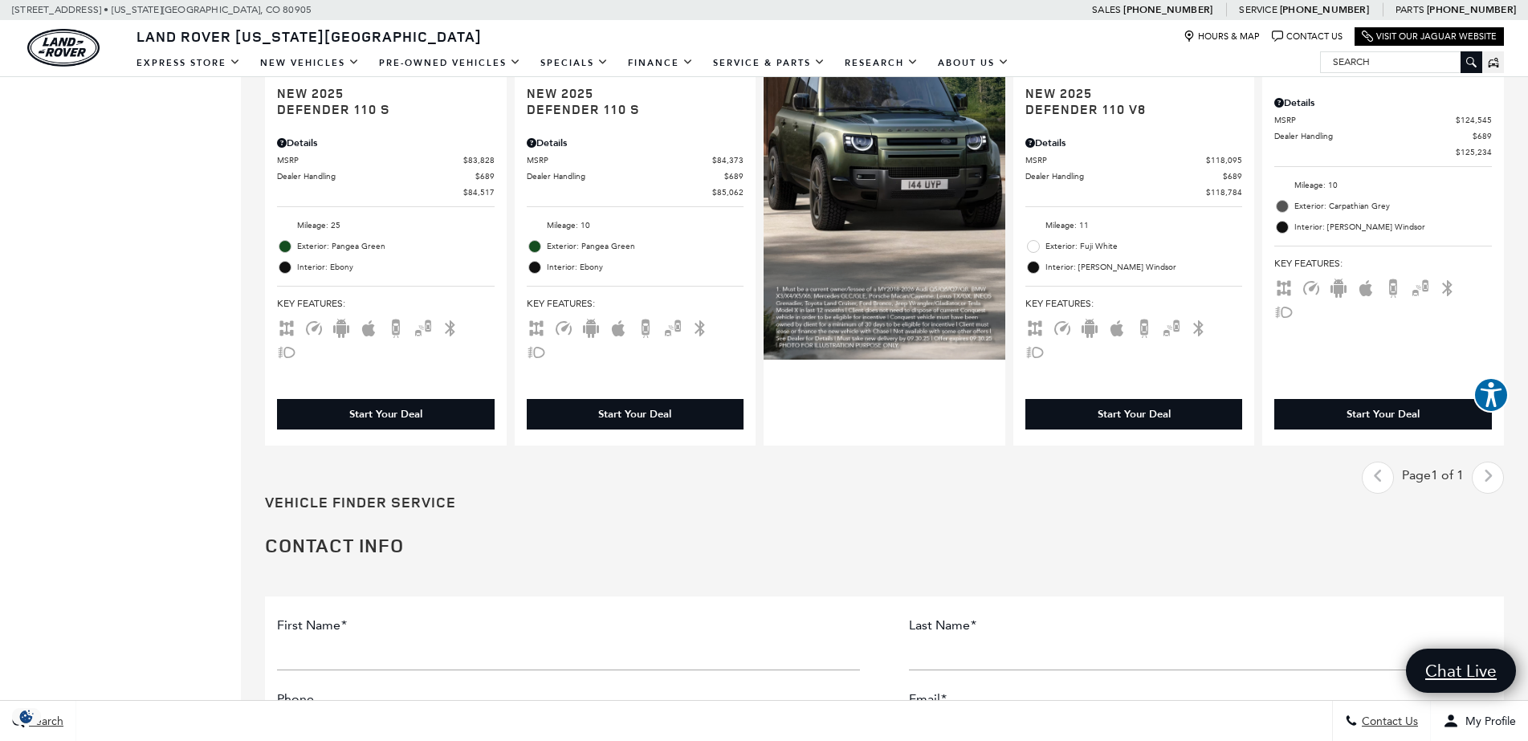
click at [1504, 462] on div "Last - Page Page 1 of 1 Next - Page" at bounding box center [1433, 478] width 142 height 32
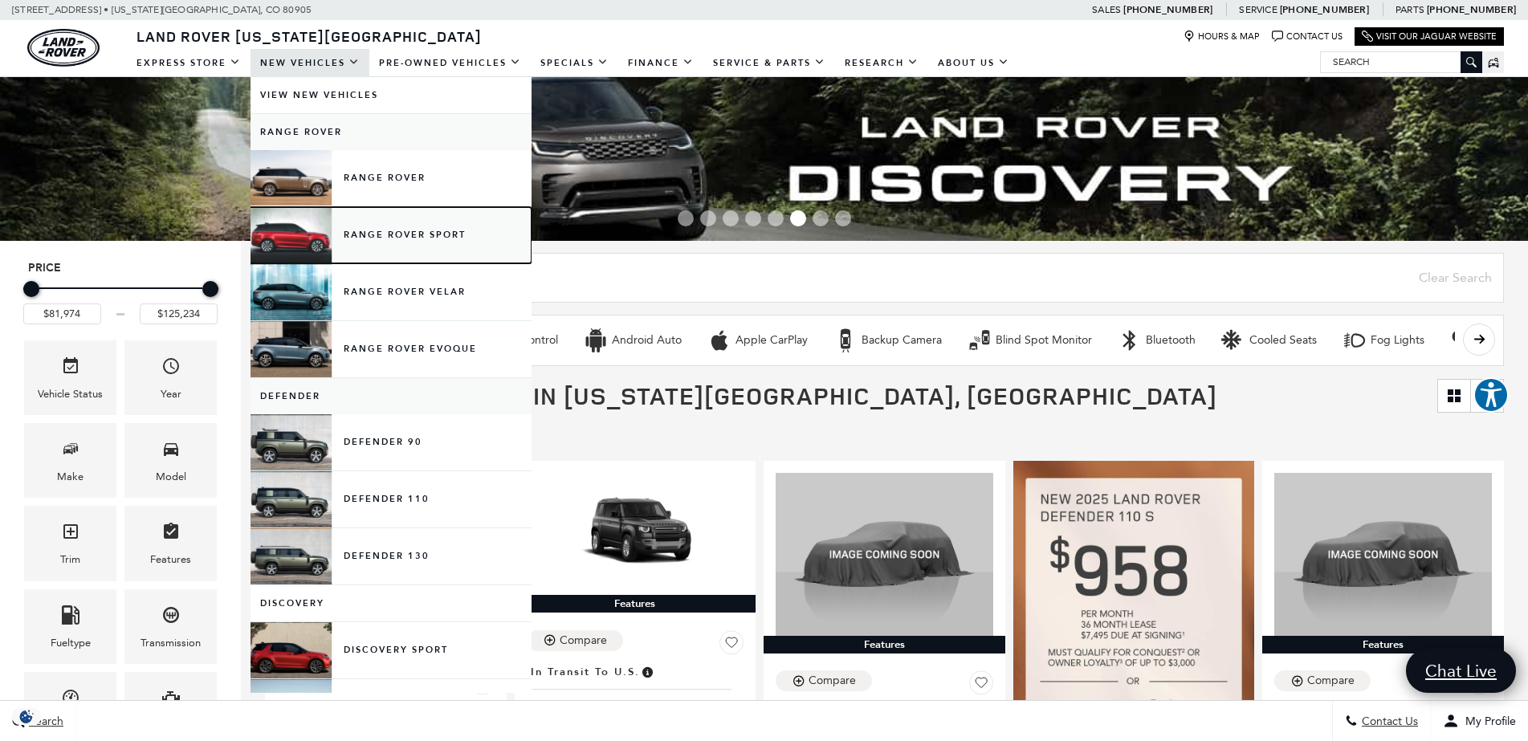
click at [285, 233] on link "Range Rover Sport" at bounding box center [390, 235] width 281 height 56
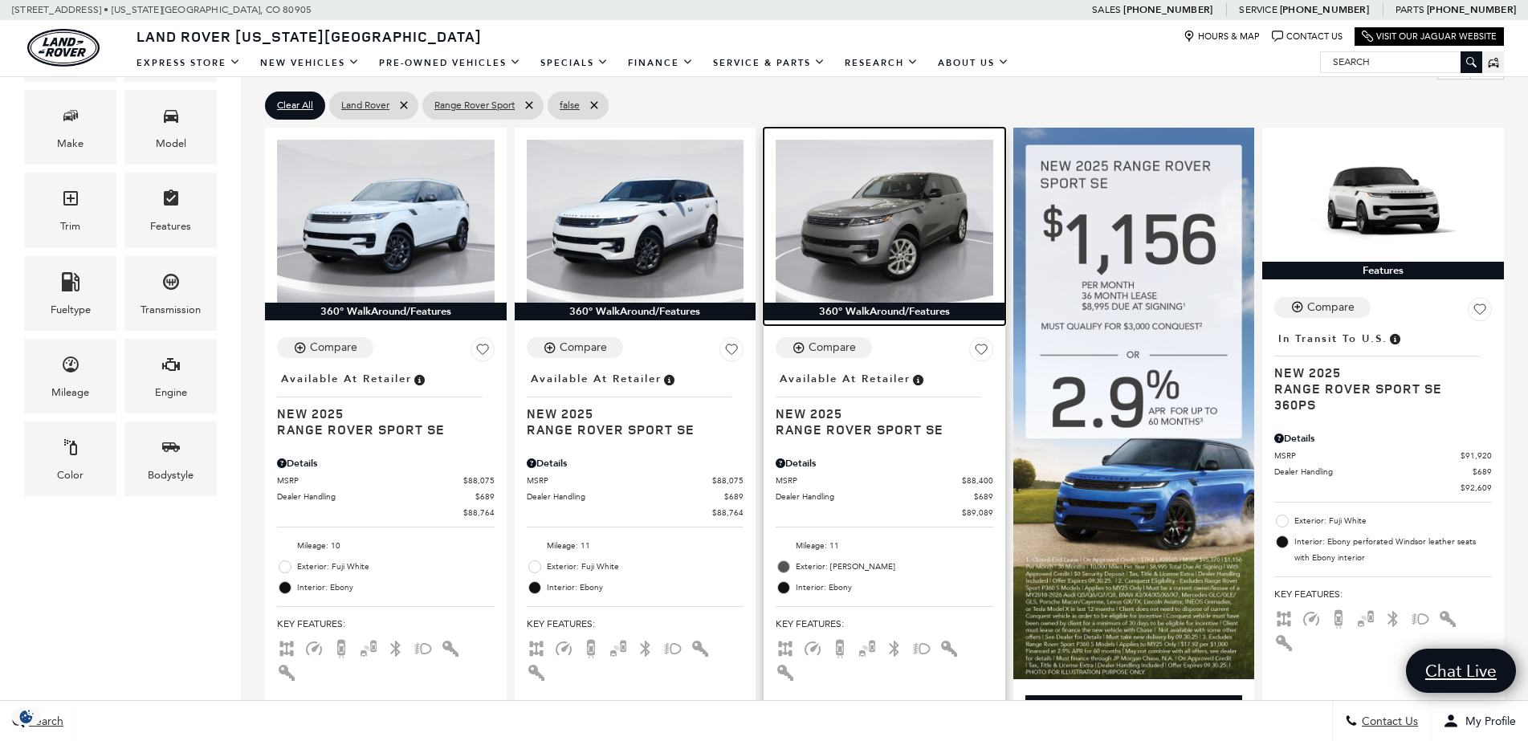
click at [905, 205] on img at bounding box center [884, 221] width 218 height 163
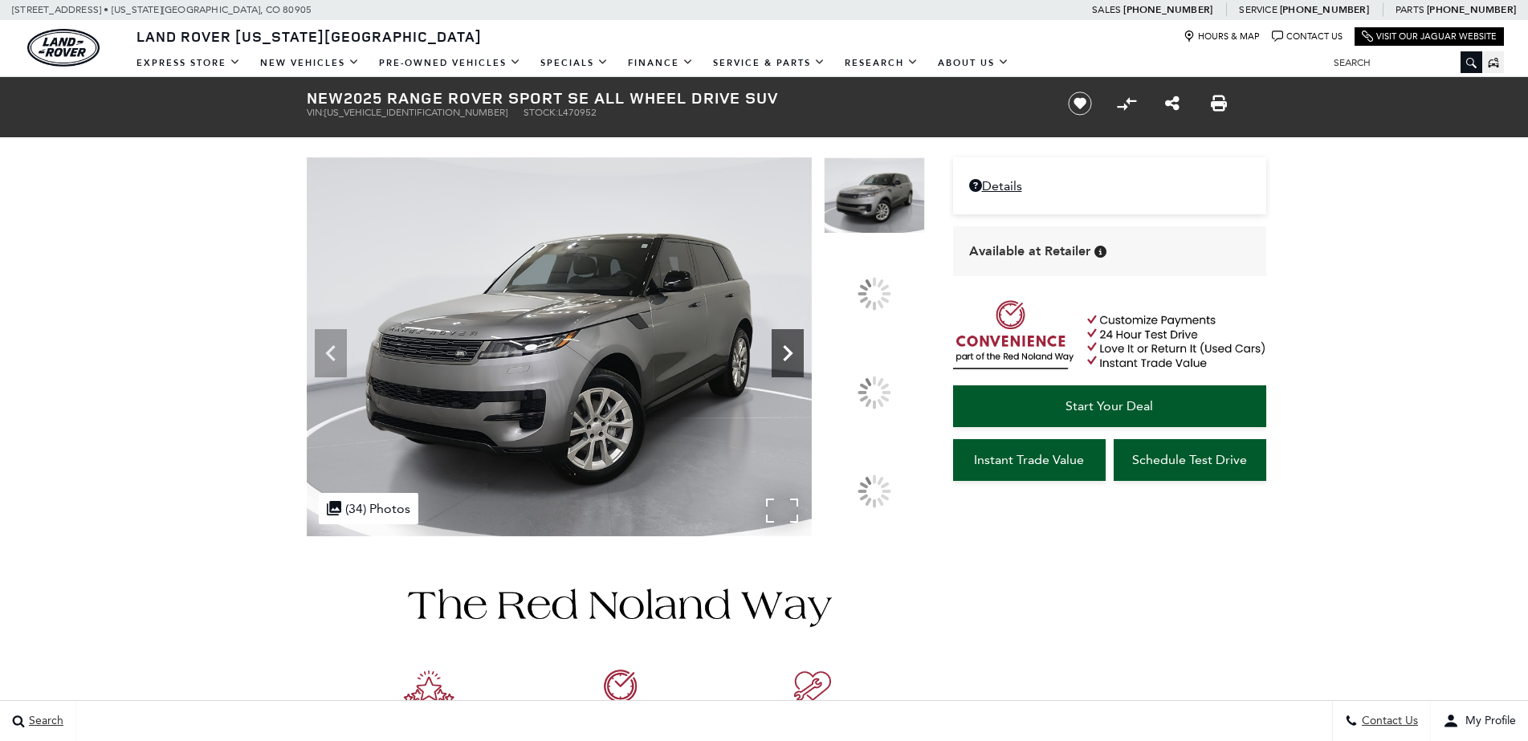
click at [804, 369] on icon at bounding box center [787, 353] width 32 height 32
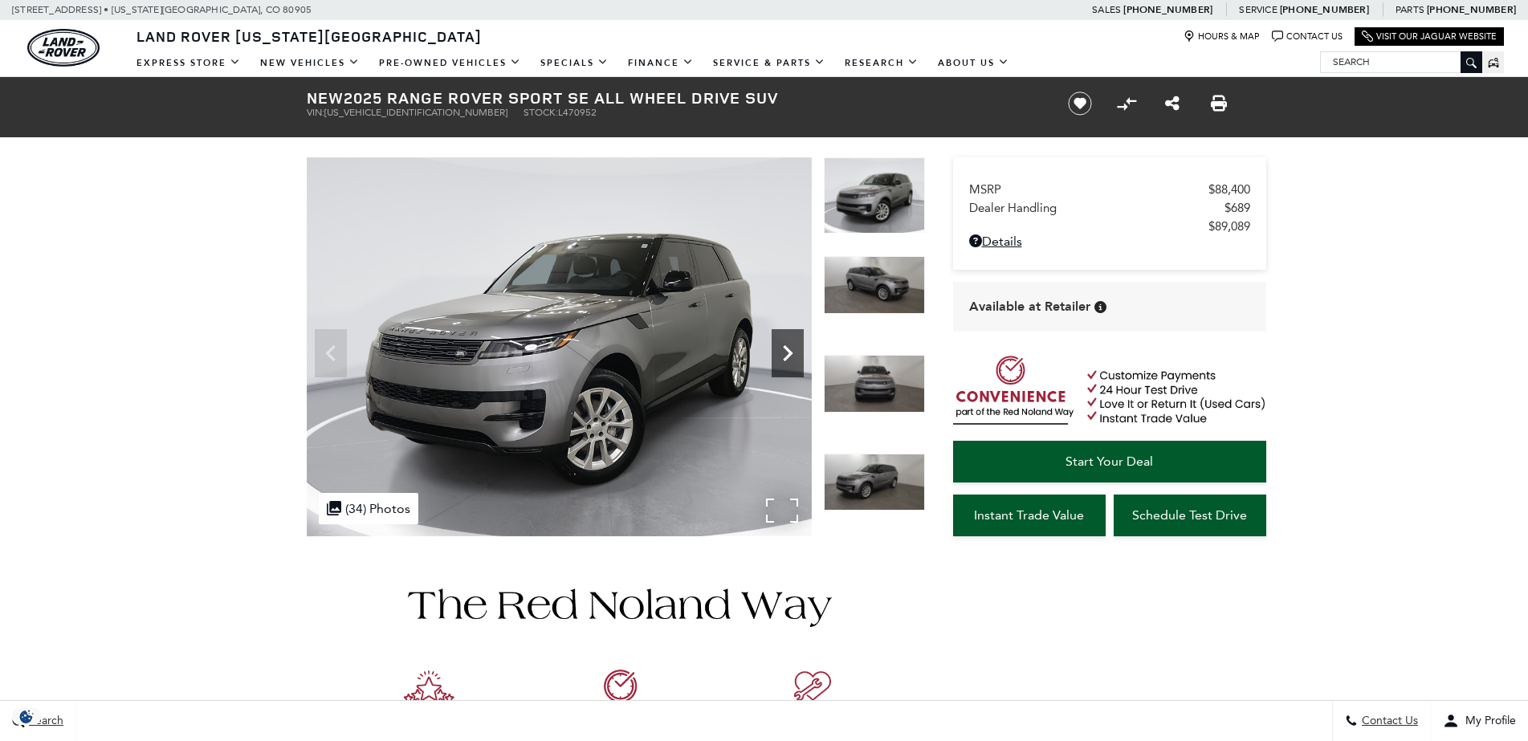
click at [781, 351] on icon "Next" at bounding box center [787, 353] width 32 height 32
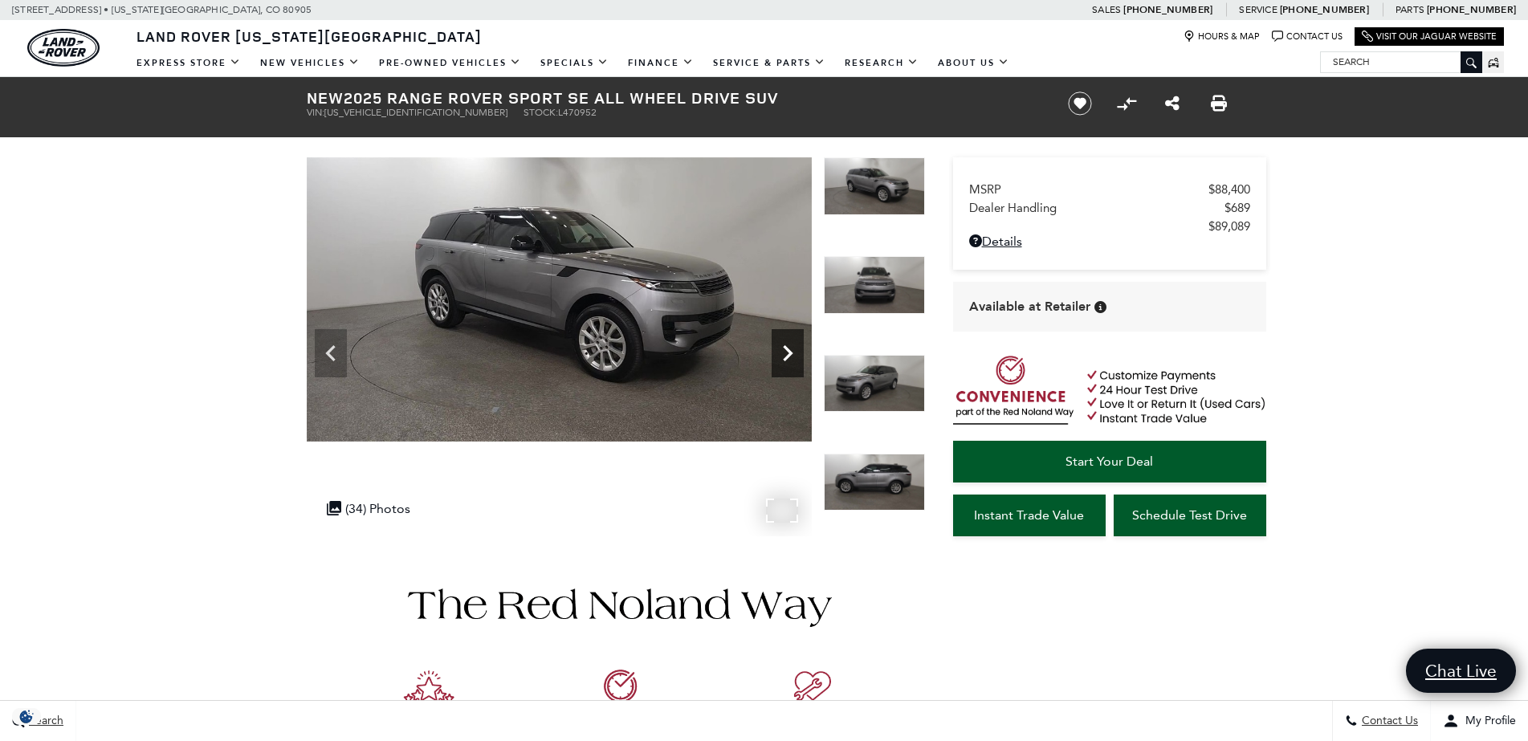
click at [781, 351] on icon "Next" at bounding box center [787, 353] width 32 height 32
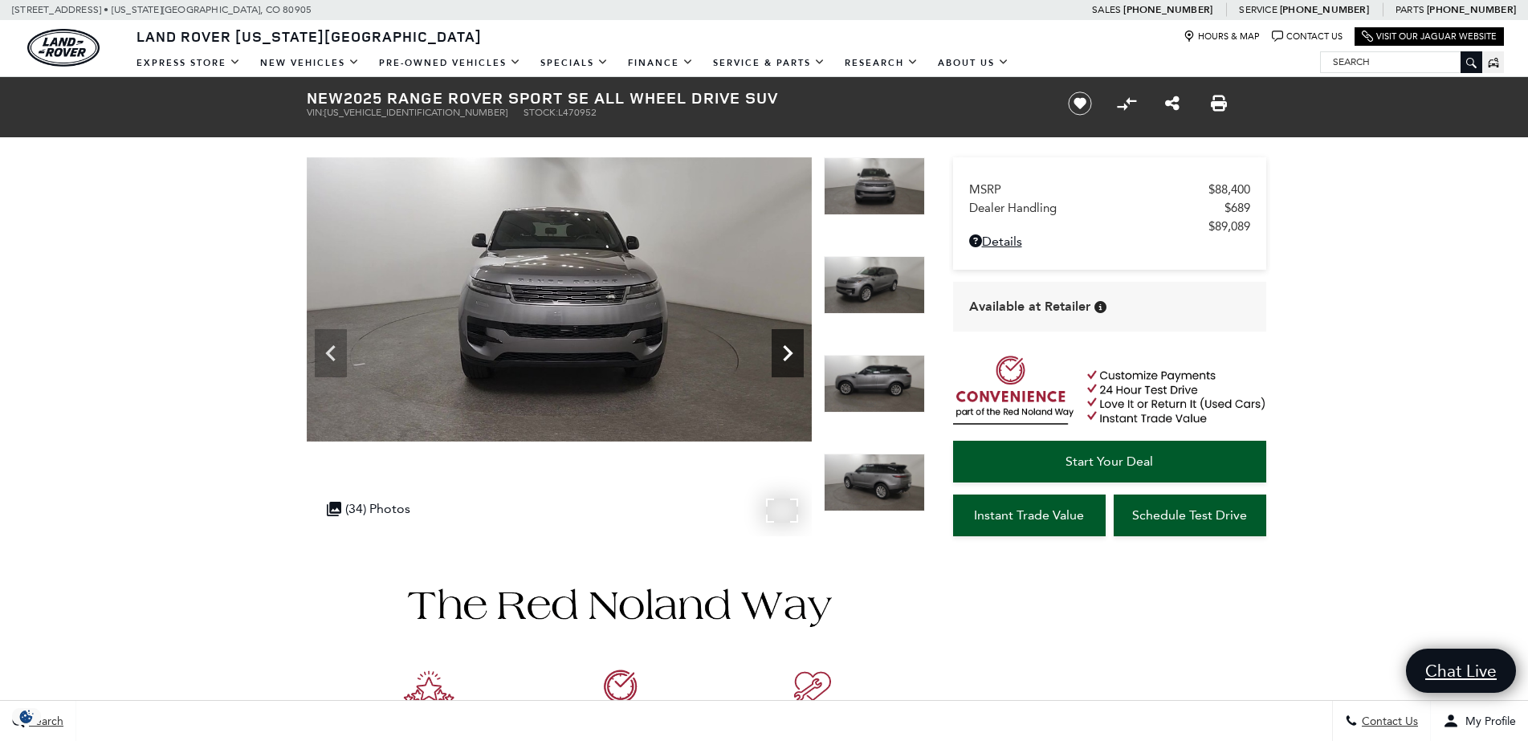
click at [781, 351] on icon "Next" at bounding box center [787, 353] width 32 height 32
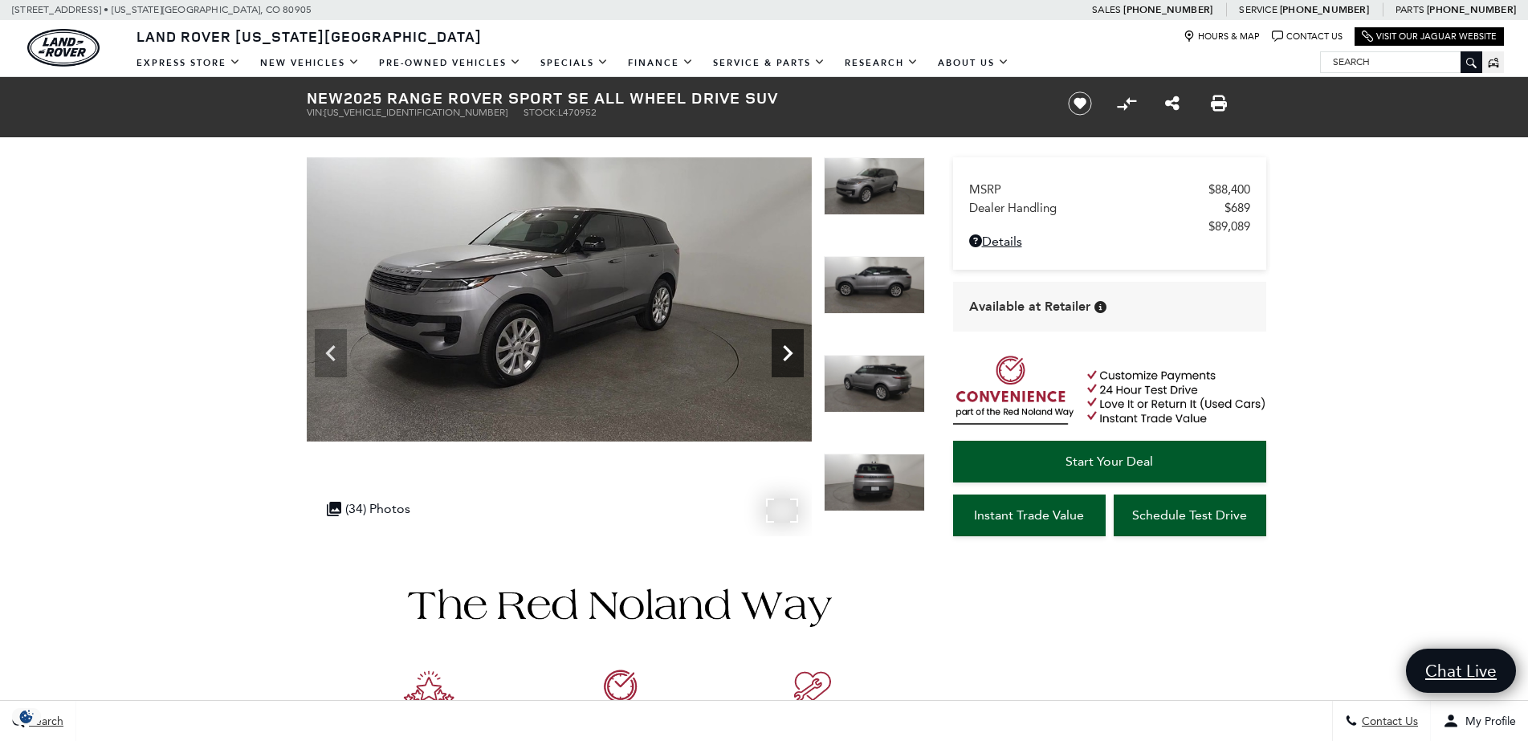
click at [781, 351] on icon "Next" at bounding box center [787, 353] width 32 height 32
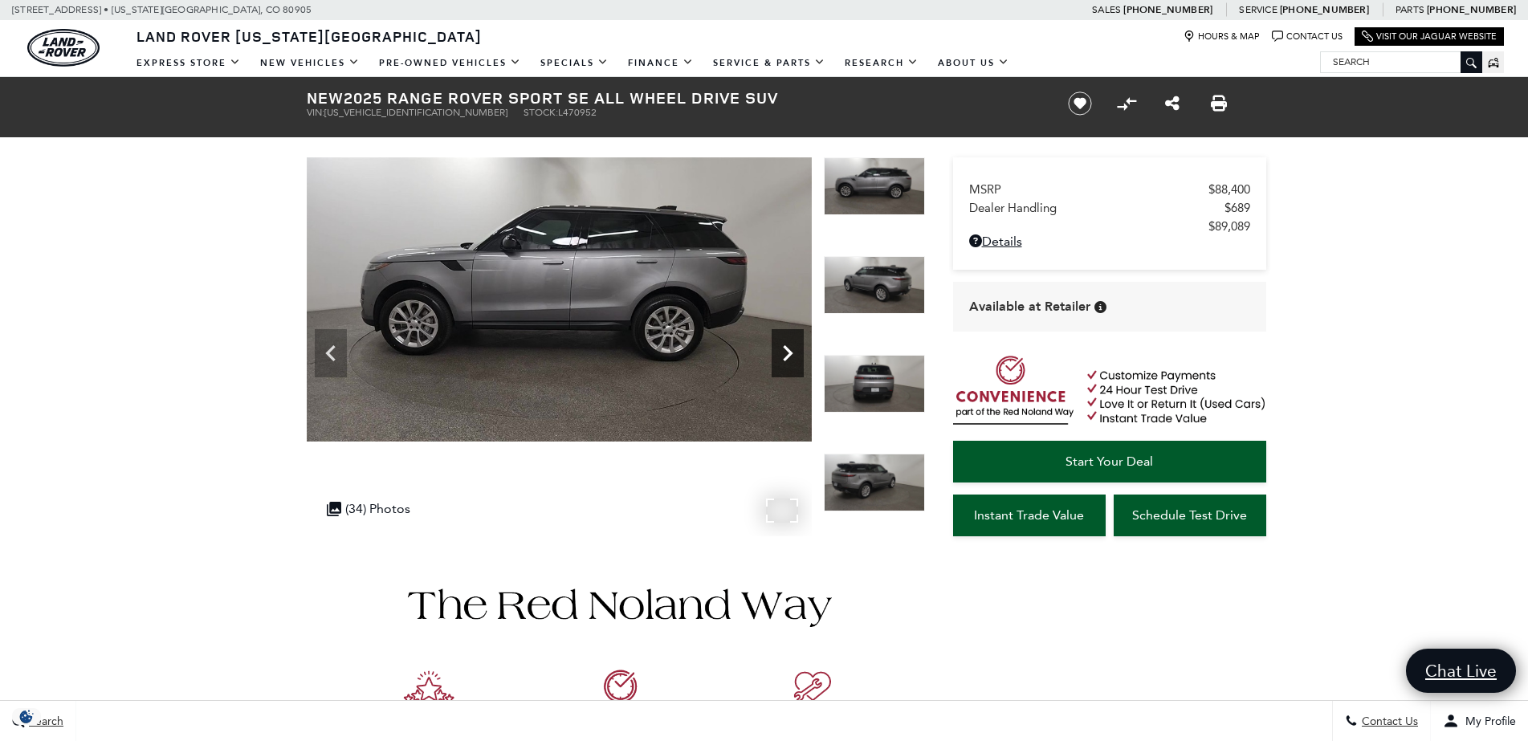
click at [781, 351] on icon "Next" at bounding box center [787, 353] width 32 height 32
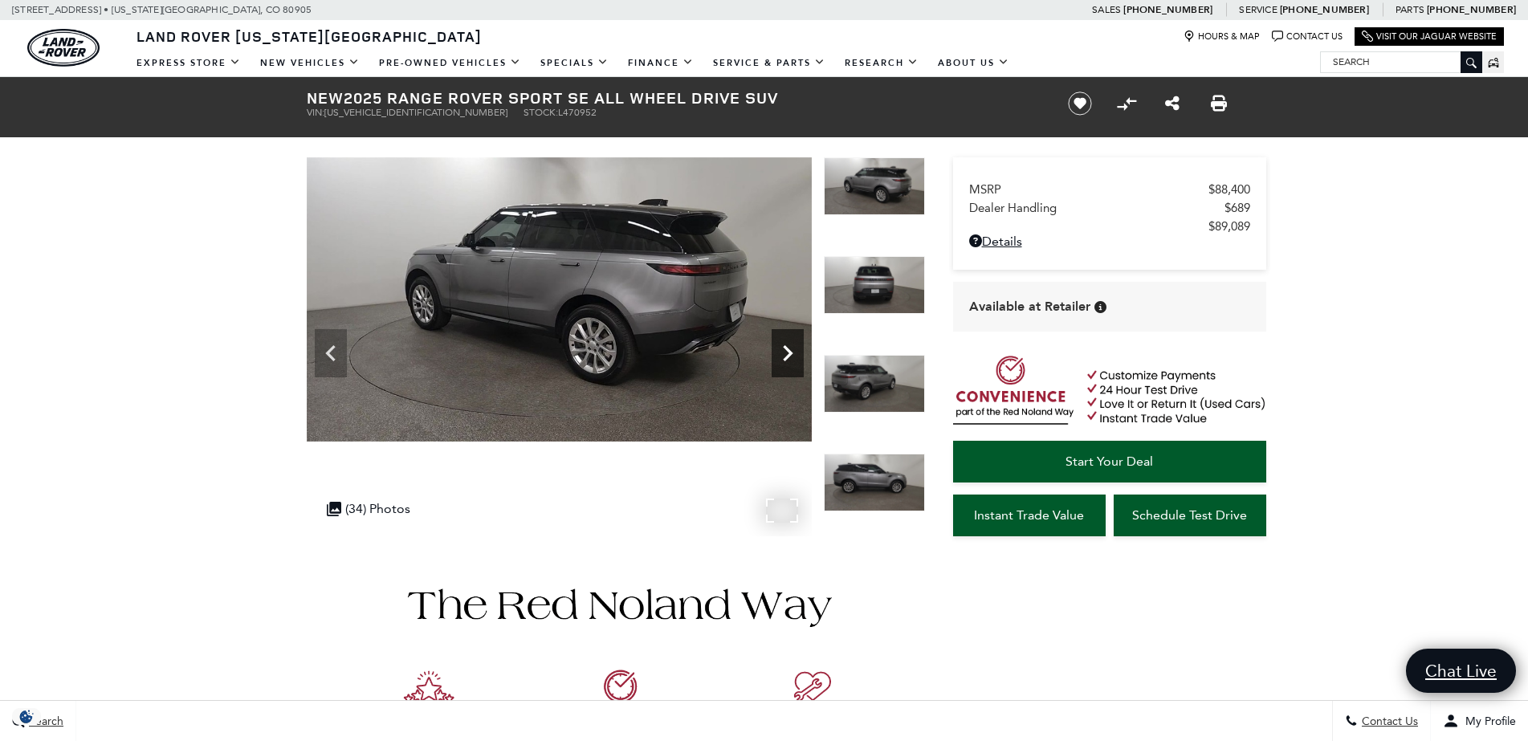
click at [781, 352] on icon "Next" at bounding box center [787, 353] width 32 height 32
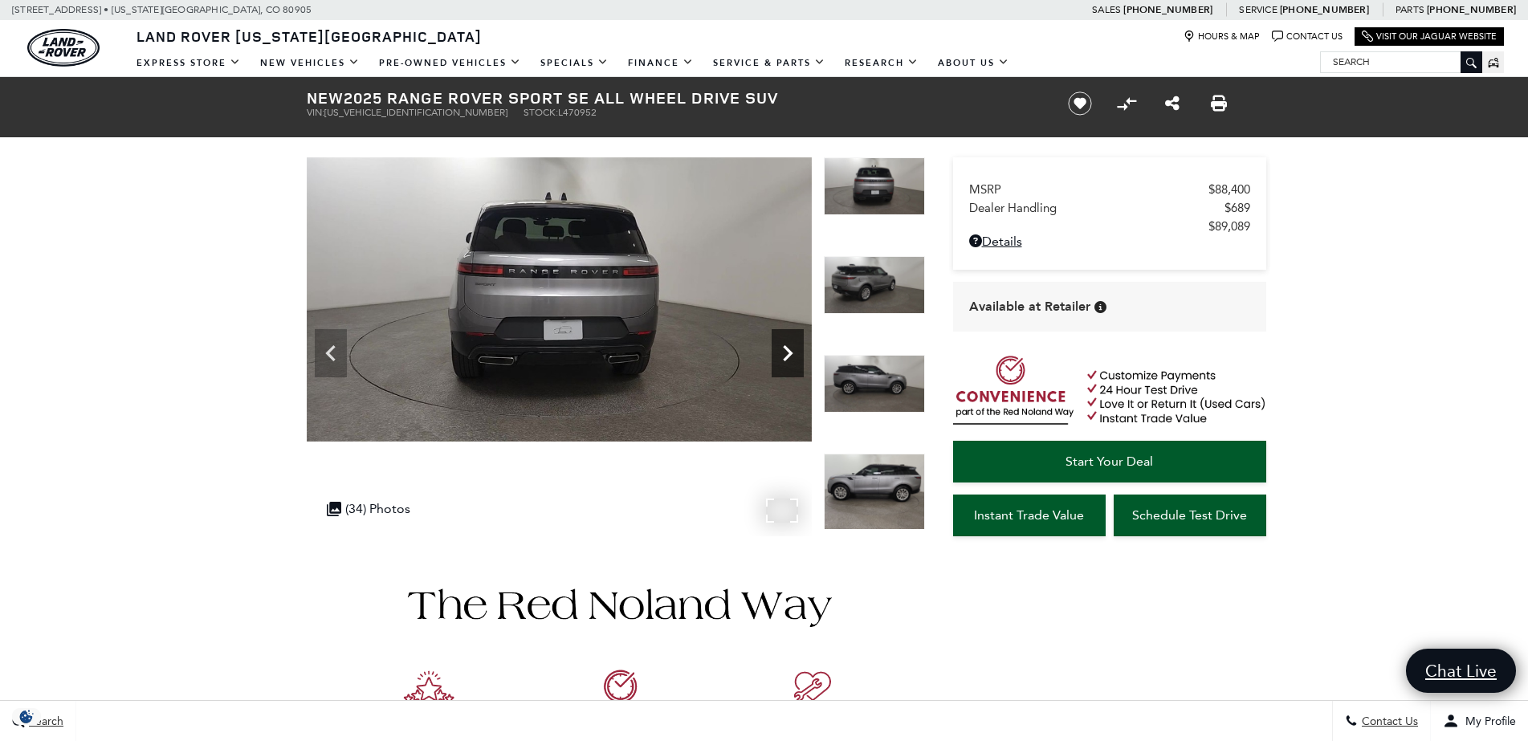
click at [781, 352] on icon "Next" at bounding box center [787, 353] width 32 height 32
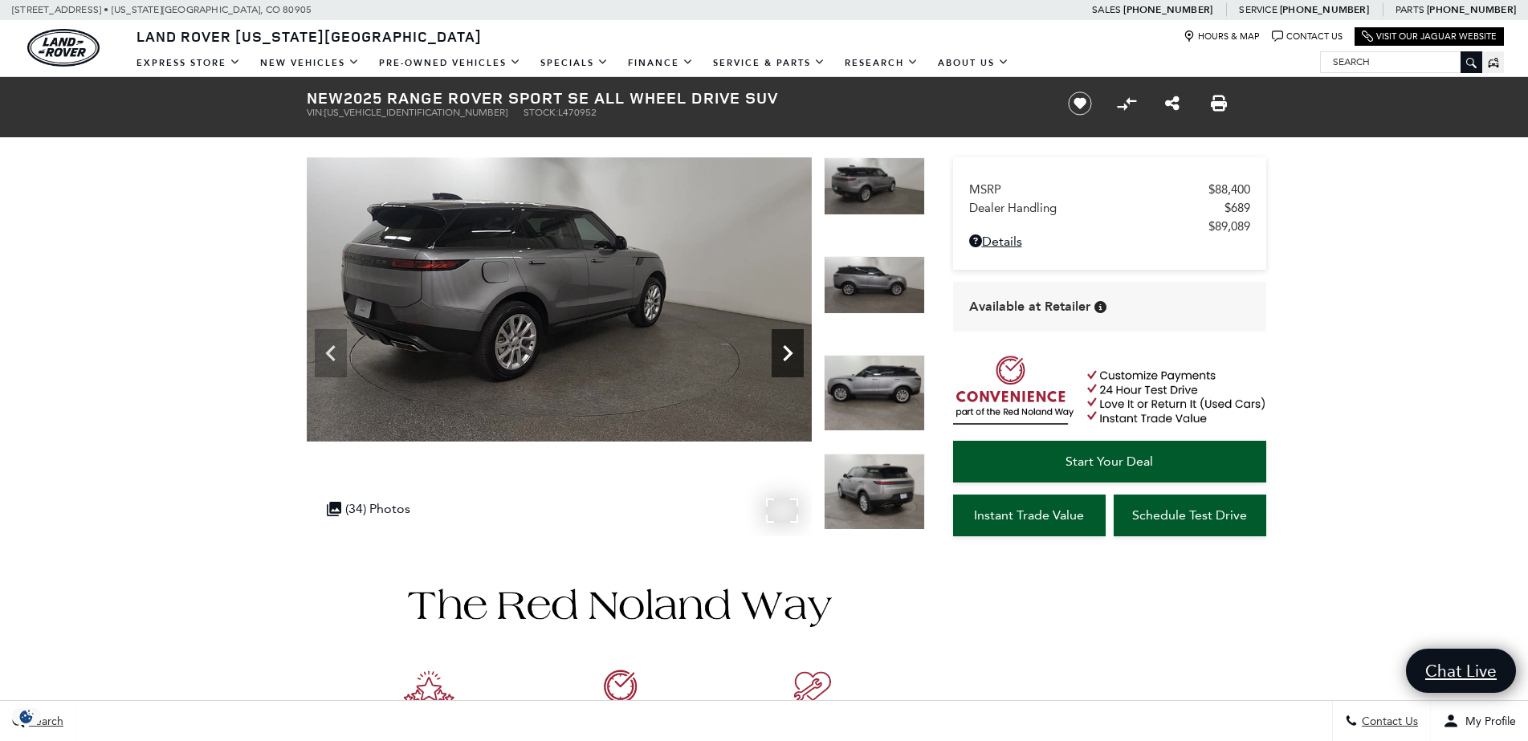
click at [781, 352] on icon "Next" at bounding box center [787, 353] width 32 height 32
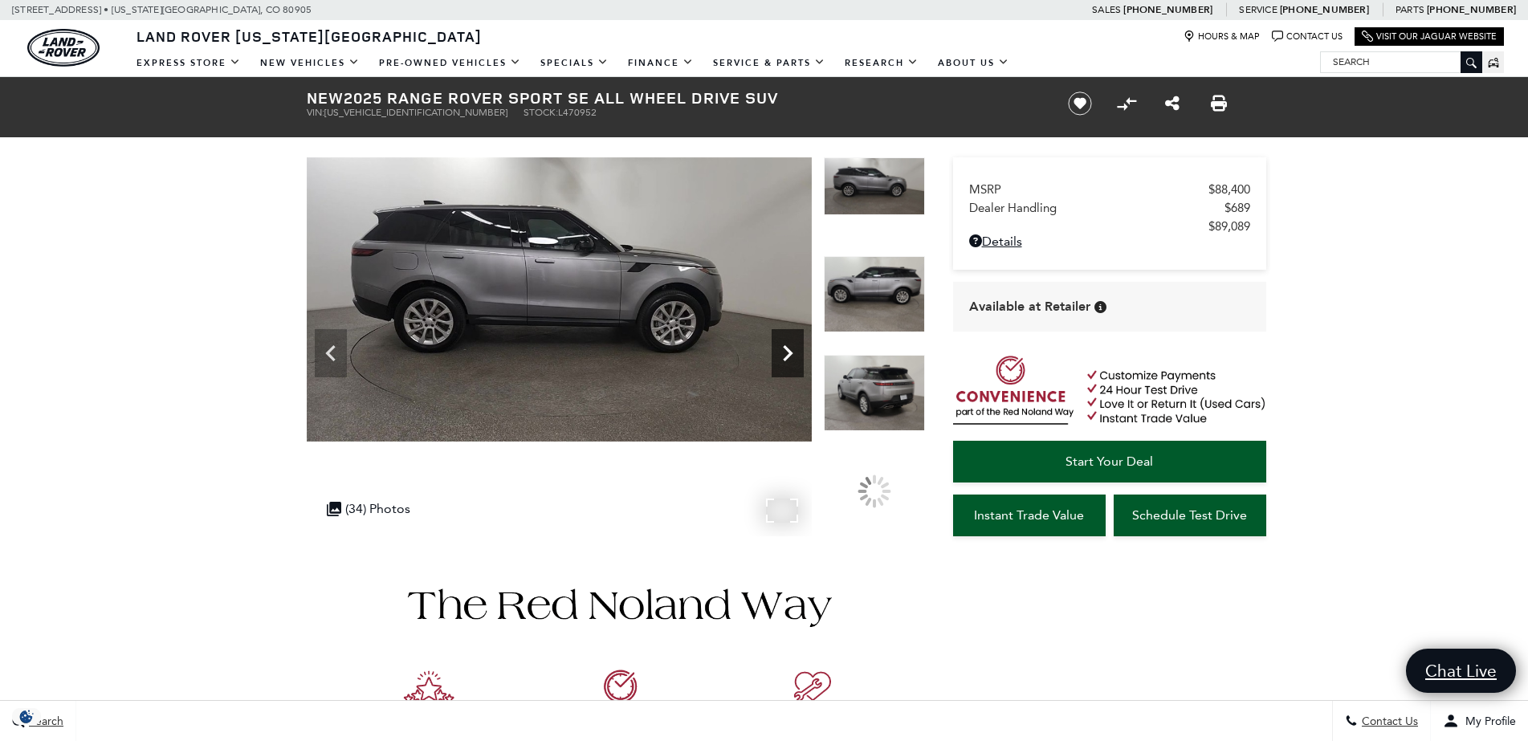
click at [781, 352] on icon "Next" at bounding box center [787, 353] width 32 height 32
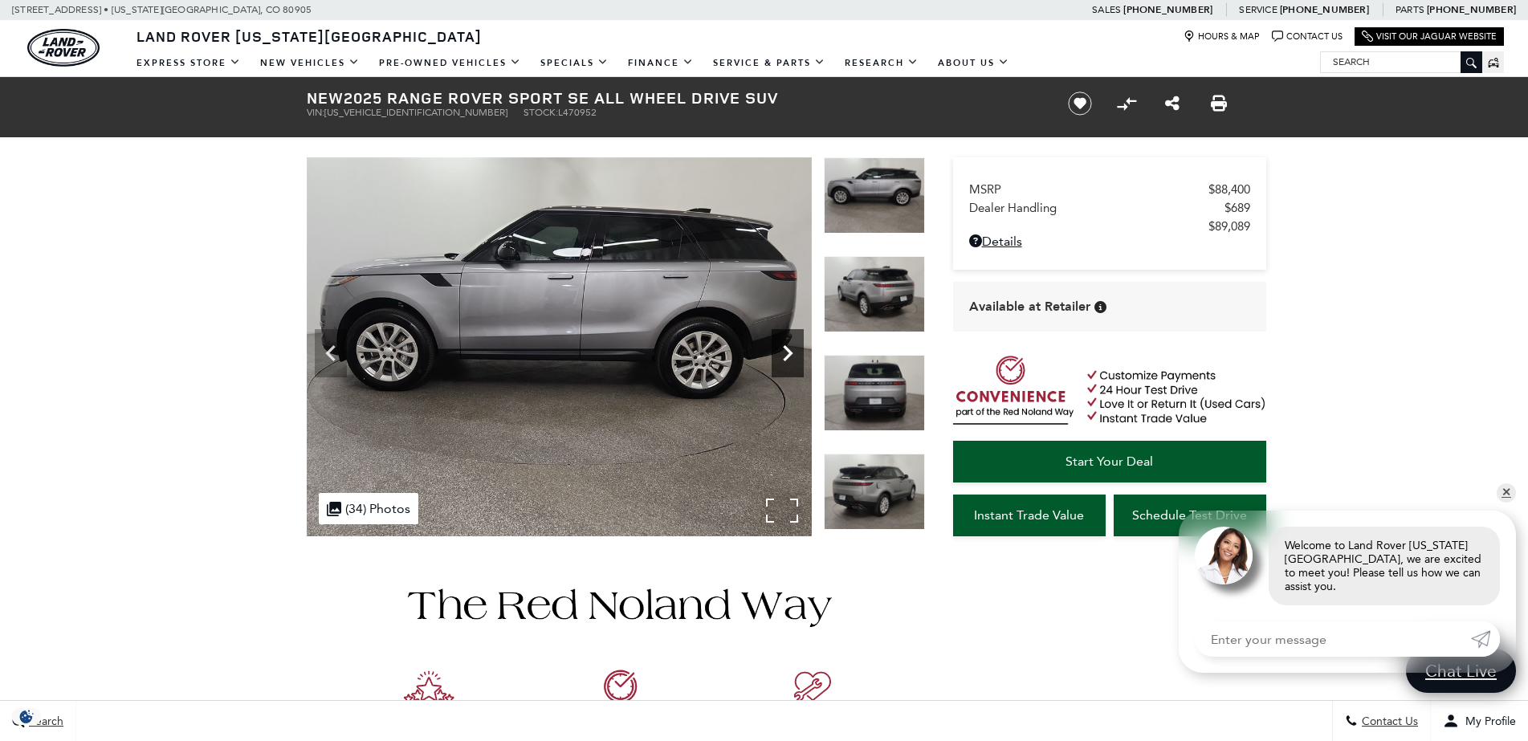
click at [781, 352] on icon "Next" at bounding box center [787, 353] width 32 height 32
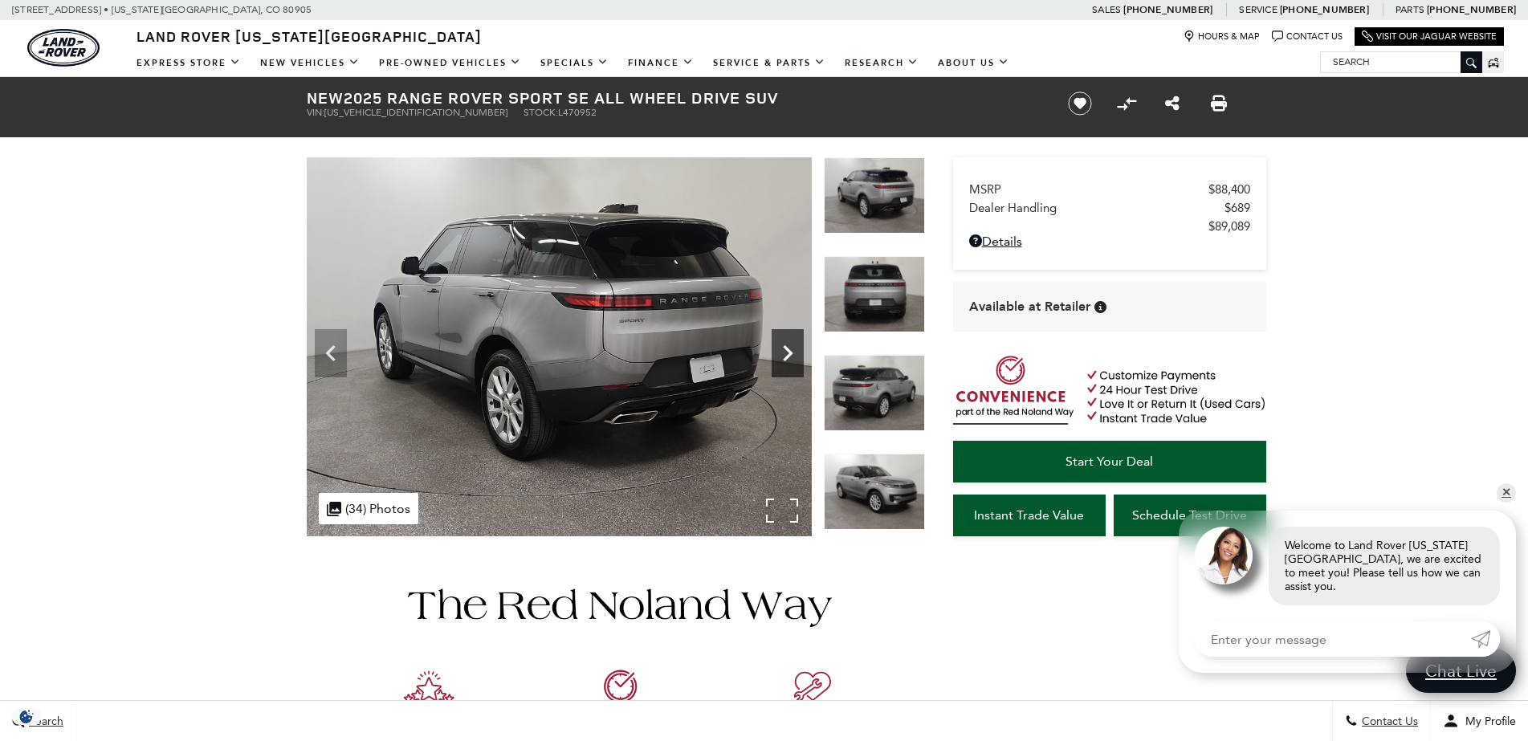
click at [781, 352] on icon "Next" at bounding box center [787, 353] width 32 height 32
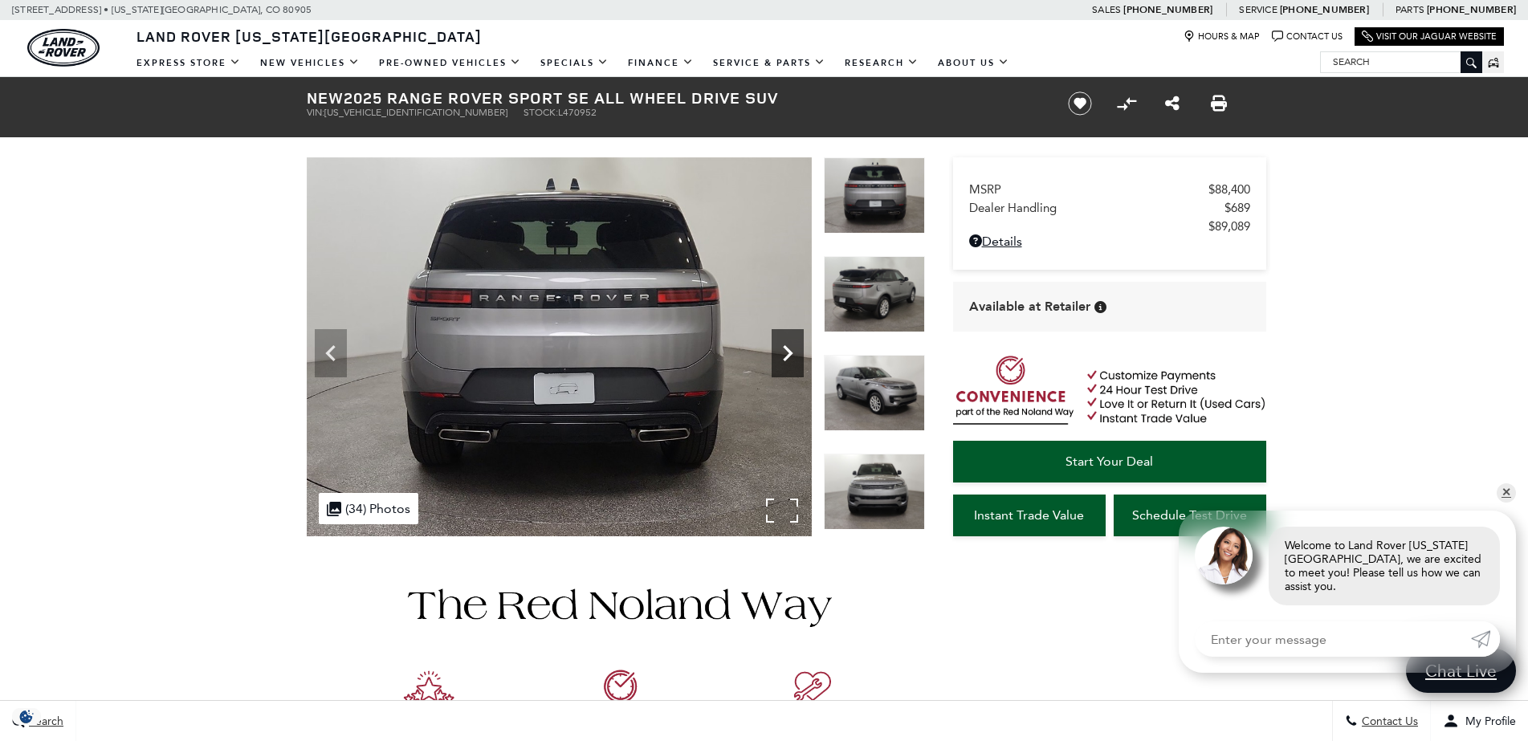
click at [781, 352] on icon "Next" at bounding box center [787, 353] width 32 height 32
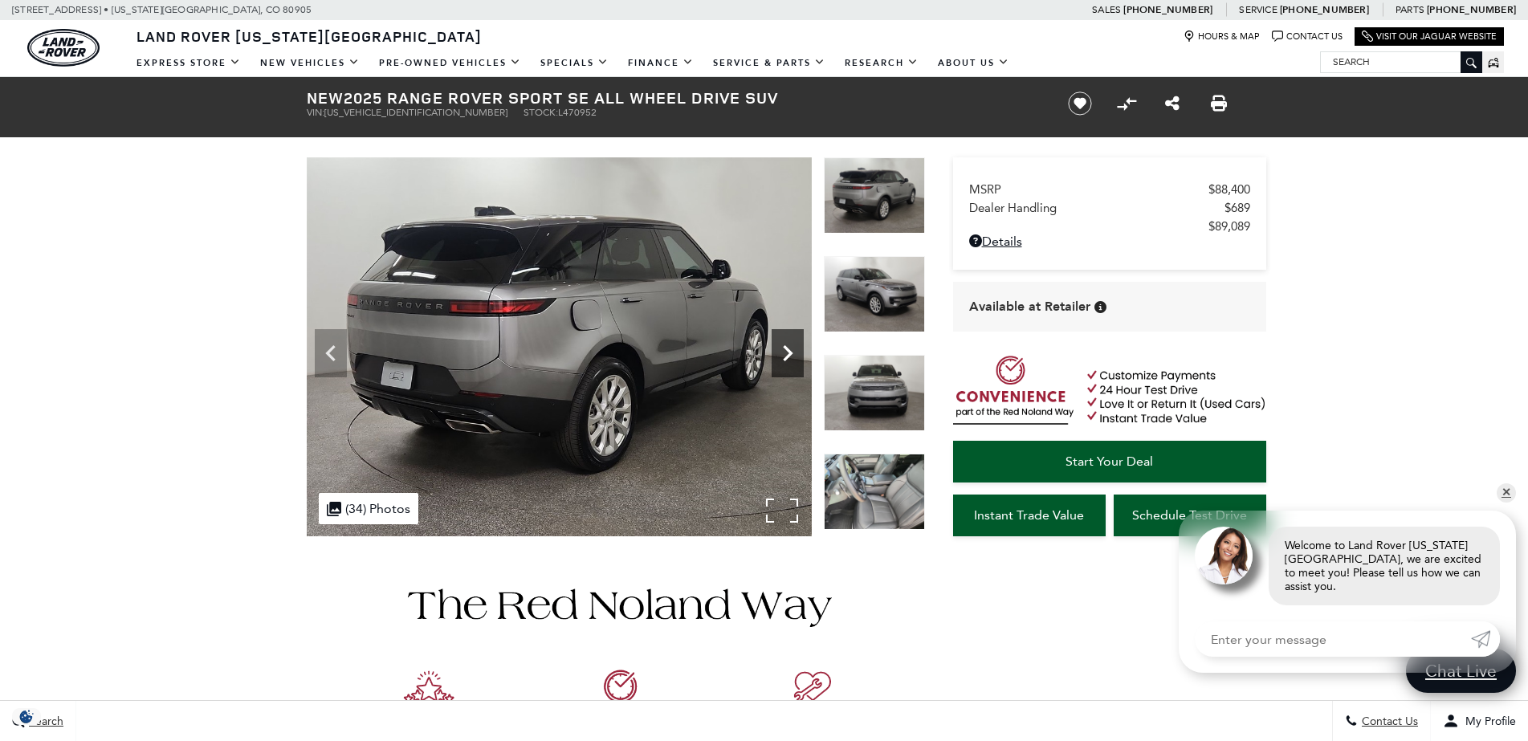
click at [781, 352] on icon "Next" at bounding box center [787, 353] width 32 height 32
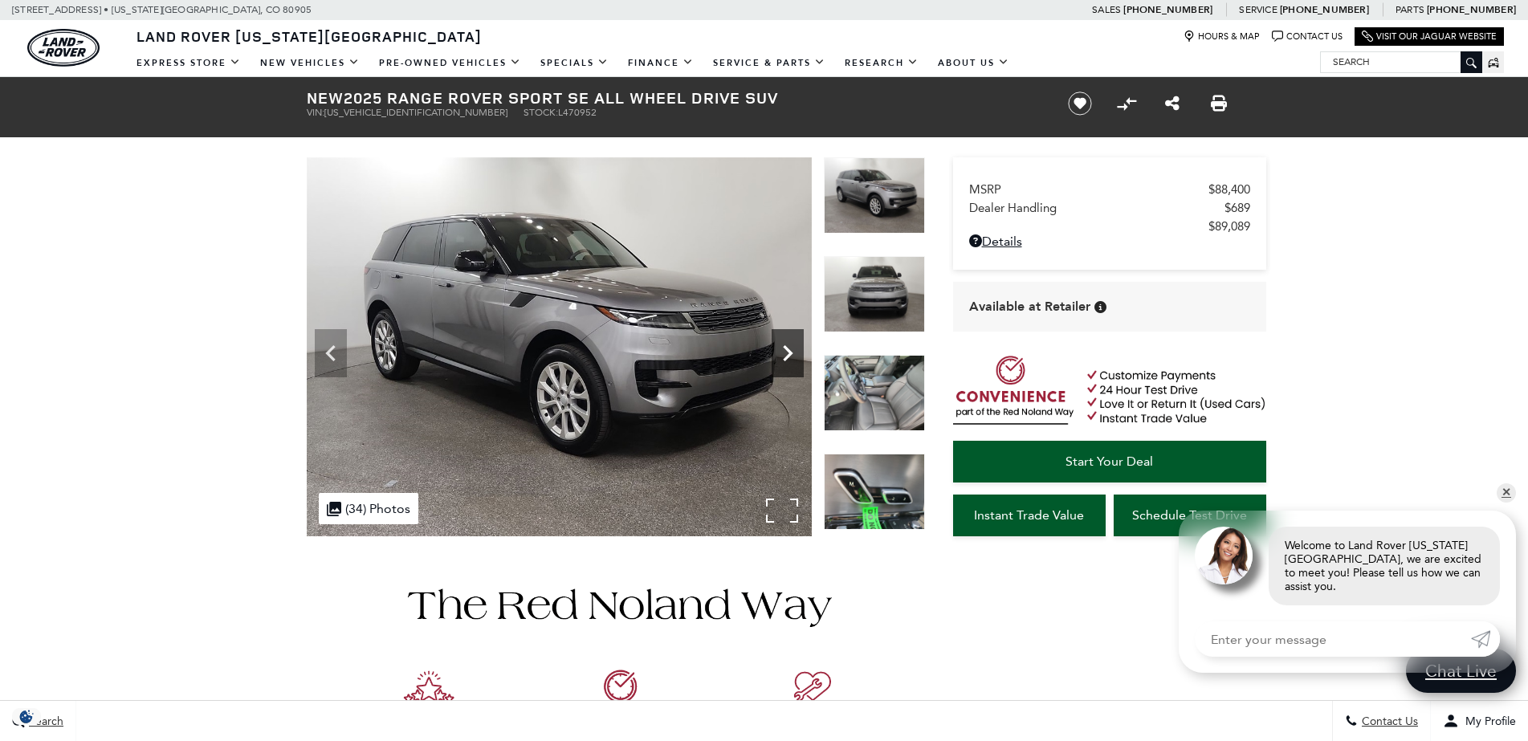
click at [781, 352] on icon "Next" at bounding box center [787, 353] width 32 height 32
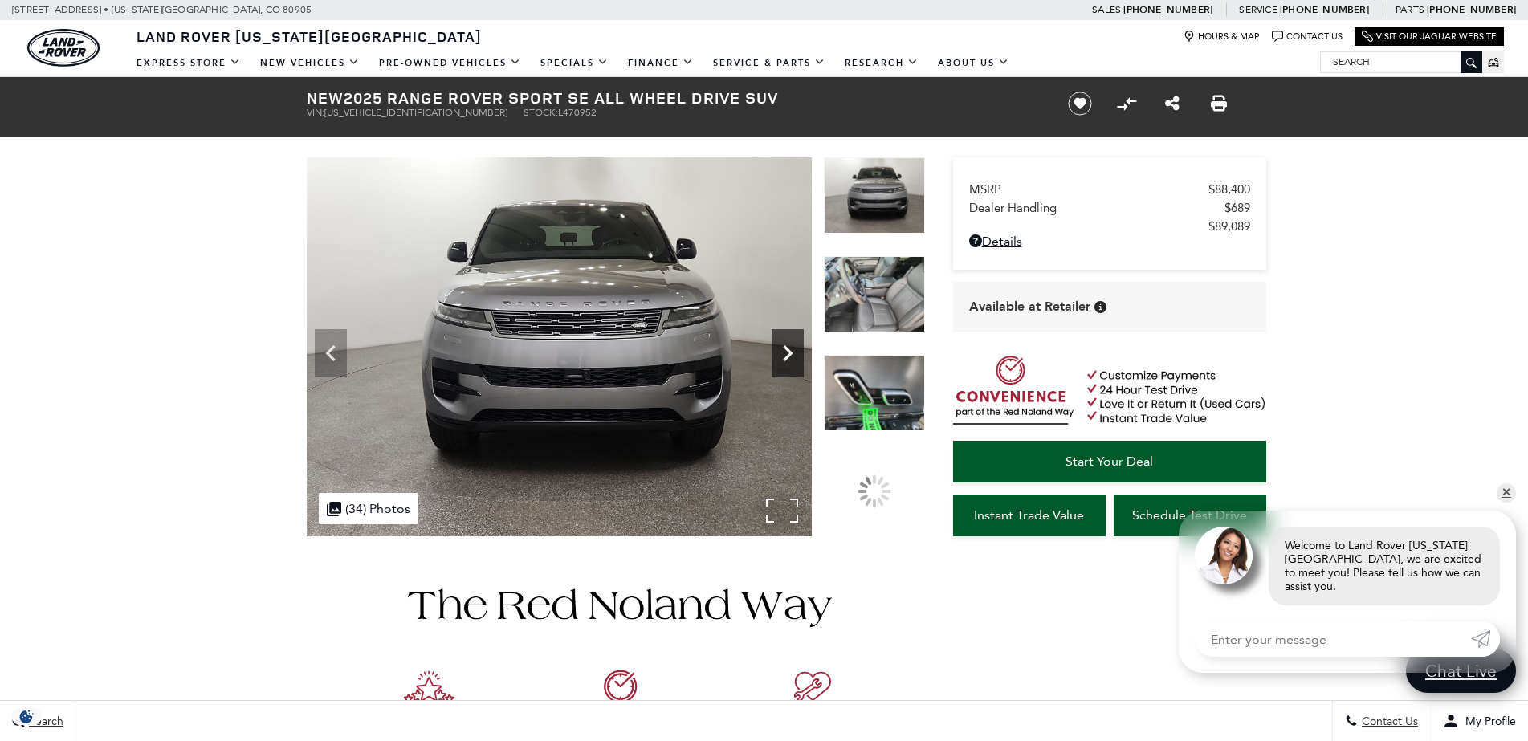
click at [781, 352] on icon "Next" at bounding box center [787, 353] width 32 height 32
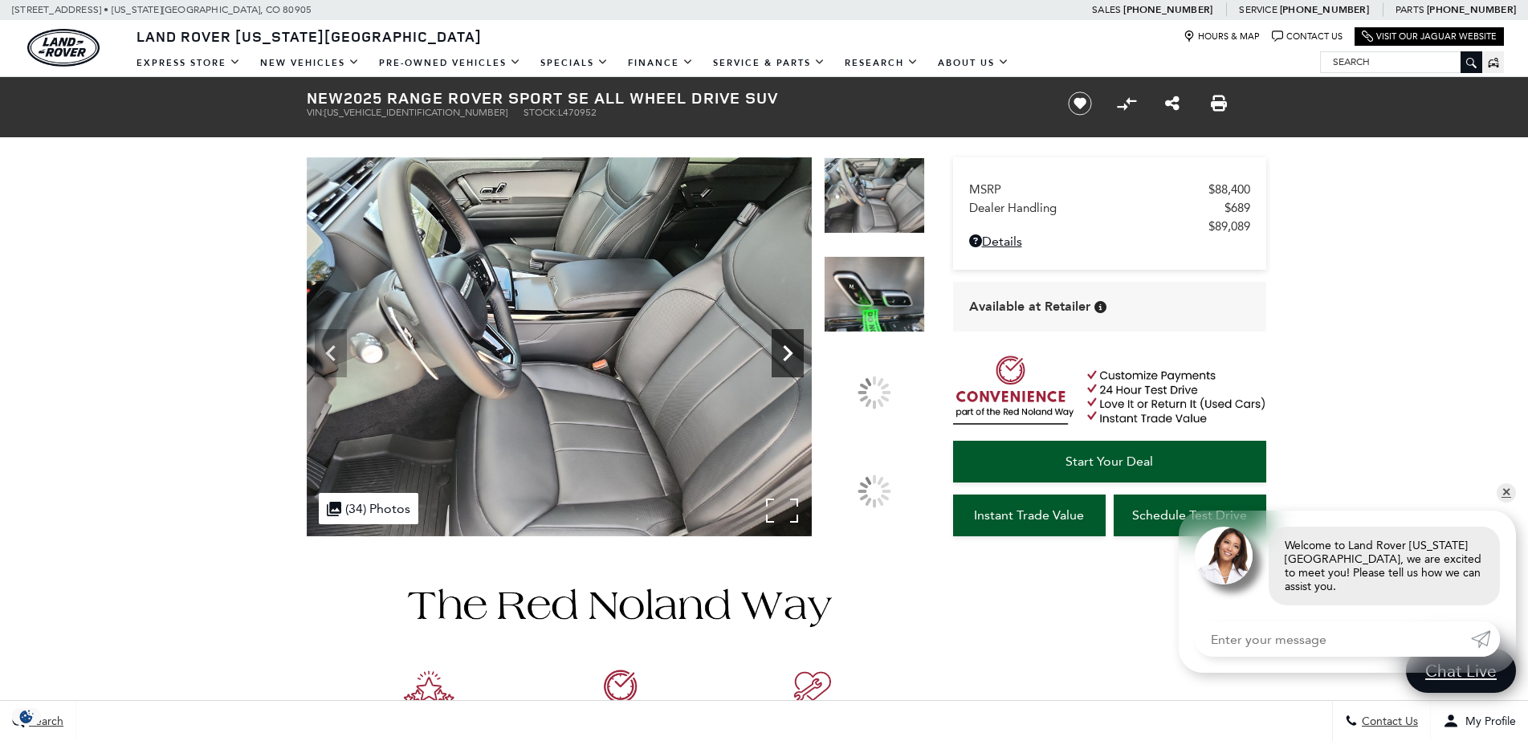
click at [781, 352] on icon "Next" at bounding box center [787, 353] width 32 height 32
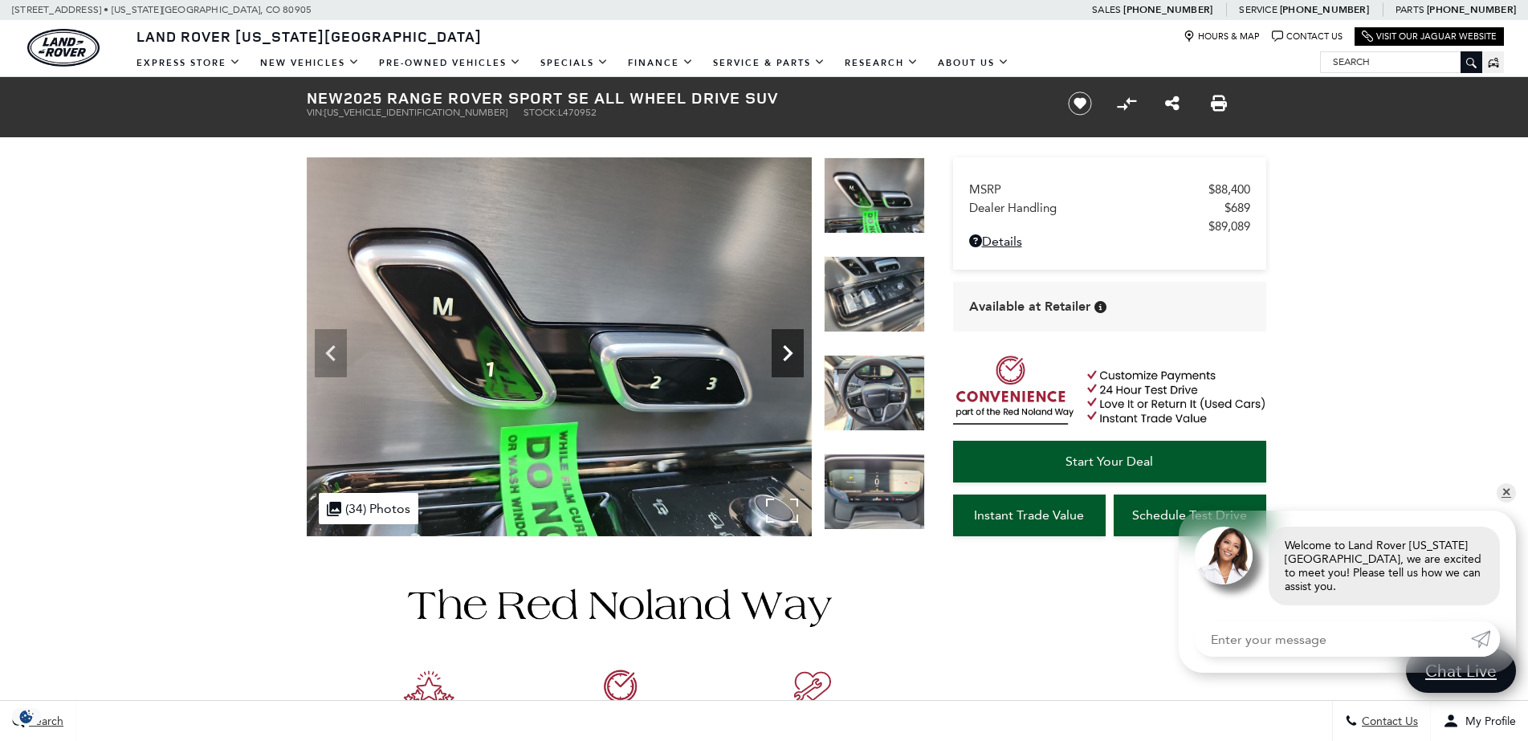
click at [781, 352] on icon "Next" at bounding box center [787, 353] width 32 height 32
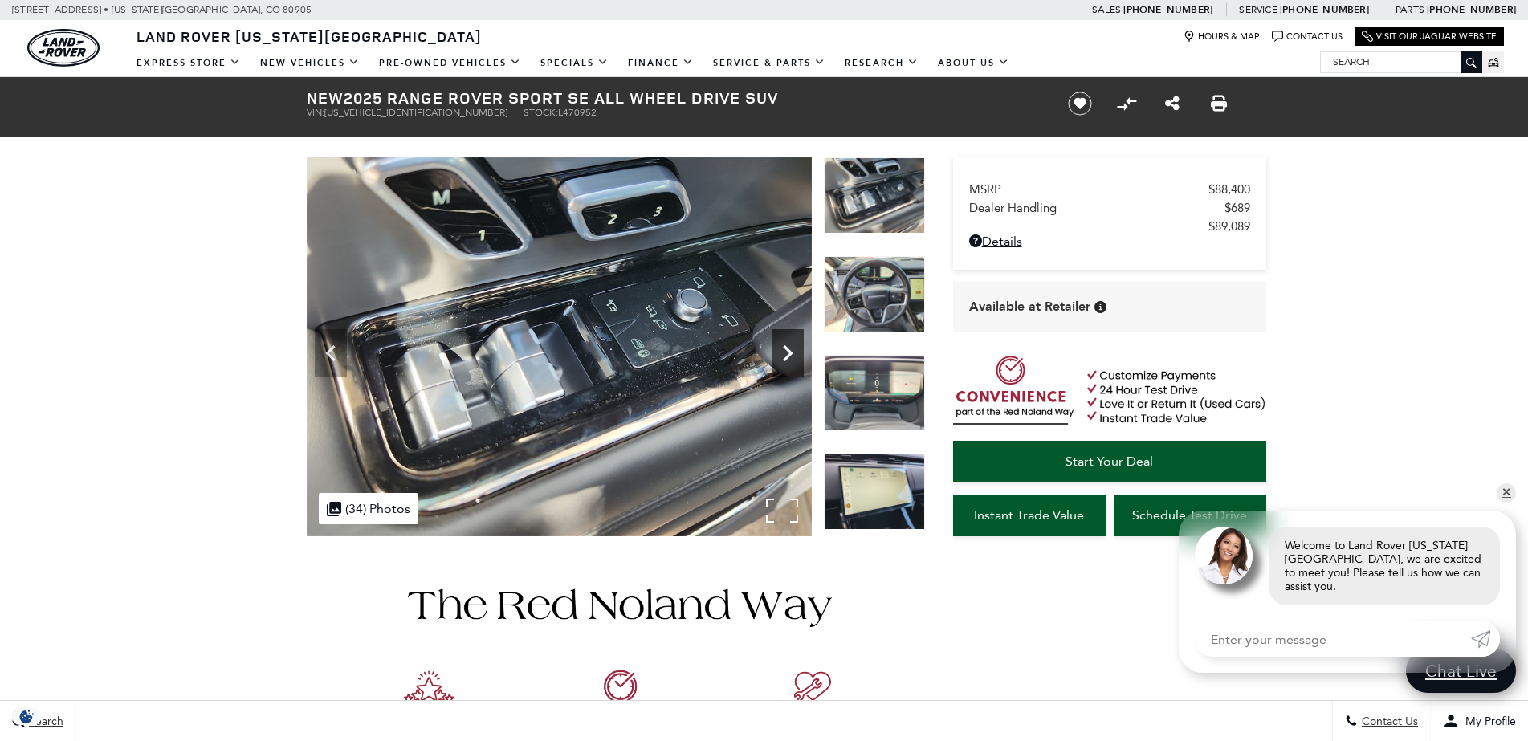
click at [781, 352] on icon "Next" at bounding box center [787, 353] width 32 height 32
